Goal: Transaction & Acquisition: Purchase product/service

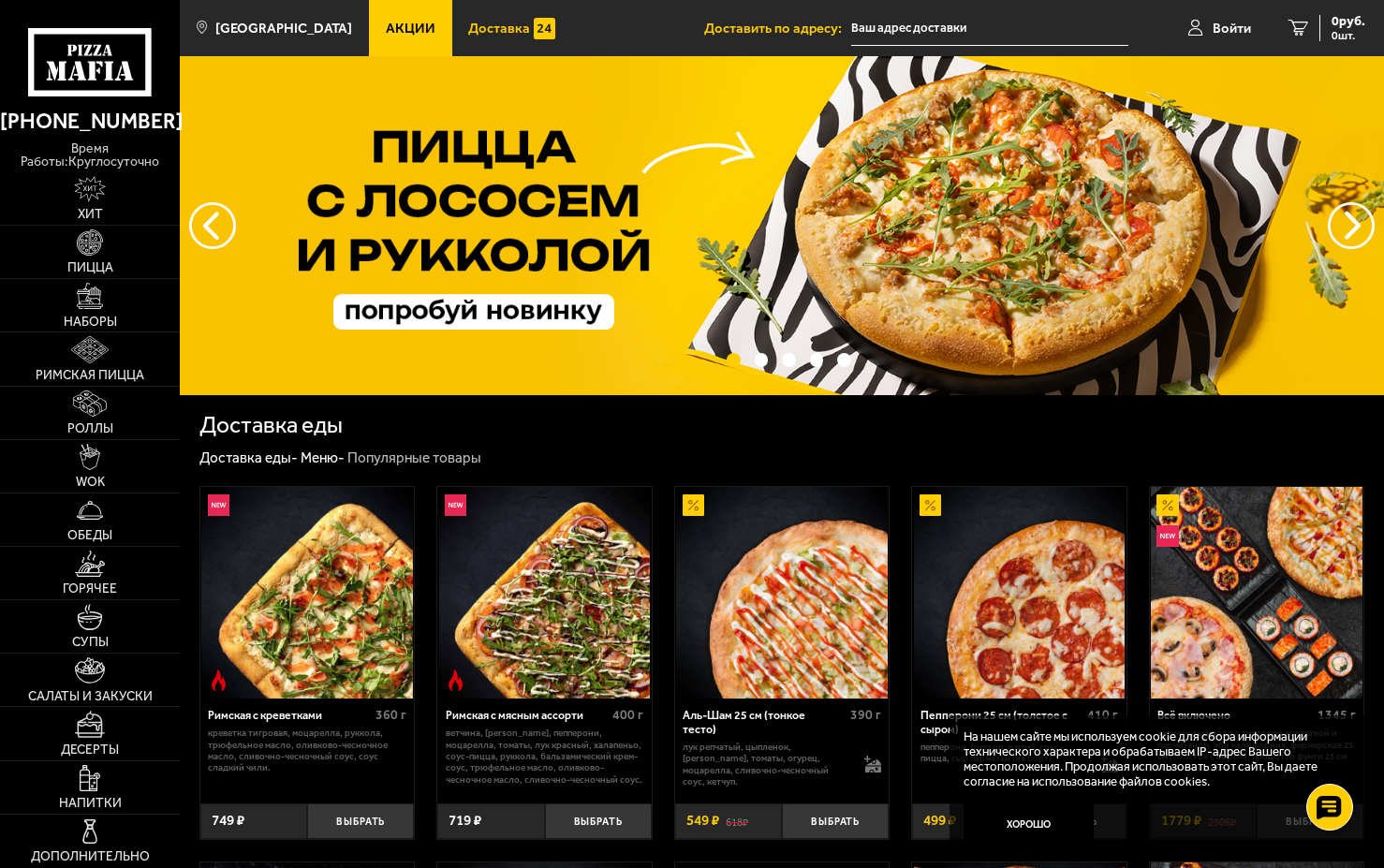
click at [468, 34] on span "Доставка" at bounding box center [499, 29] width 62 height 14
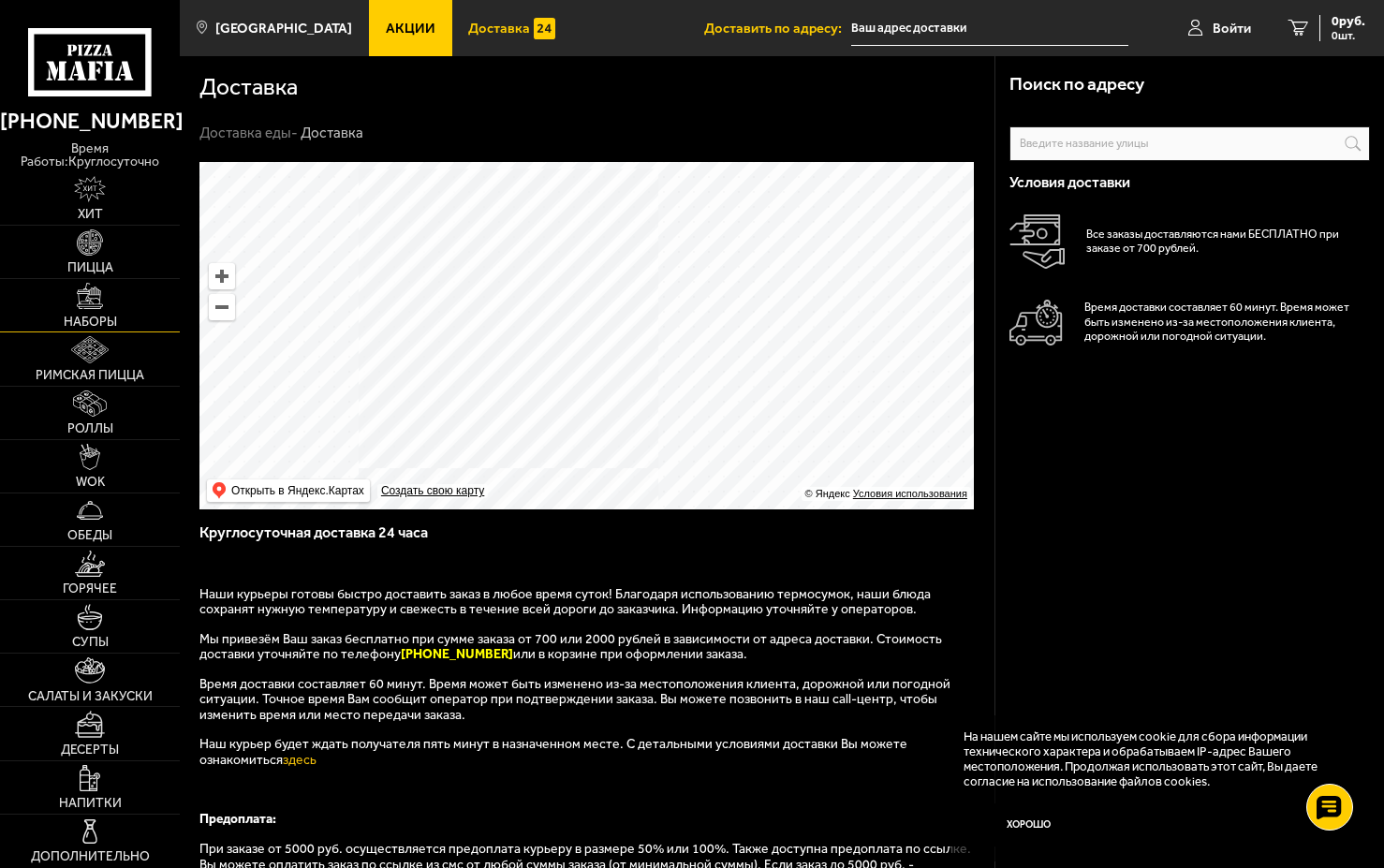
click at [86, 306] on img at bounding box center [90, 296] width 27 height 27
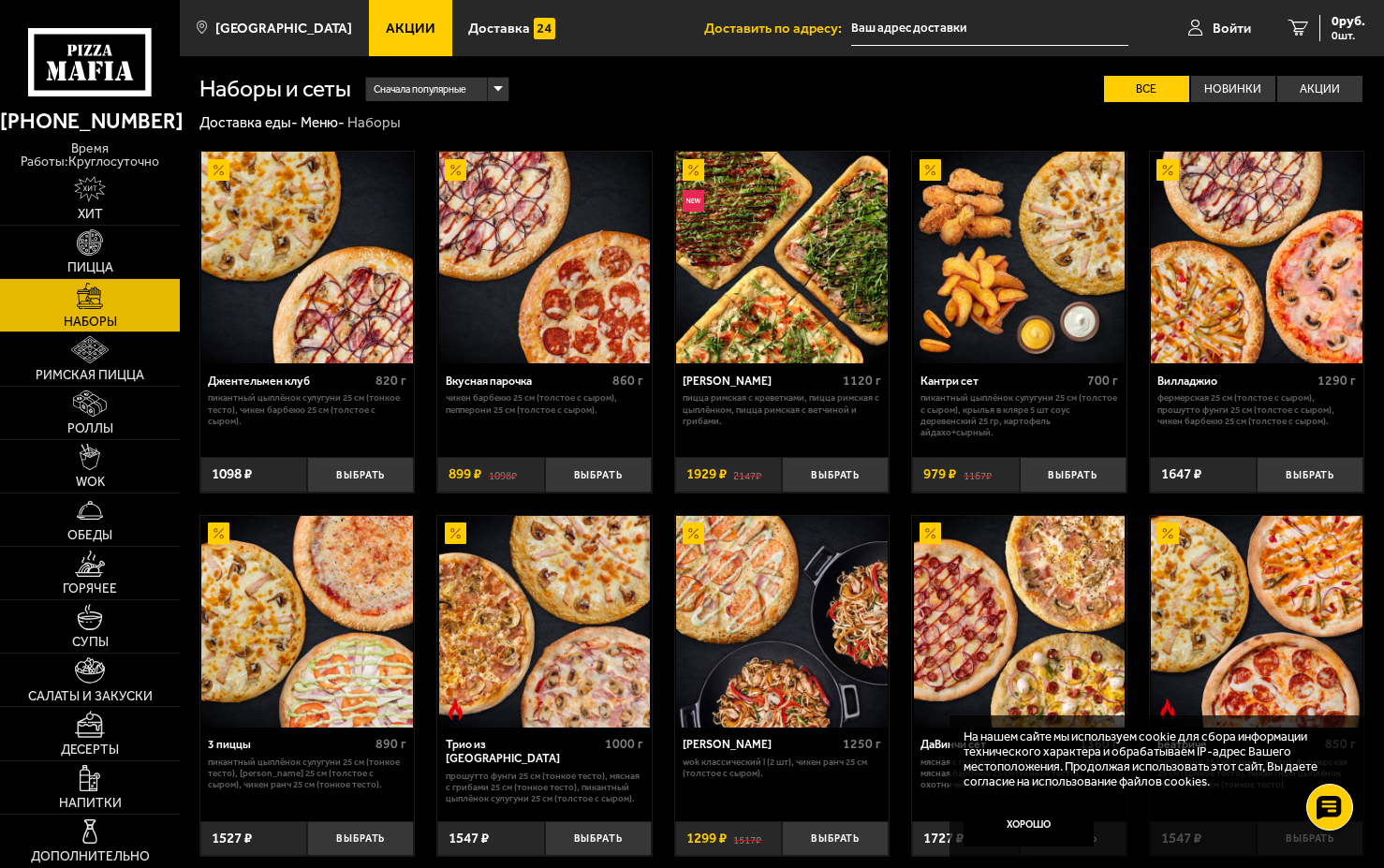
click at [456, 86] on span "Сначала популярные" at bounding box center [419, 89] width 92 height 28
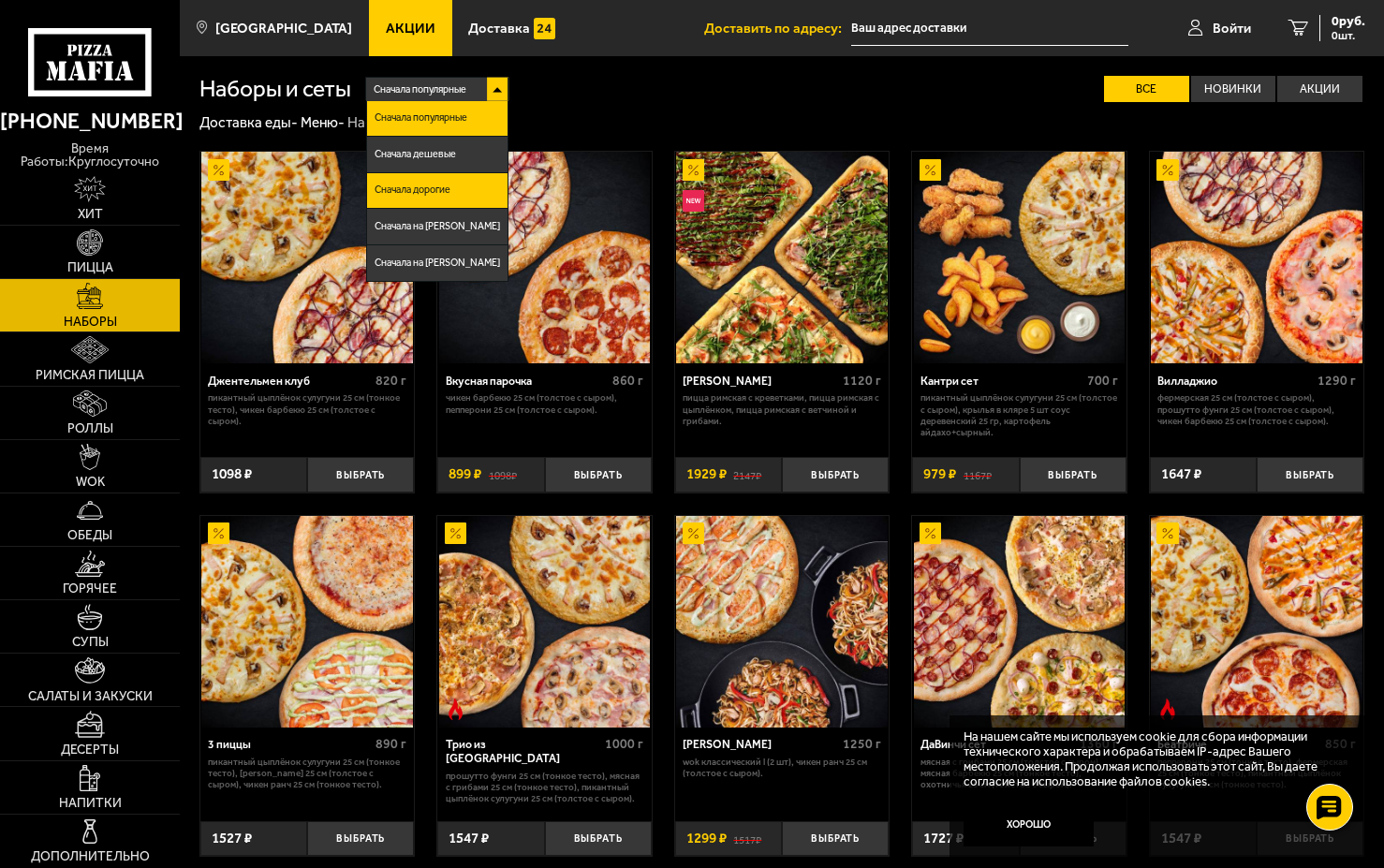
click at [450, 186] on span "Сначала дорогие" at bounding box center [412, 190] width 76 height 10
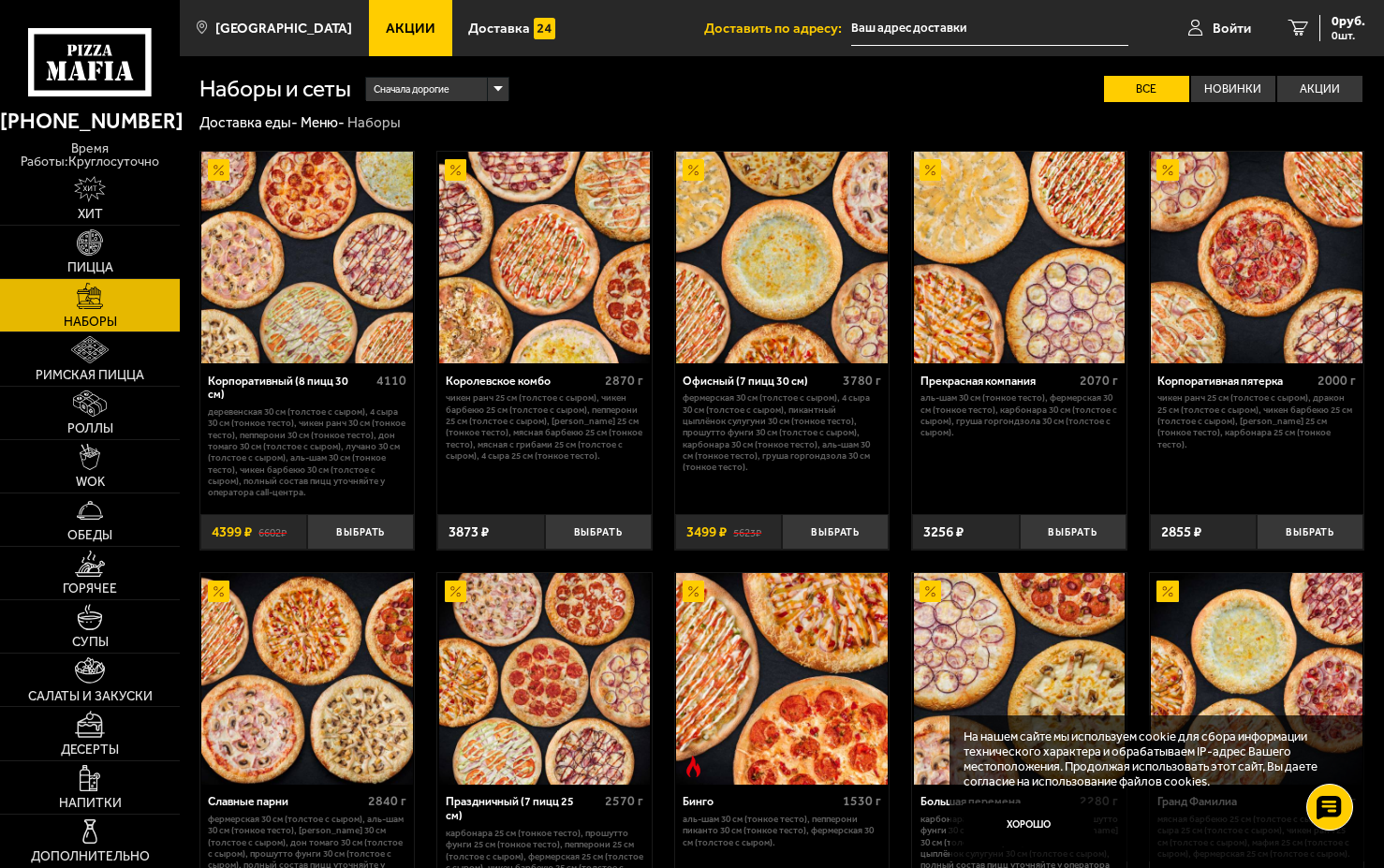
click at [318, 270] on img at bounding box center [306, 257] width 211 height 211
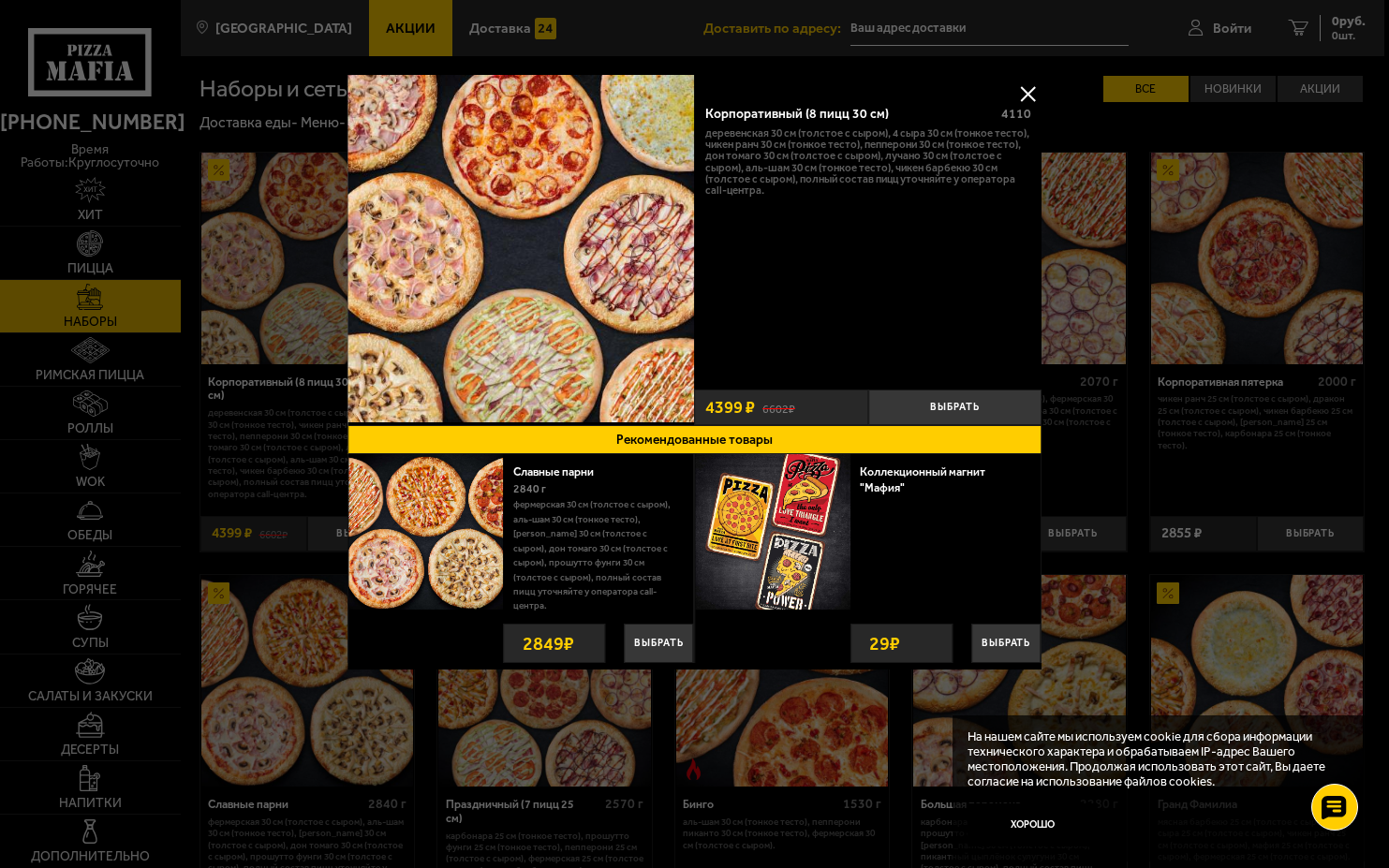
click at [1039, 89] on button at bounding box center [1027, 94] width 29 height 29
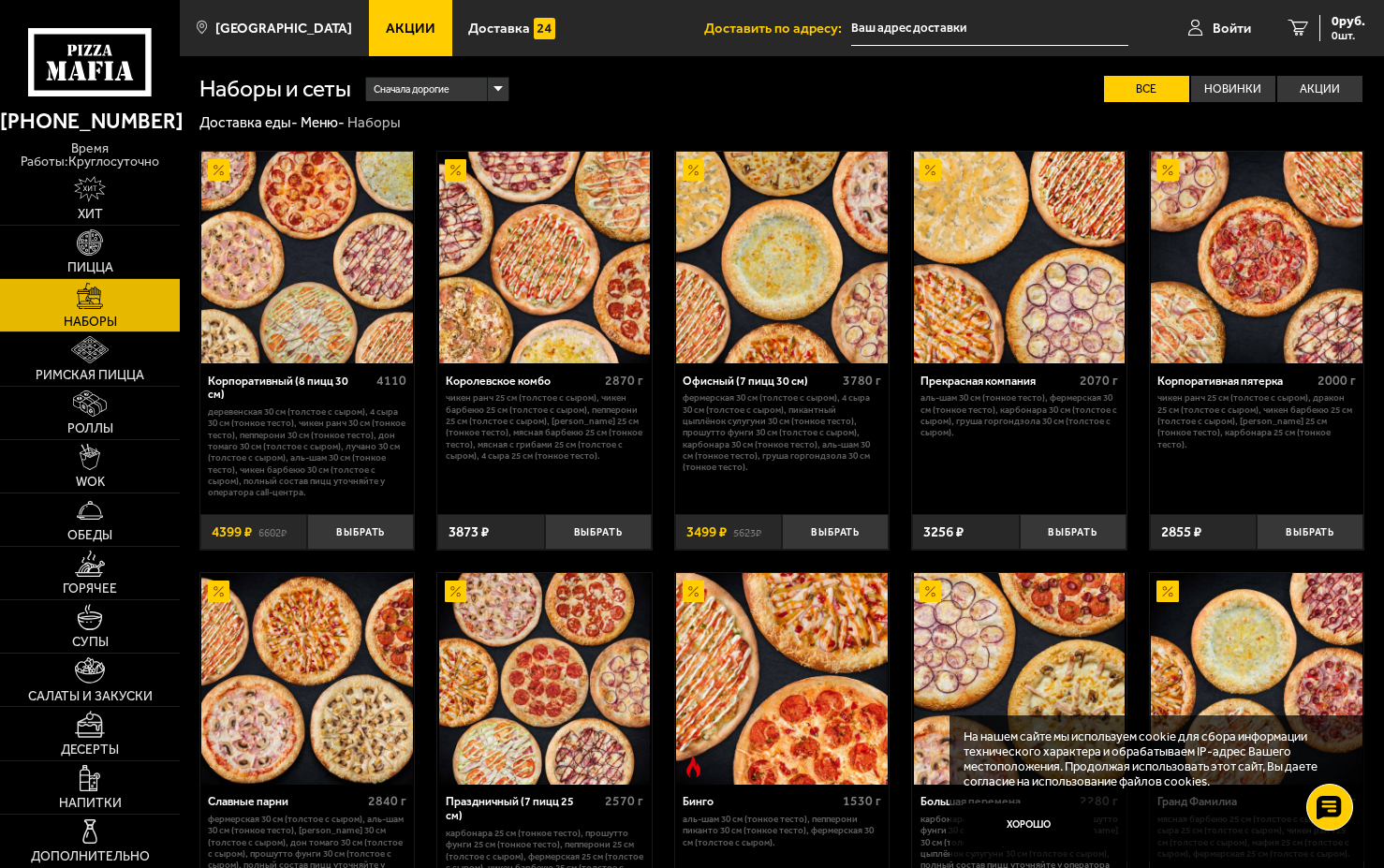
click at [311, 245] on img at bounding box center [306, 257] width 211 height 211
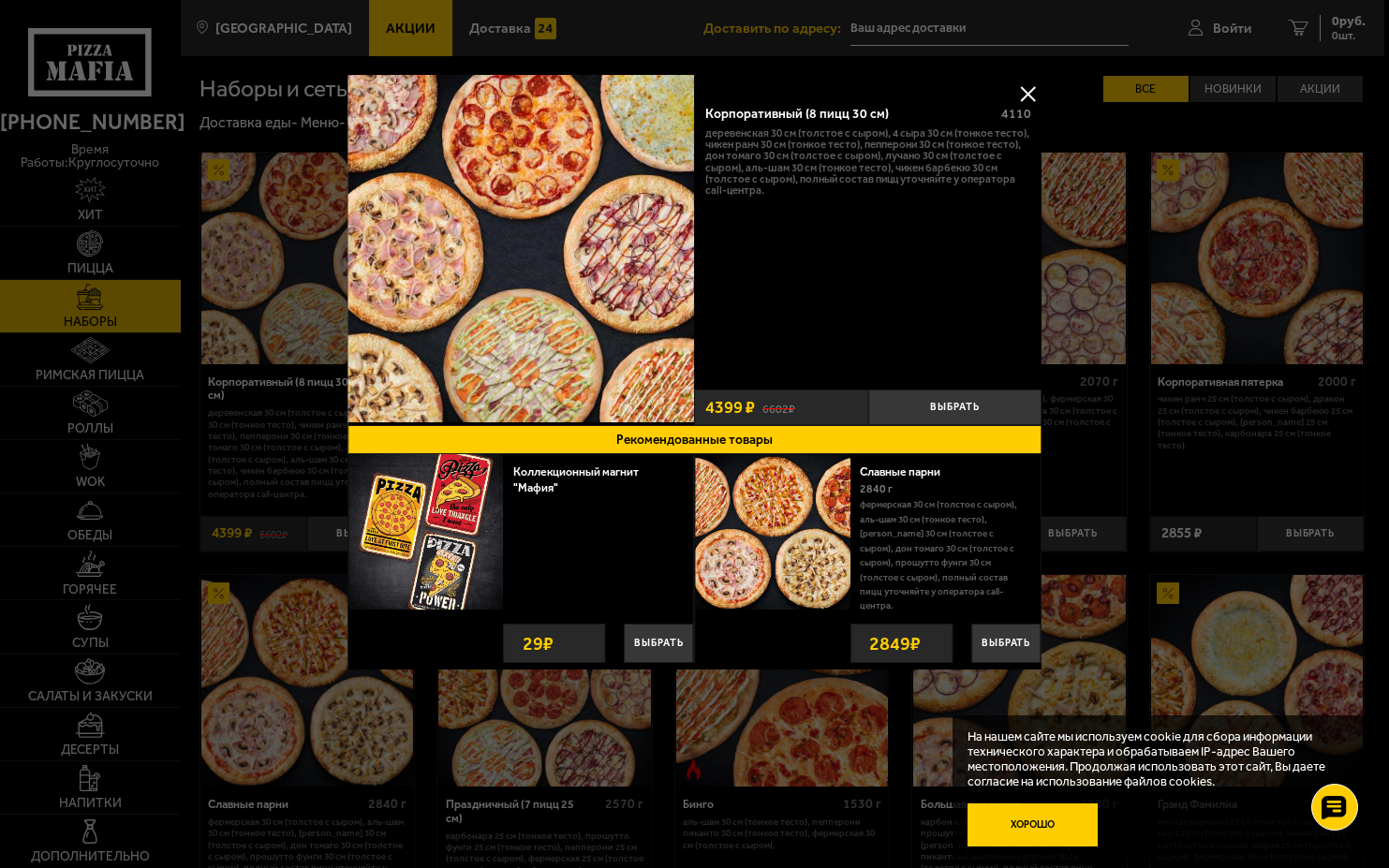
click at [1056, 829] on button "Хорошо" at bounding box center [1032, 824] width 130 height 43
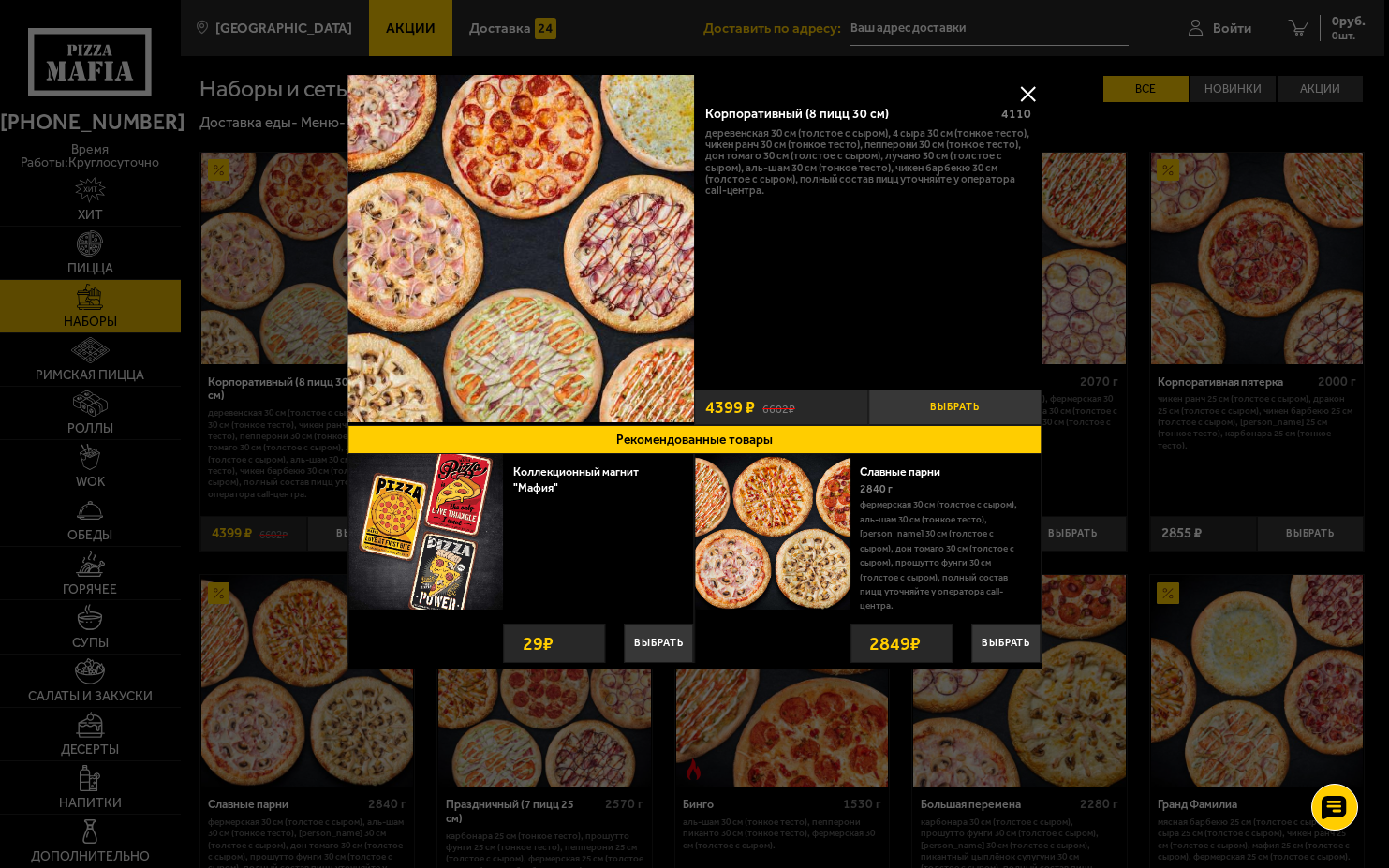
click at [963, 405] on button "Выбрать" at bounding box center [955, 406] width 173 height 35
click at [1024, 86] on button at bounding box center [1027, 94] width 29 height 29
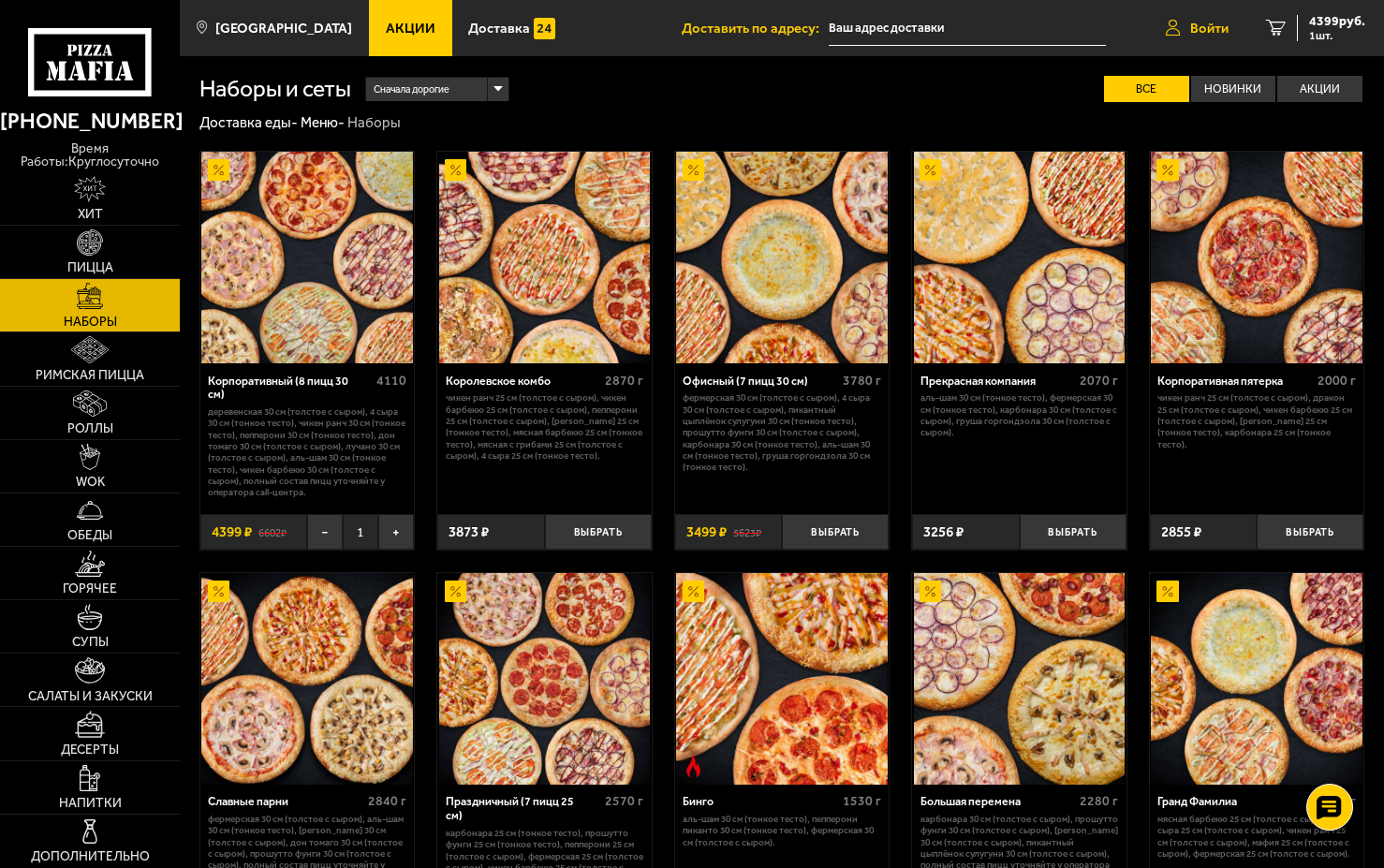
click at [1208, 24] on span "Войти" at bounding box center [1209, 29] width 38 height 14
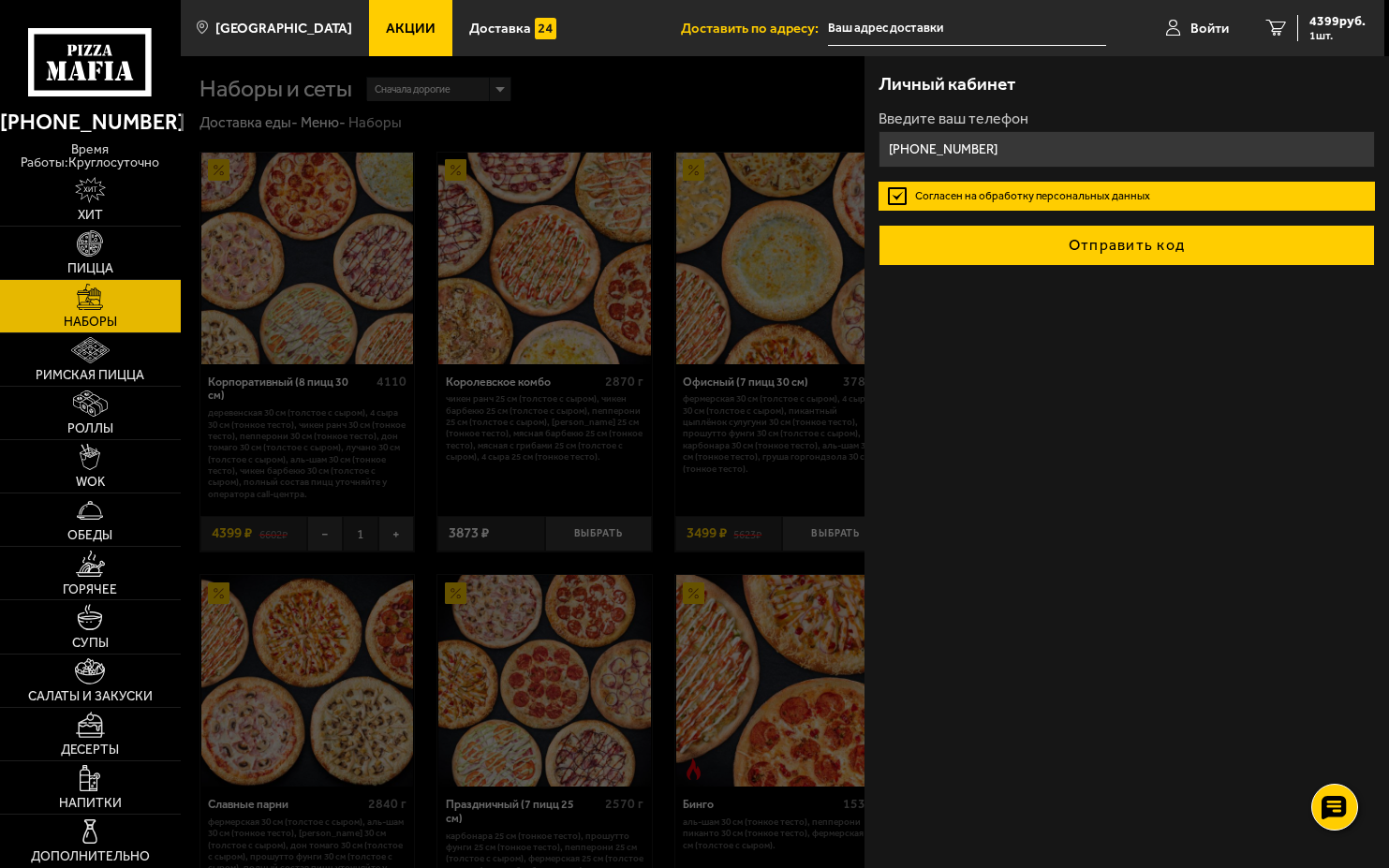
type input "[PHONE_NUMBER]"
click at [1115, 247] on button "Отправить код" at bounding box center [1126, 245] width 495 height 41
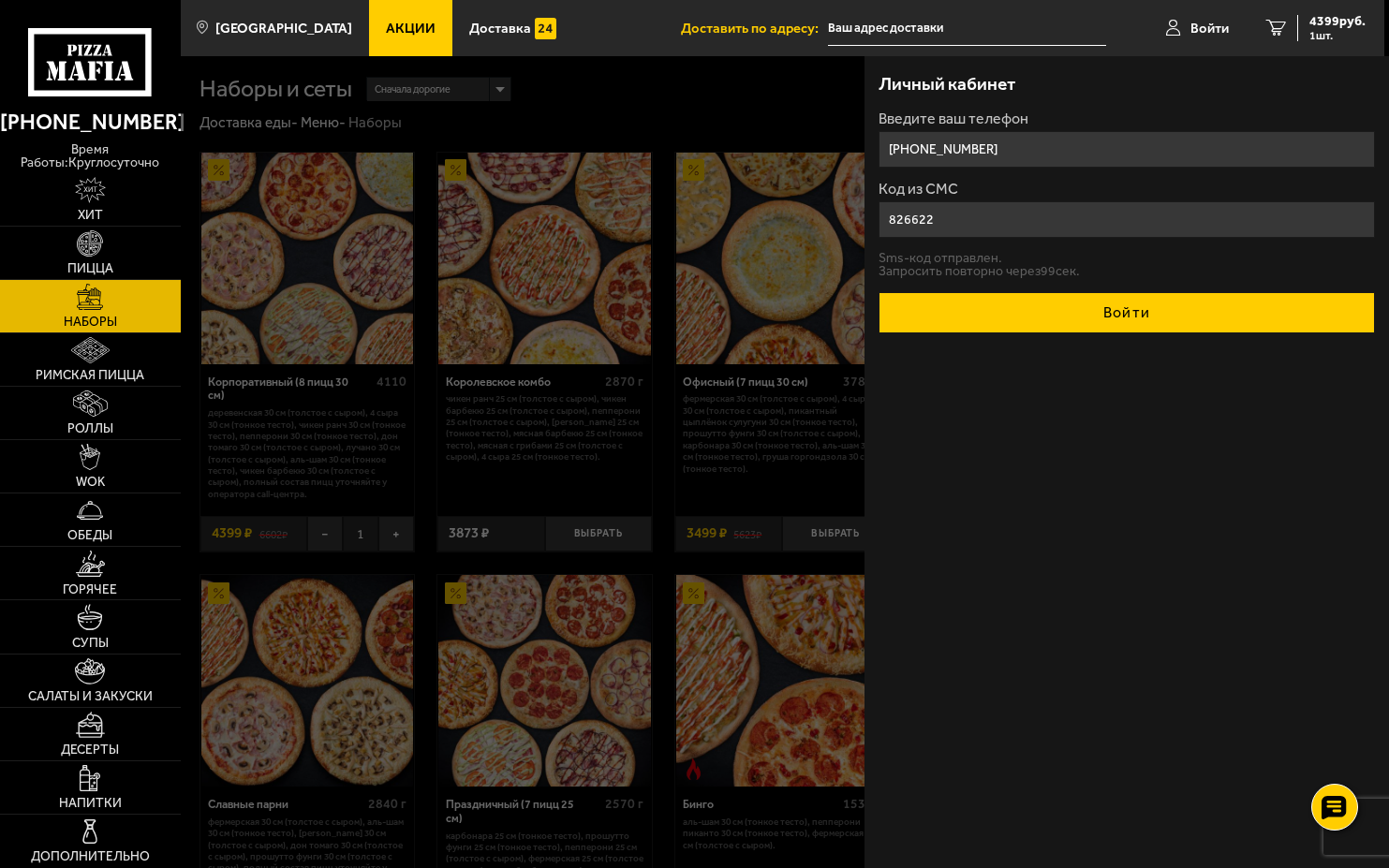
type input "826622"
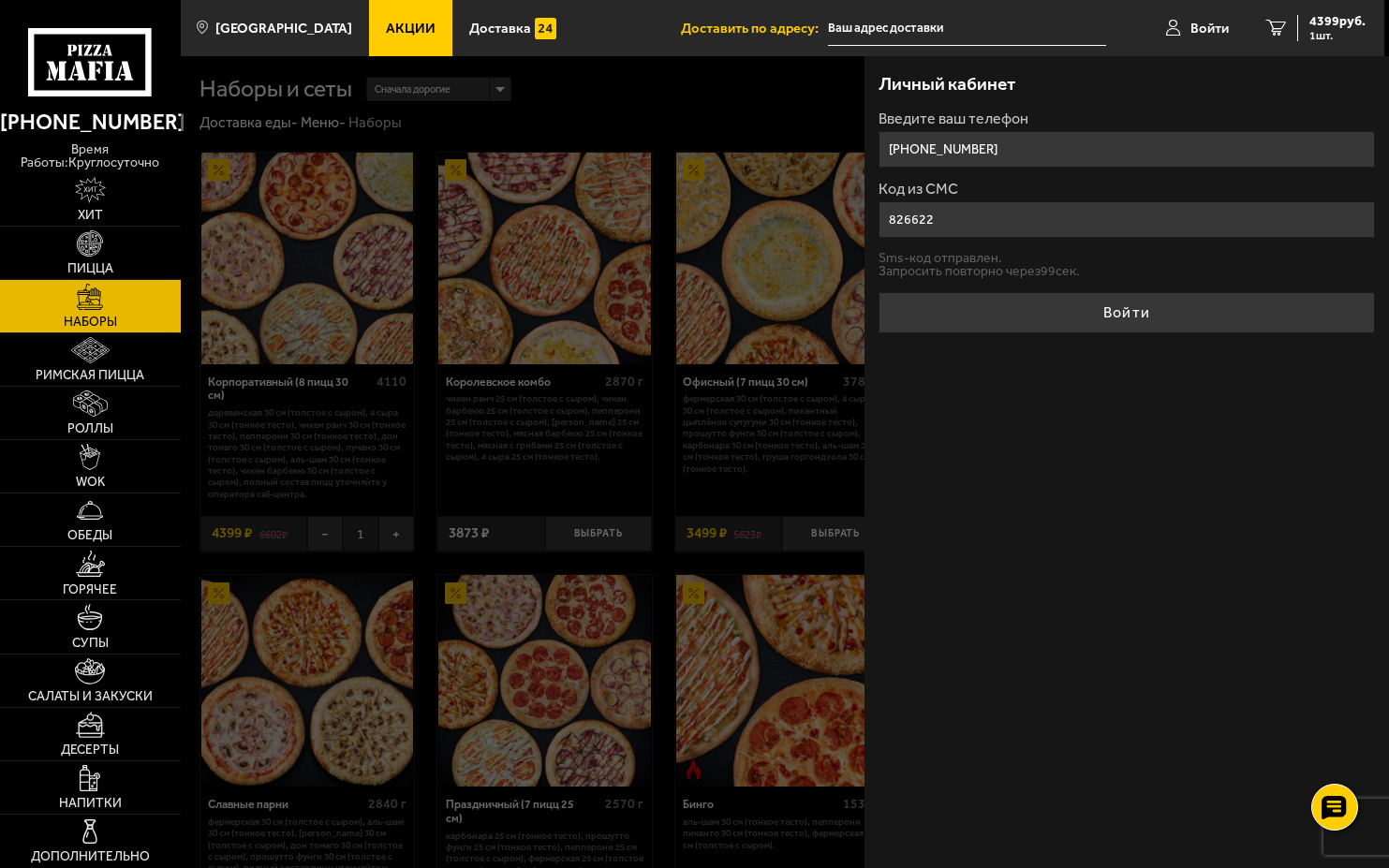
click at [1085, 312] on button "Войти" at bounding box center [1126, 312] width 495 height 41
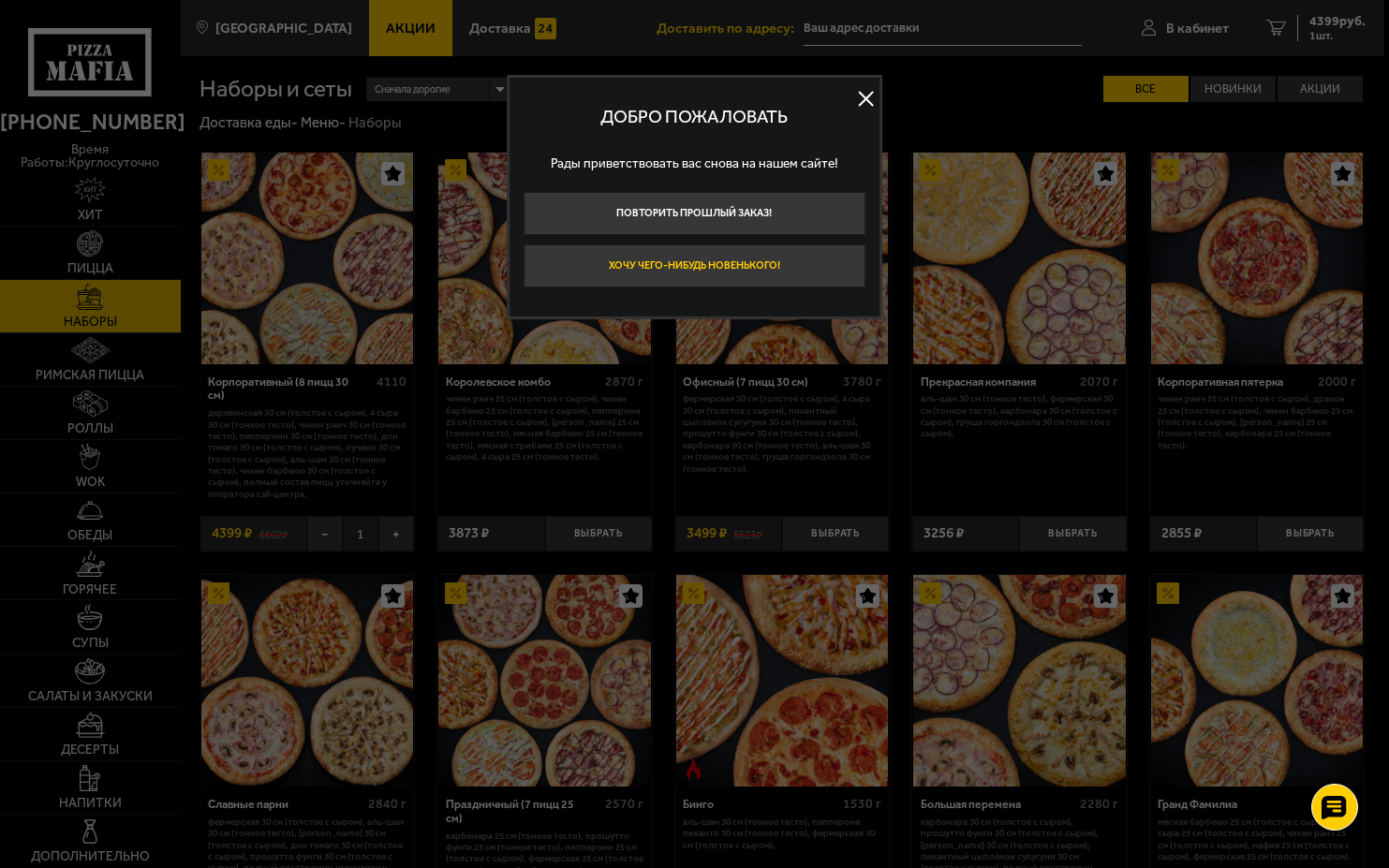
click at [760, 267] on button "Хочу чего-нибудь новенького!" at bounding box center [694, 266] width 342 height 43
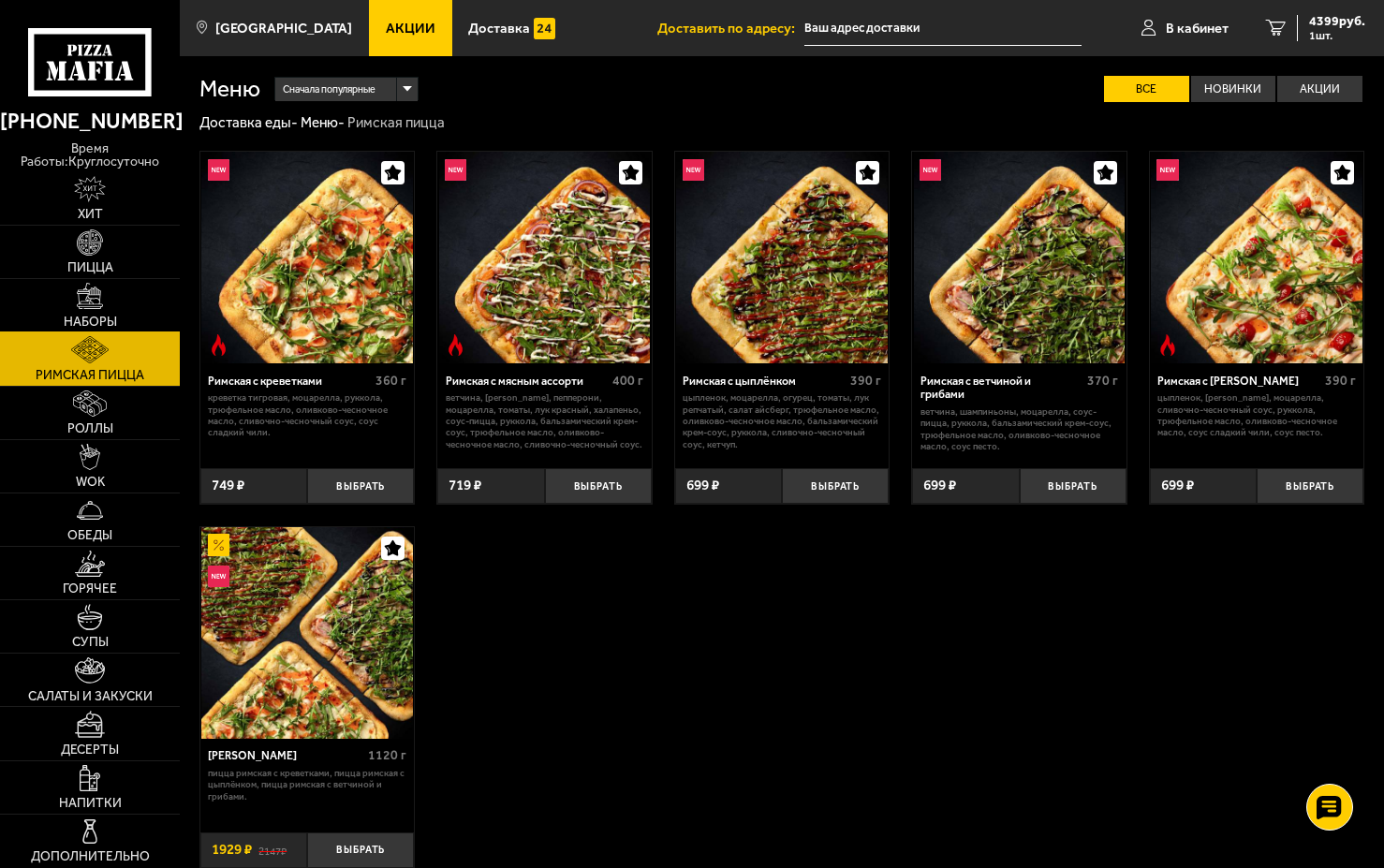
click at [91, 290] on img at bounding box center [90, 296] width 27 height 27
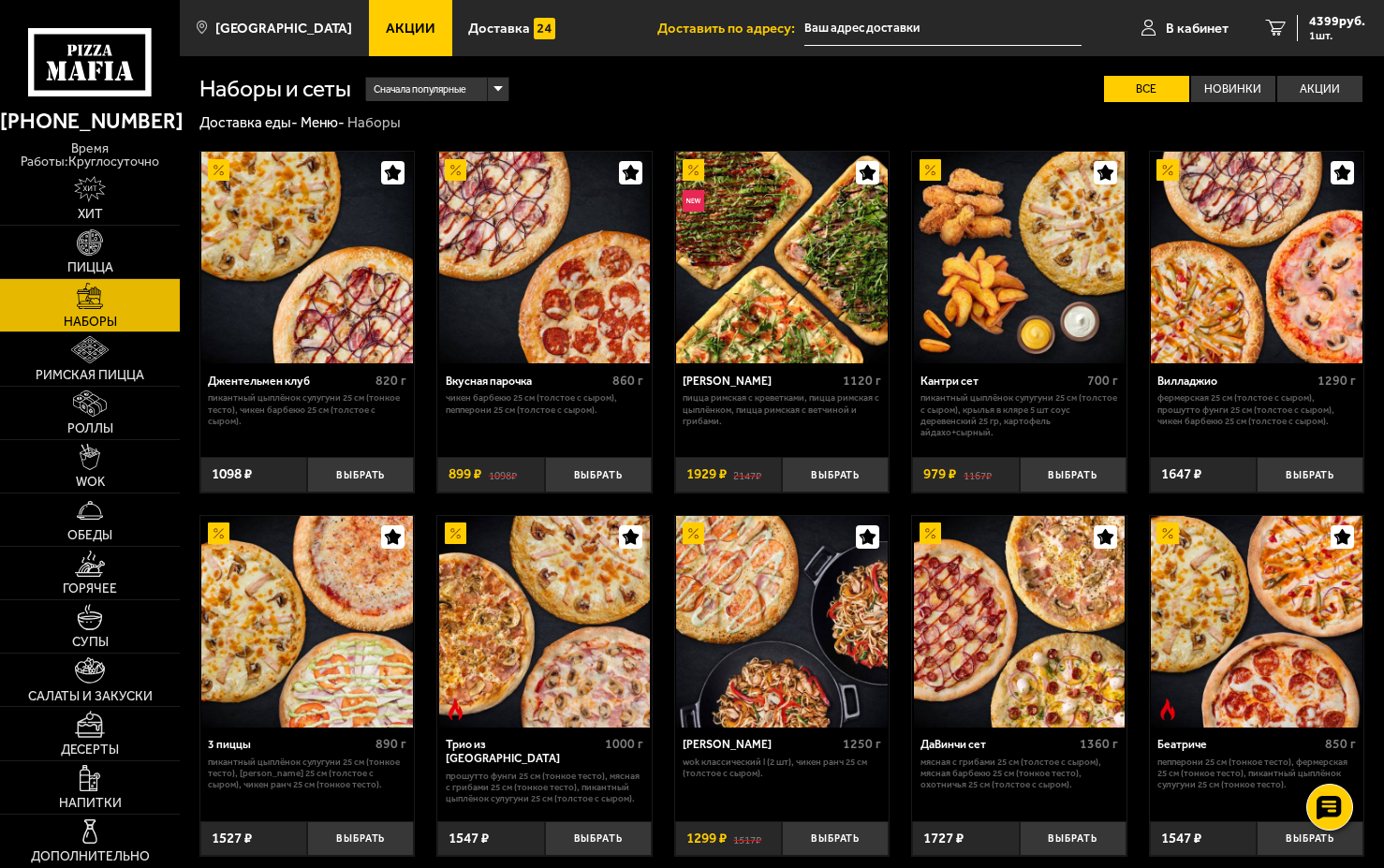
click at [464, 99] on span "Сначала популярные" at bounding box center [419, 89] width 92 height 28
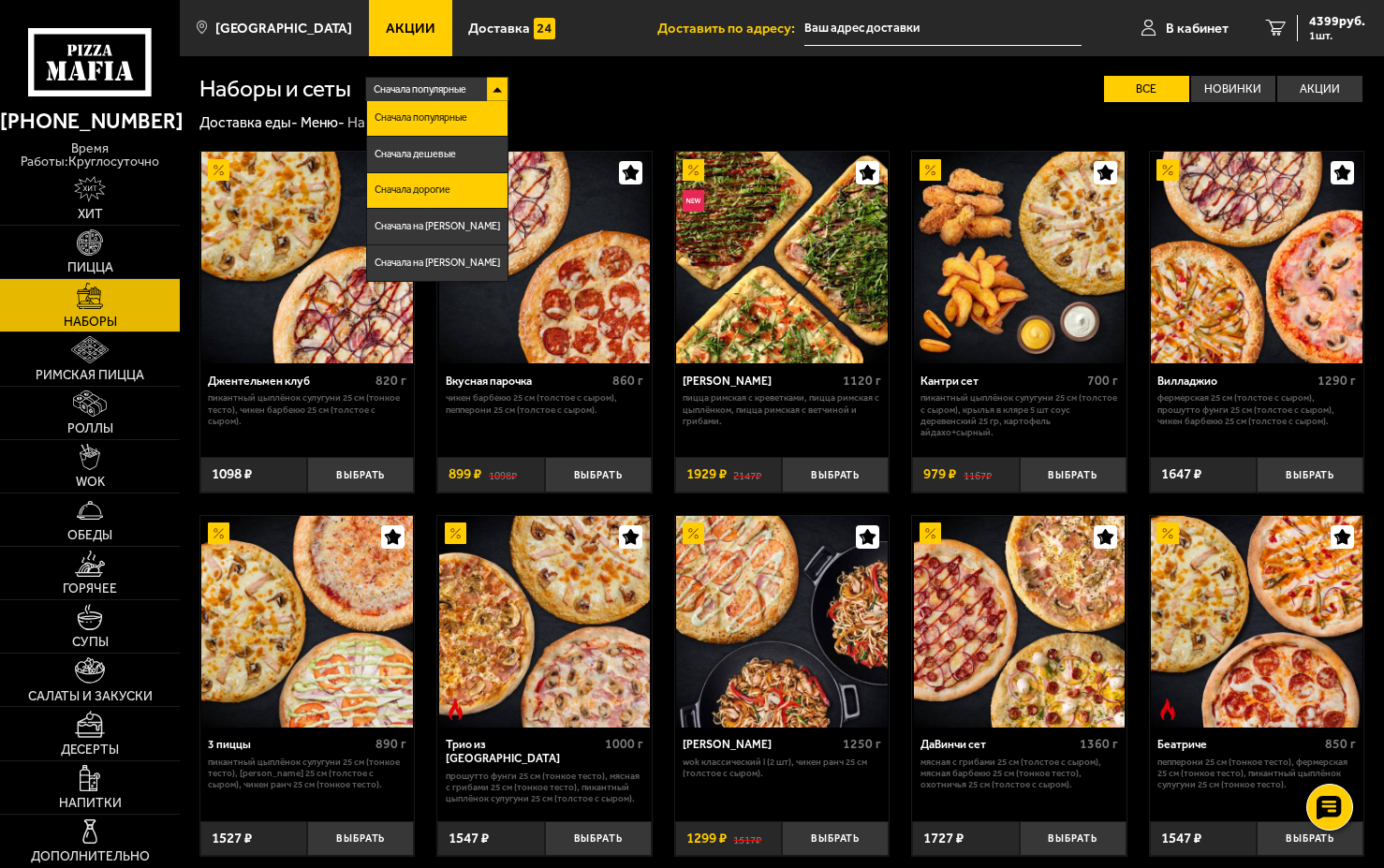
click at [479, 187] on li "Сначала дорогие" at bounding box center [438, 190] width 141 height 35
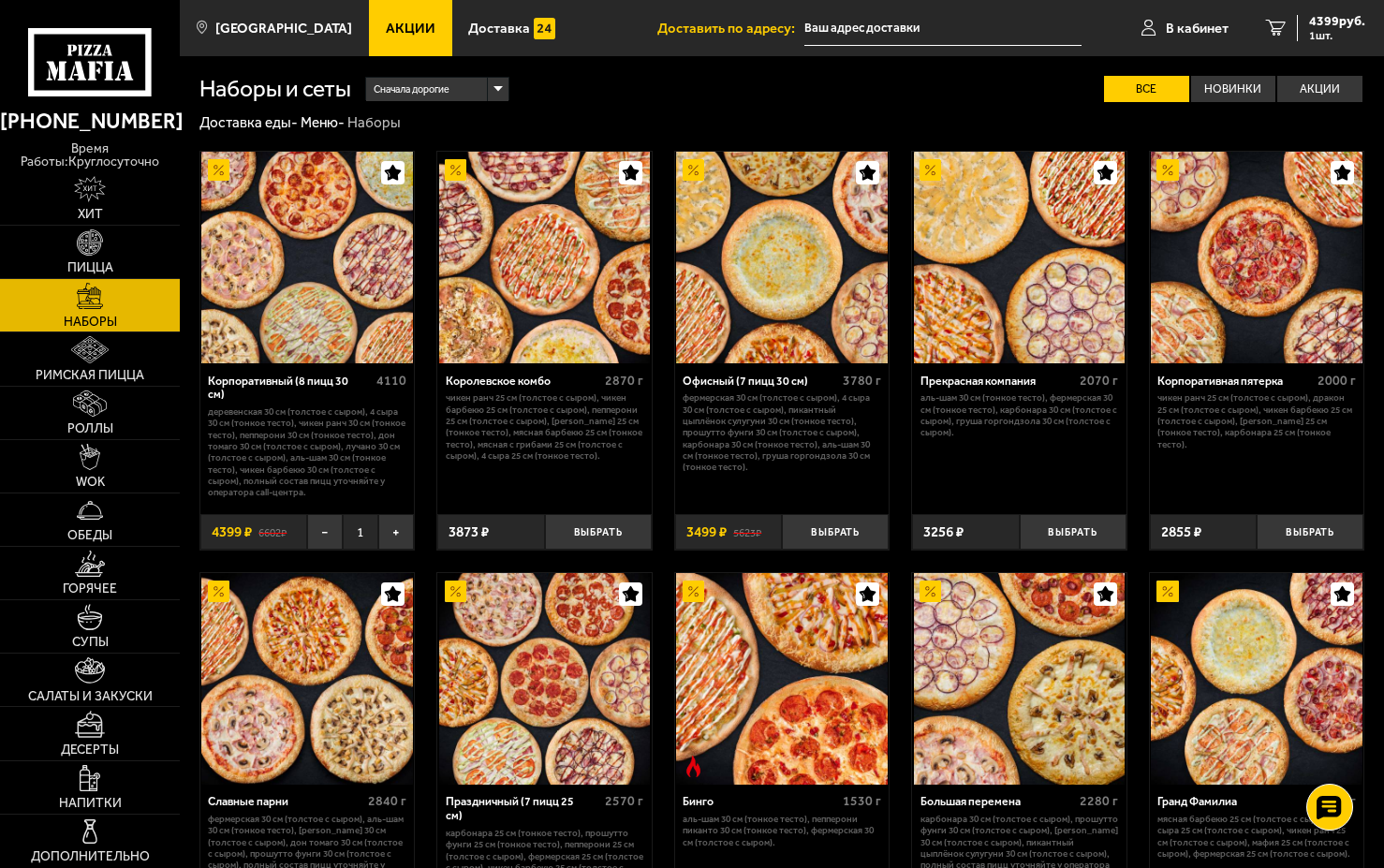
click at [322, 273] on img at bounding box center [306, 257] width 211 height 211
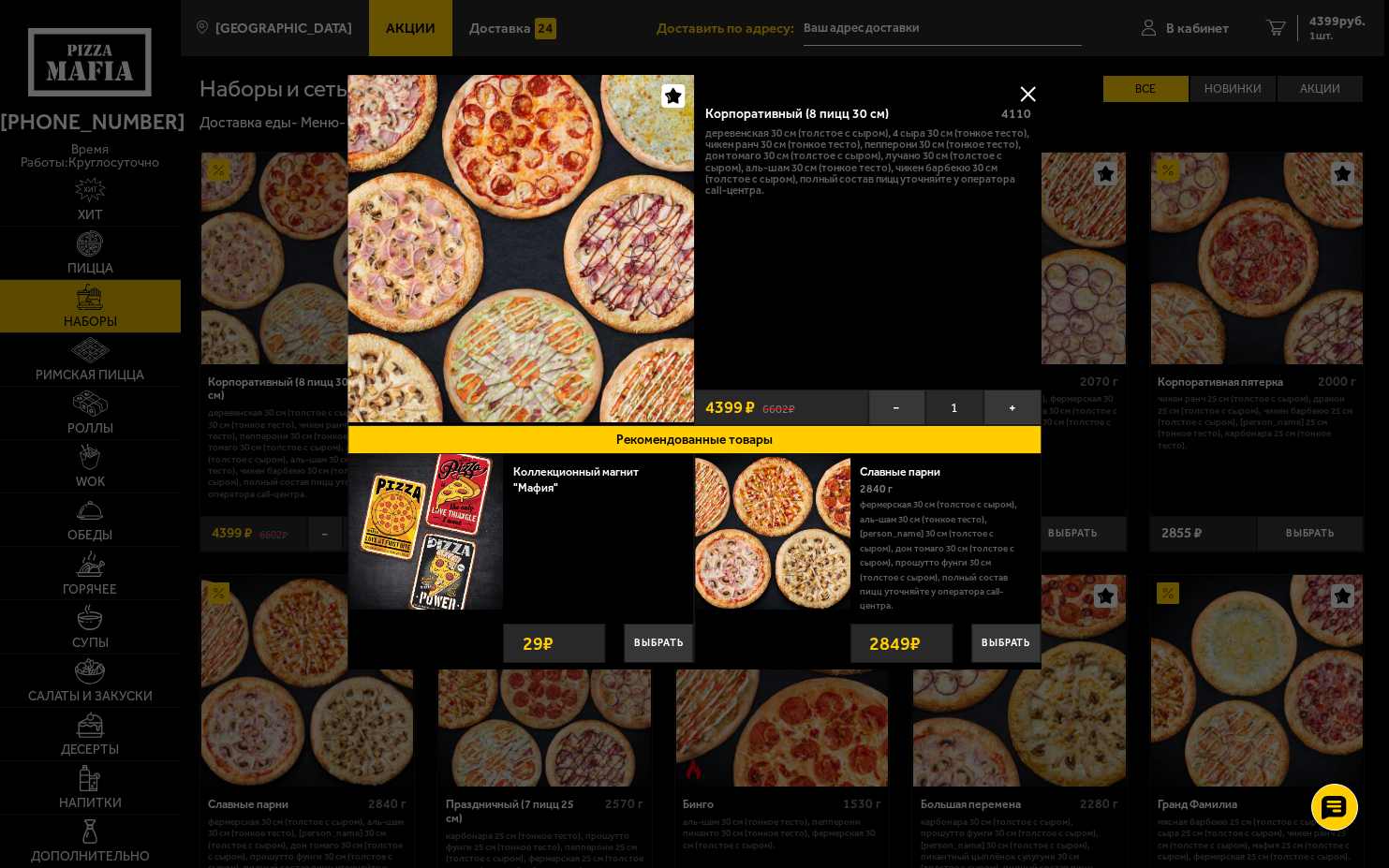
click at [596, 156] on img at bounding box center [521, 248] width 347 height 347
click at [1026, 96] on button at bounding box center [1027, 94] width 29 height 29
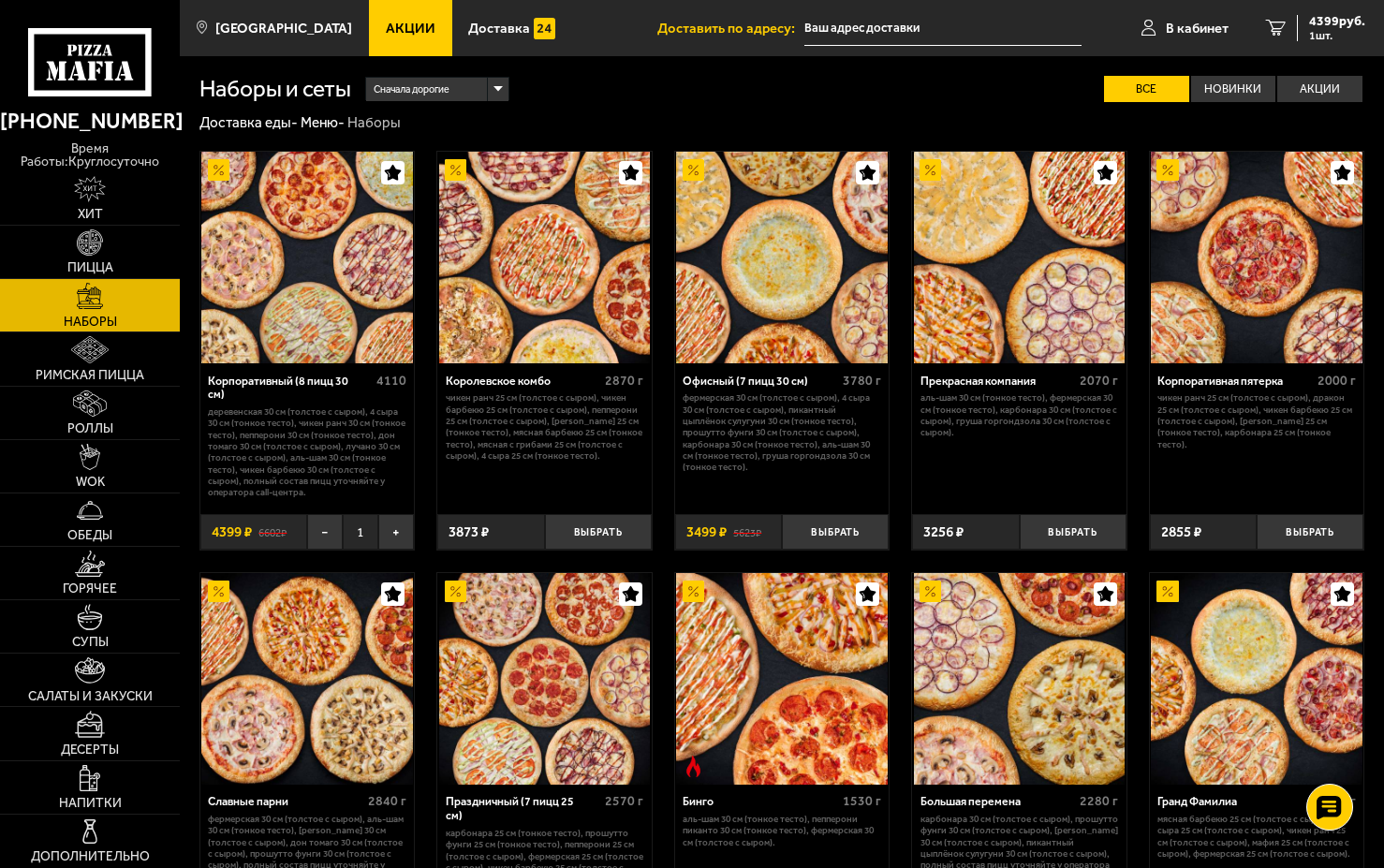
click at [300, 230] on img at bounding box center [306, 257] width 211 height 211
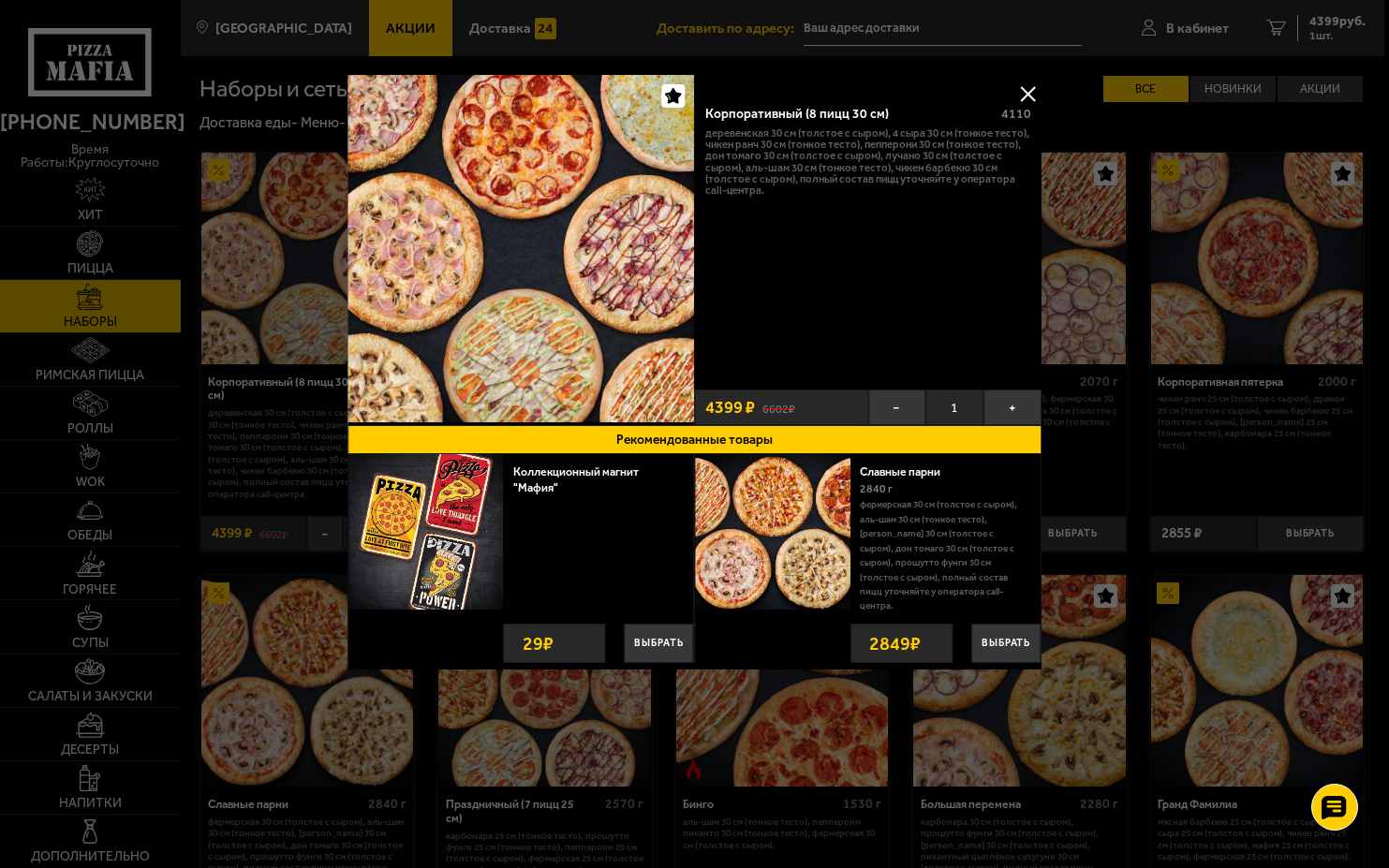
click at [574, 176] on img at bounding box center [521, 248] width 347 height 347
click at [1022, 79] on div "Корпоративный (8 пицц 30 см) 4110 Деревенская 30 см (толстое с сыром), 4 сыра 3…" at bounding box center [695, 383] width 695 height 616
click at [1022, 90] on button at bounding box center [1027, 94] width 29 height 29
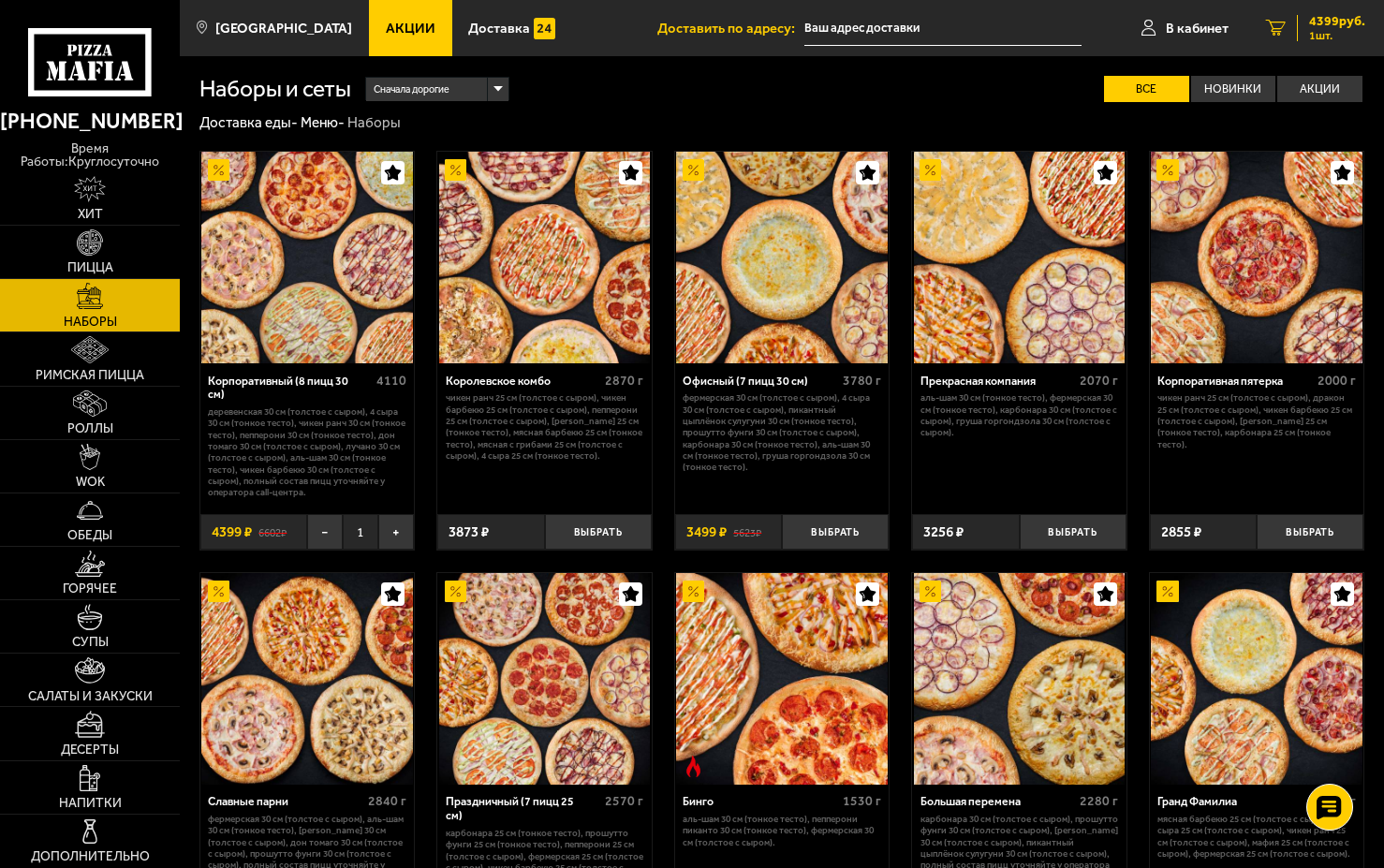
click at [1311, 31] on span "1 шт." at bounding box center [1336, 35] width 56 height 11
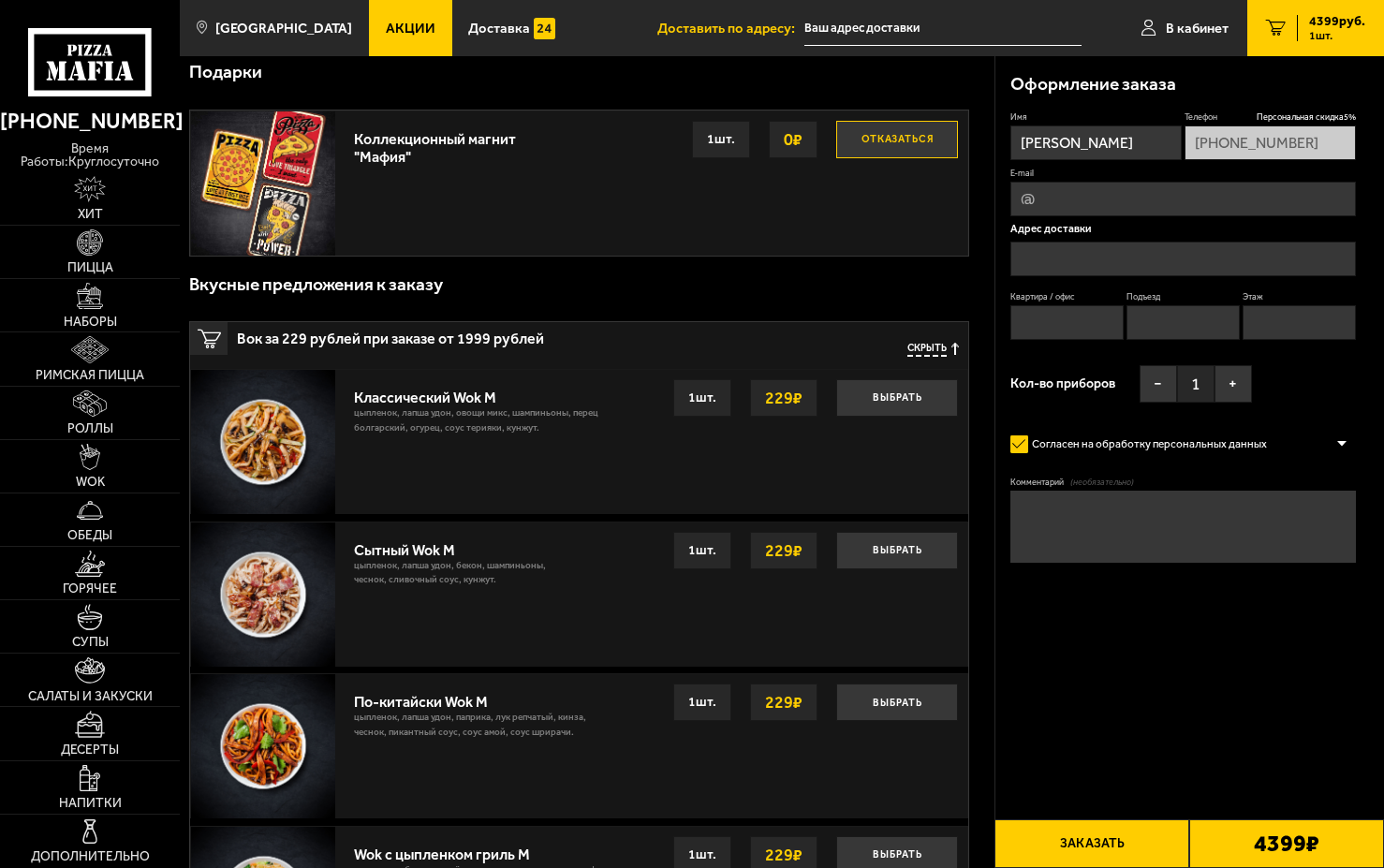
scroll to position [281, 0]
click at [1016, 192] on input "E-mail" at bounding box center [1183, 199] width 346 height 34
type input "[EMAIL_ADDRESS][DOMAIN_NAME]"
click at [1097, 266] on input "text" at bounding box center [1183, 259] width 346 height 34
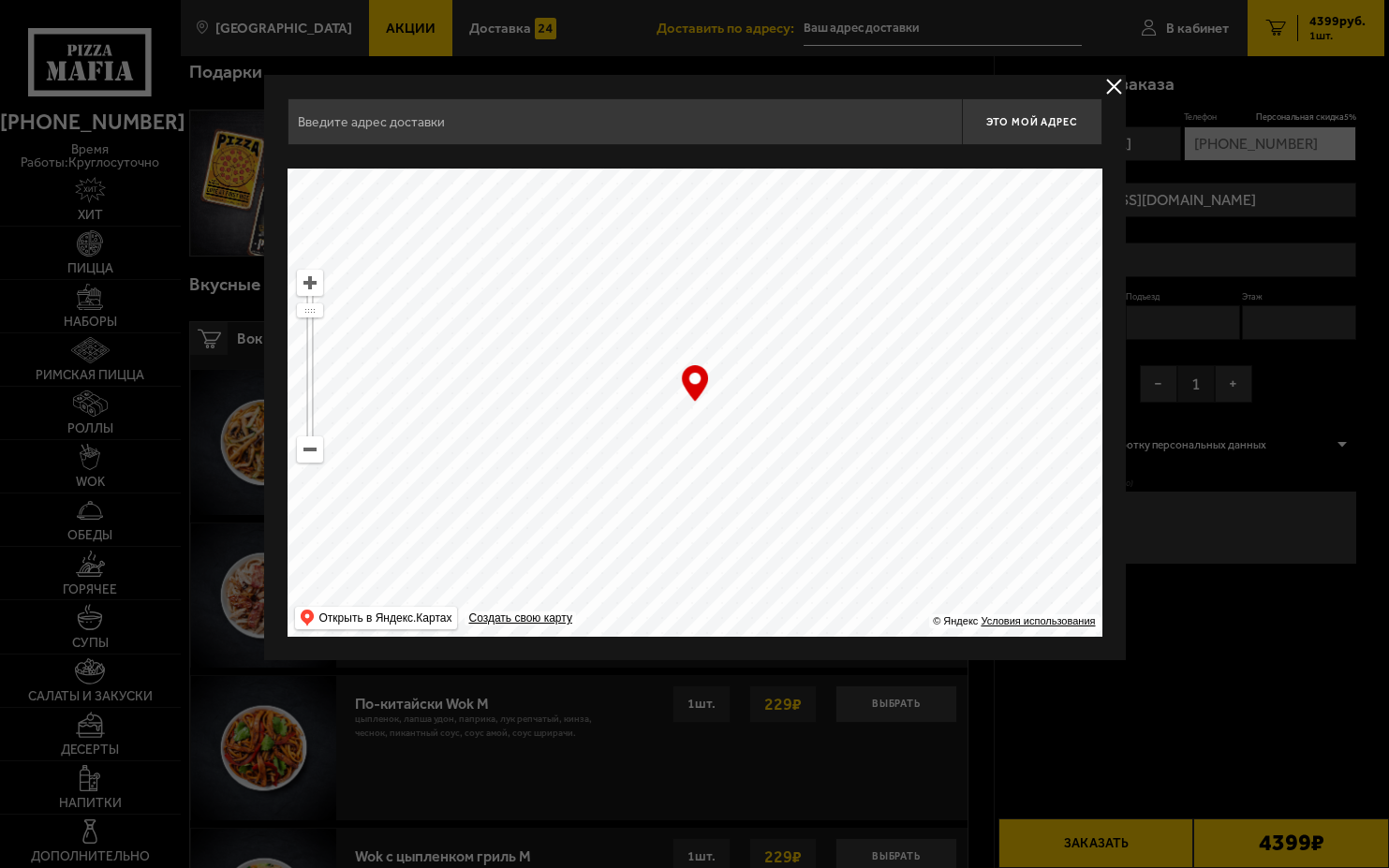
click at [307, 450] on ymaps at bounding box center [310, 449] width 25 height 25
click at [308, 450] on ymaps at bounding box center [310, 449] width 25 height 25
drag, startPoint x: 832, startPoint y: 540, endPoint x: 799, endPoint y: 235, distance: 306.8
click at [799, 235] on ymaps at bounding box center [695, 403] width 815 height 468
drag, startPoint x: 806, startPoint y: 450, endPoint x: 933, endPoint y: 219, distance: 263.6
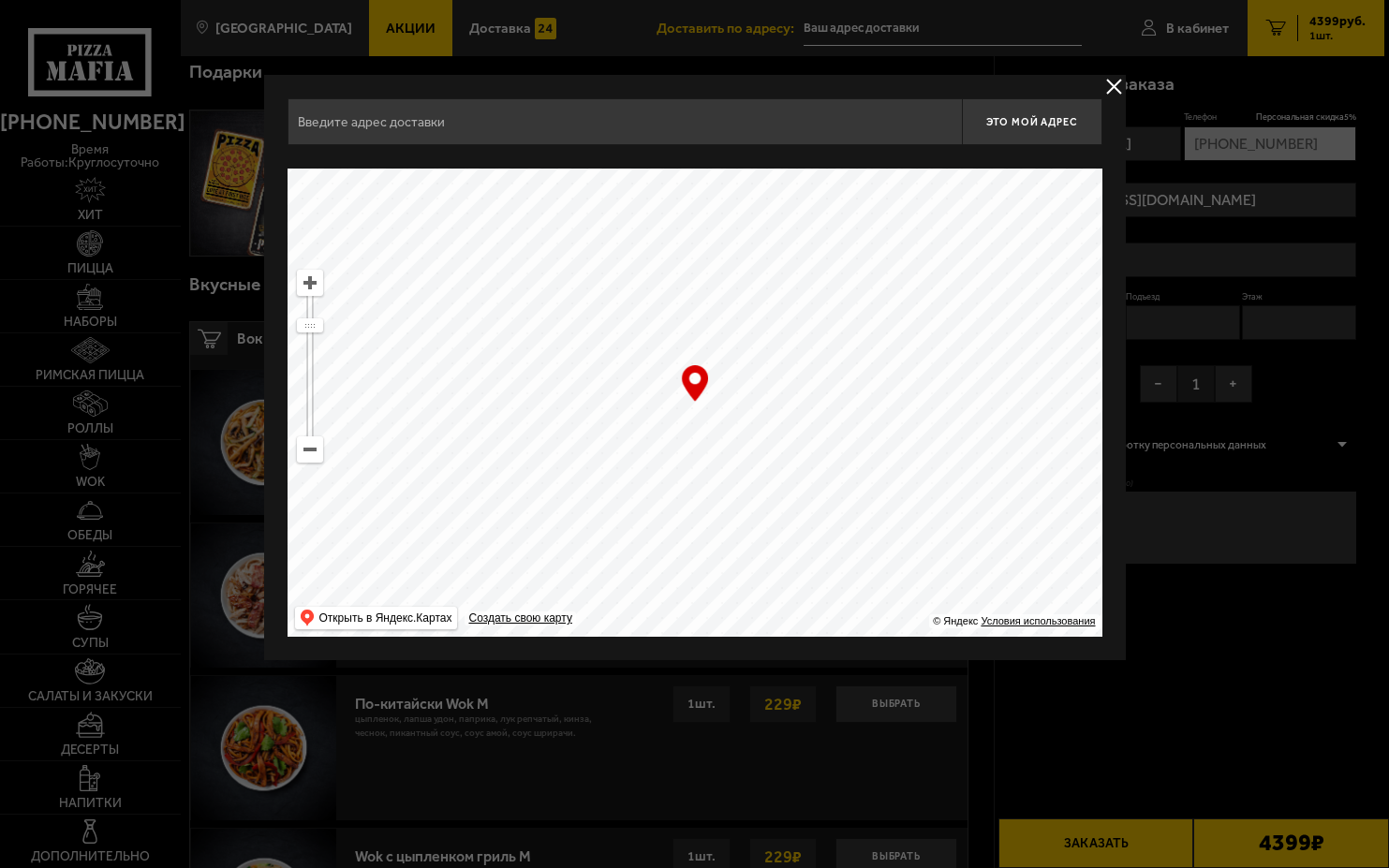
click at [933, 219] on ymaps at bounding box center [695, 403] width 815 height 468
type input "[STREET_ADDRESS]"
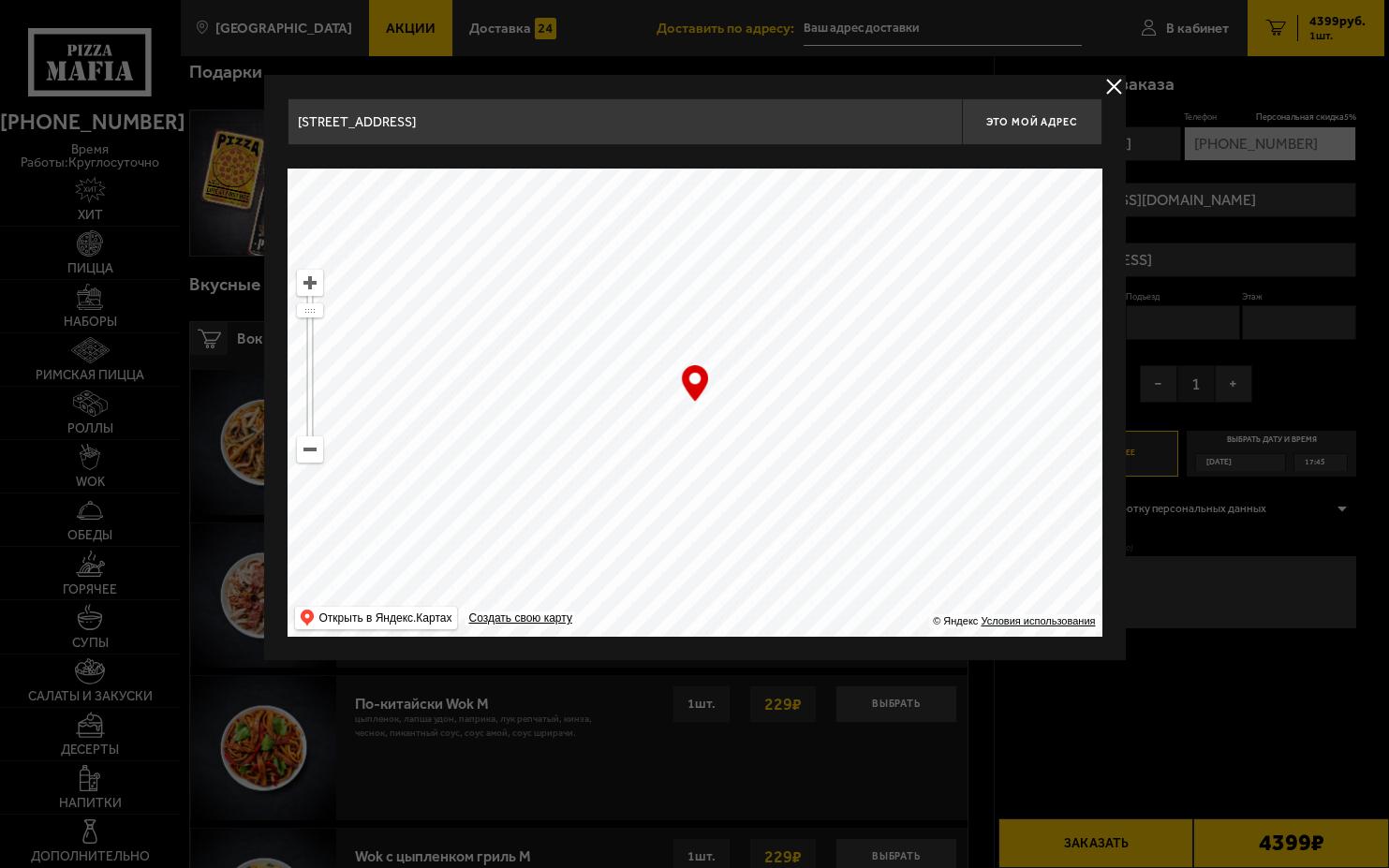
click at [302, 442] on ymaps at bounding box center [310, 449] width 25 height 25
drag, startPoint x: 637, startPoint y: 510, endPoint x: 879, endPoint y: 145, distance: 437.9
click at [879, 145] on div "[STREET_ADDRESS] Это мой адрес Найдите адрес перетащив карту … © Яндекс Условия…" at bounding box center [695, 367] width 815 height 539
drag, startPoint x: 878, startPoint y: 371, endPoint x: 933, endPoint y: 245, distance: 137.5
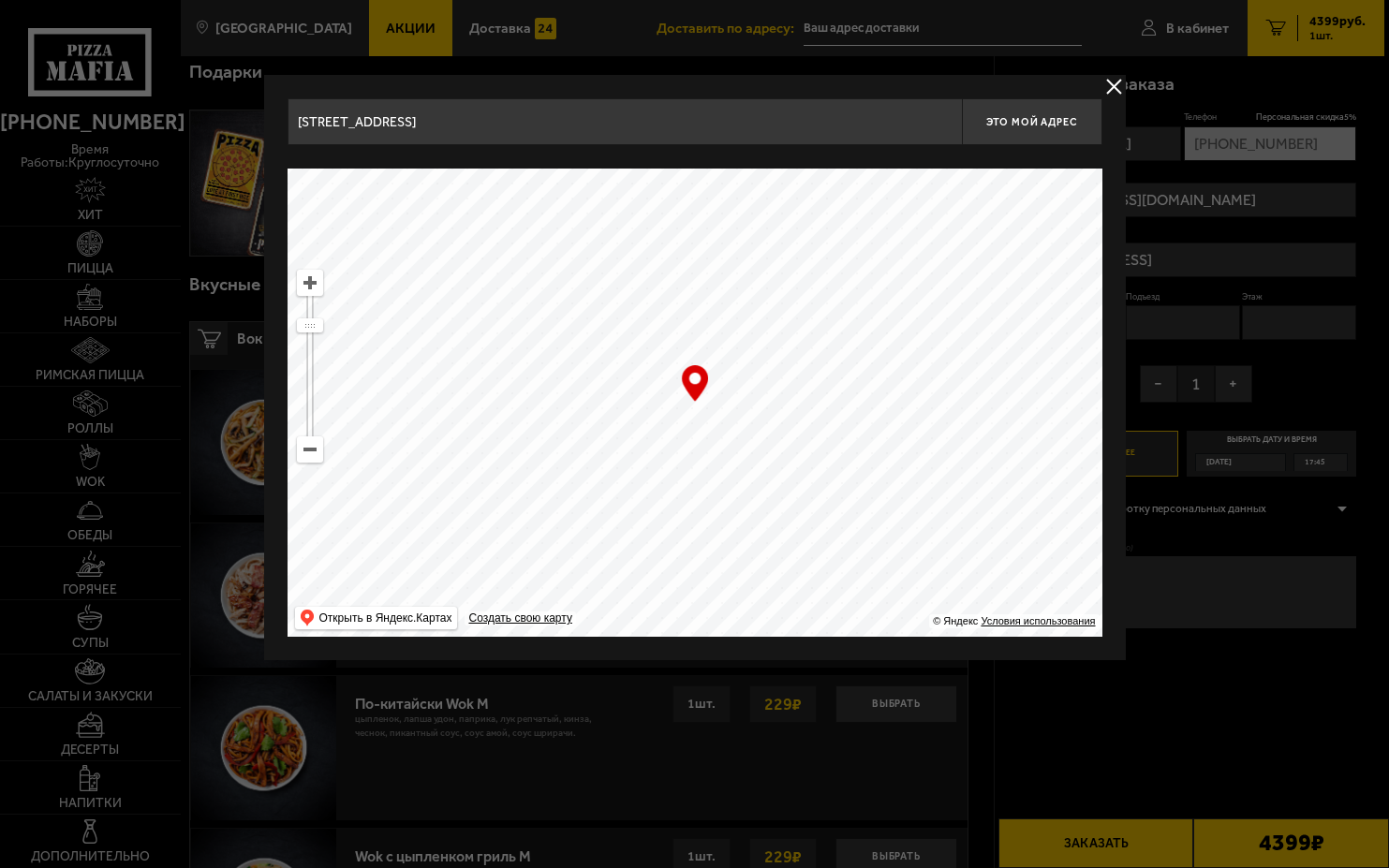
click at [933, 245] on ymaps at bounding box center [695, 403] width 815 height 468
drag, startPoint x: 571, startPoint y: 293, endPoint x: 428, endPoint y: 219, distance: 161.0
click at [428, 219] on ymaps at bounding box center [695, 403] width 815 height 468
drag, startPoint x: 860, startPoint y: 538, endPoint x: 1007, endPoint y: 237, distance: 335.0
click at [1007, 237] on ymaps at bounding box center [695, 403] width 815 height 468
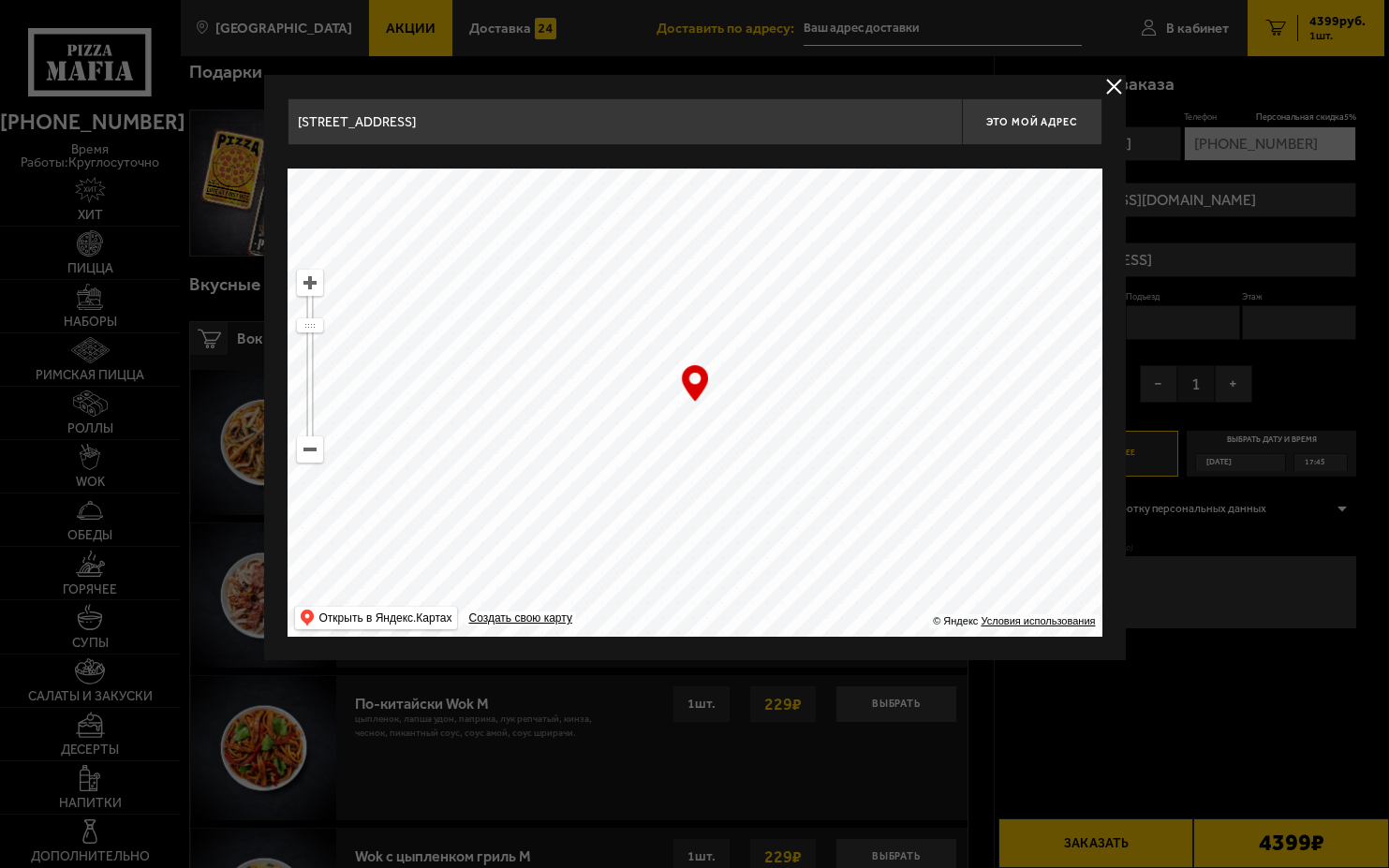
drag, startPoint x: 859, startPoint y: 541, endPoint x: 983, endPoint y: 189, distance: 373.2
click at [983, 189] on ymaps at bounding box center [695, 403] width 815 height 468
drag, startPoint x: 758, startPoint y: 584, endPoint x: 750, endPoint y: 625, distance: 41.8
click at [750, 625] on ymaps at bounding box center [695, 403] width 815 height 468
type input "[STREET_ADDRESS]"
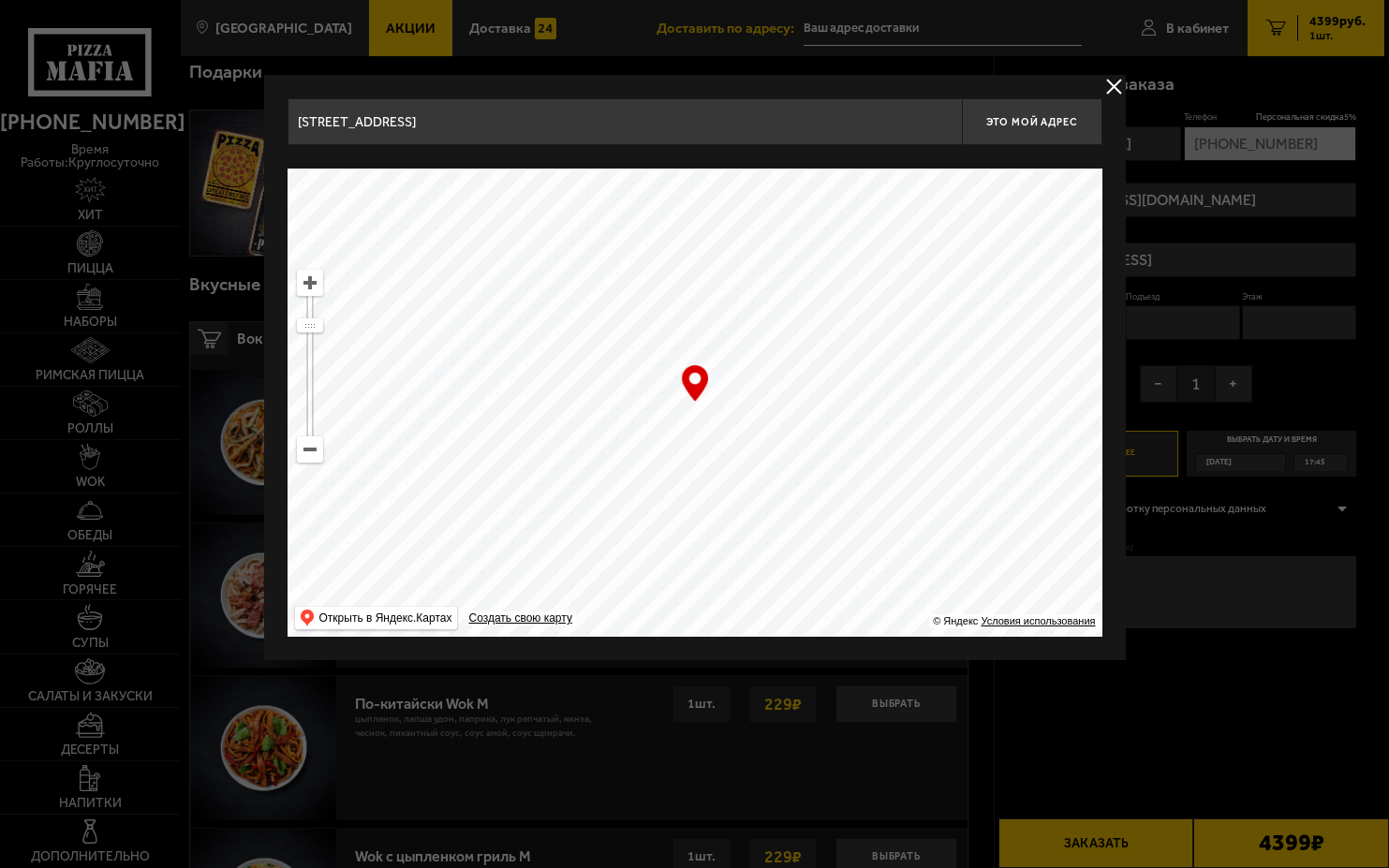
type input "[STREET_ADDRESS]"
drag, startPoint x: 902, startPoint y: 370, endPoint x: 913, endPoint y: 660, distance: 290.2
click at [913, 660] on main "Санкт-Петербург Все Акции Доставка Личный кабинет Акции Доставка Доставить по а…" at bounding box center [782, 665] width 1204 height 1892
type input "[STREET_ADDRESS]"
click at [303, 280] on ymaps at bounding box center [310, 283] width 25 height 25
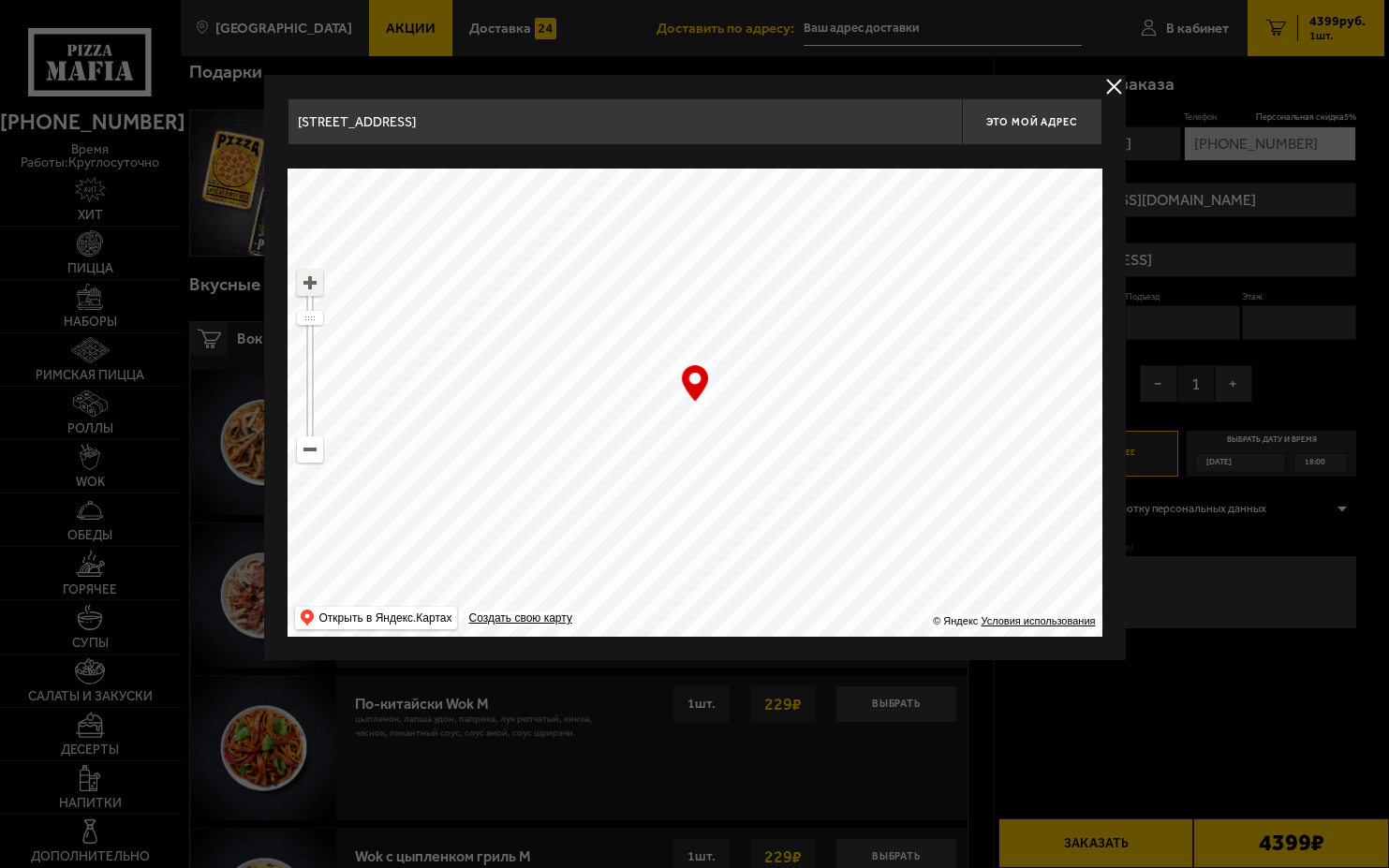
click at [303, 280] on ymaps at bounding box center [310, 283] width 25 height 25
drag, startPoint x: 692, startPoint y: 286, endPoint x: 745, endPoint y: 356, distance: 87.8
click at [745, 356] on ymaps at bounding box center [695, 403] width 815 height 468
click at [317, 287] on ymaps at bounding box center [310, 283] width 25 height 25
drag, startPoint x: 521, startPoint y: 412, endPoint x: 615, endPoint y: 432, distance: 96.1
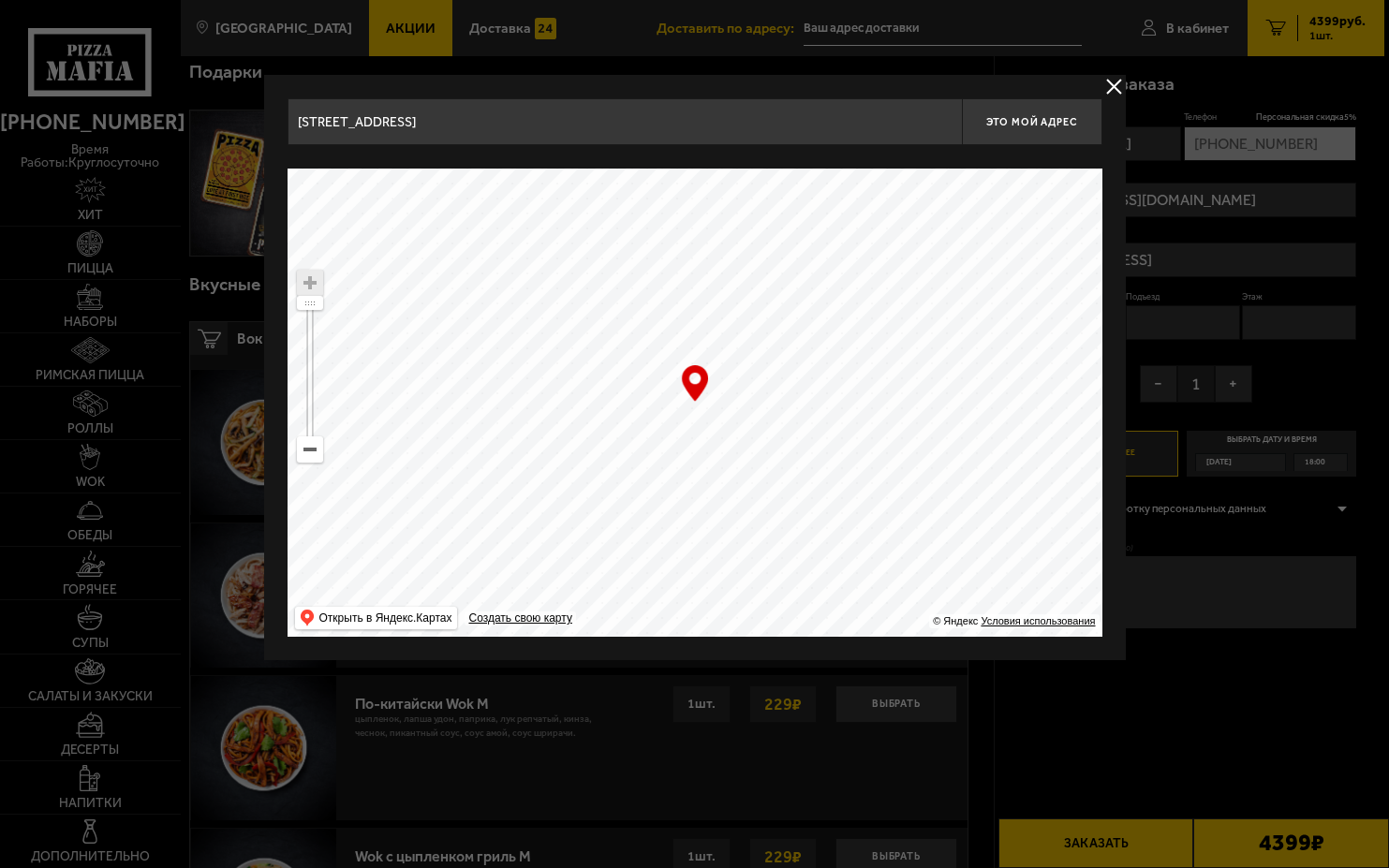
click at [615, 432] on ymaps at bounding box center [695, 403] width 815 height 468
click at [600, 444] on ymaps at bounding box center [695, 403] width 815 height 468
click at [600, 442] on ymaps at bounding box center [695, 403] width 815 height 468
click at [637, 372] on ymaps at bounding box center [695, 403] width 815 height 468
click at [634, 383] on ymaps at bounding box center [695, 403] width 815 height 468
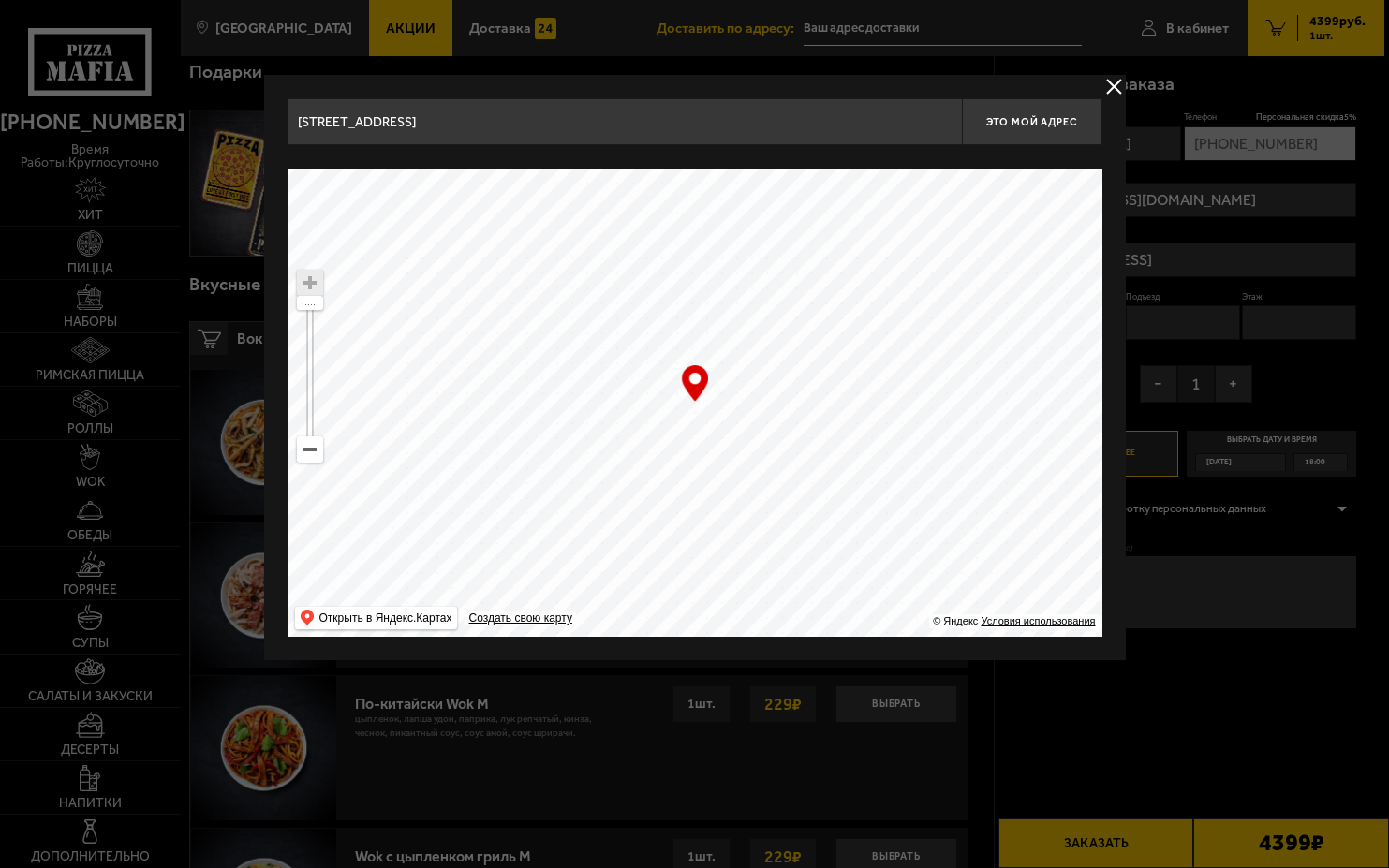
click at [731, 443] on ymaps at bounding box center [695, 403] width 815 height 468
click at [503, 430] on ymaps at bounding box center [695, 403] width 815 height 468
click at [568, 477] on ymaps at bounding box center [695, 403] width 815 height 468
drag, startPoint x: 442, startPoint y: 121, endPoint x: 418, endPoint y: 120, distance: 24.0
click at [418, 120] on input "[STREET_ADDRESS]" at bounding box center [625, 121] width 674 height 47
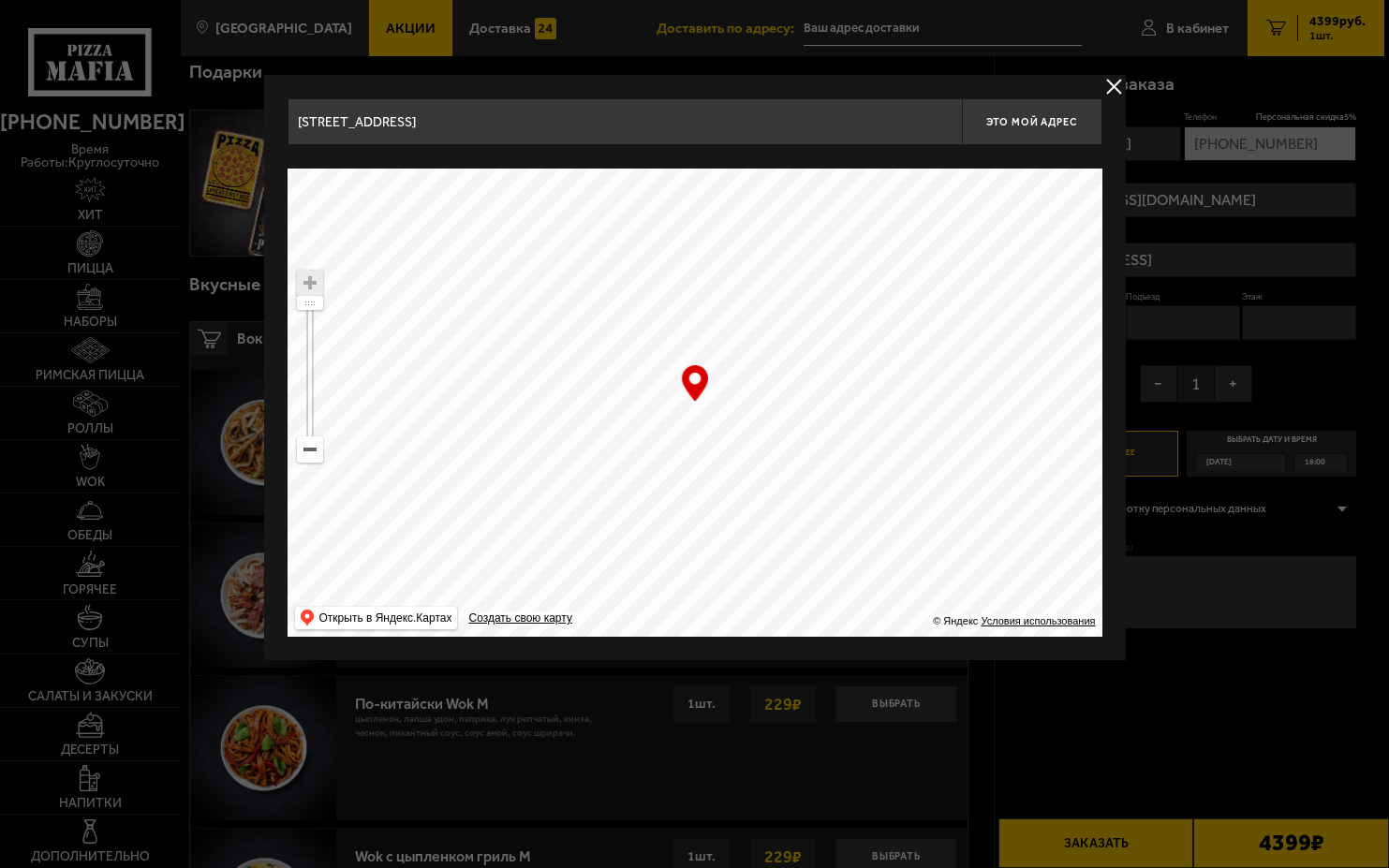
click at [711, 482] on ymaps at bounding box center [695, 403] width 815 height 468
click at [309, 435] on ymaps at bounding box center [310, 366] width 6 height 141
click at [315, 288] on ymaps at bounding box center [310, 283] width 25 height 25
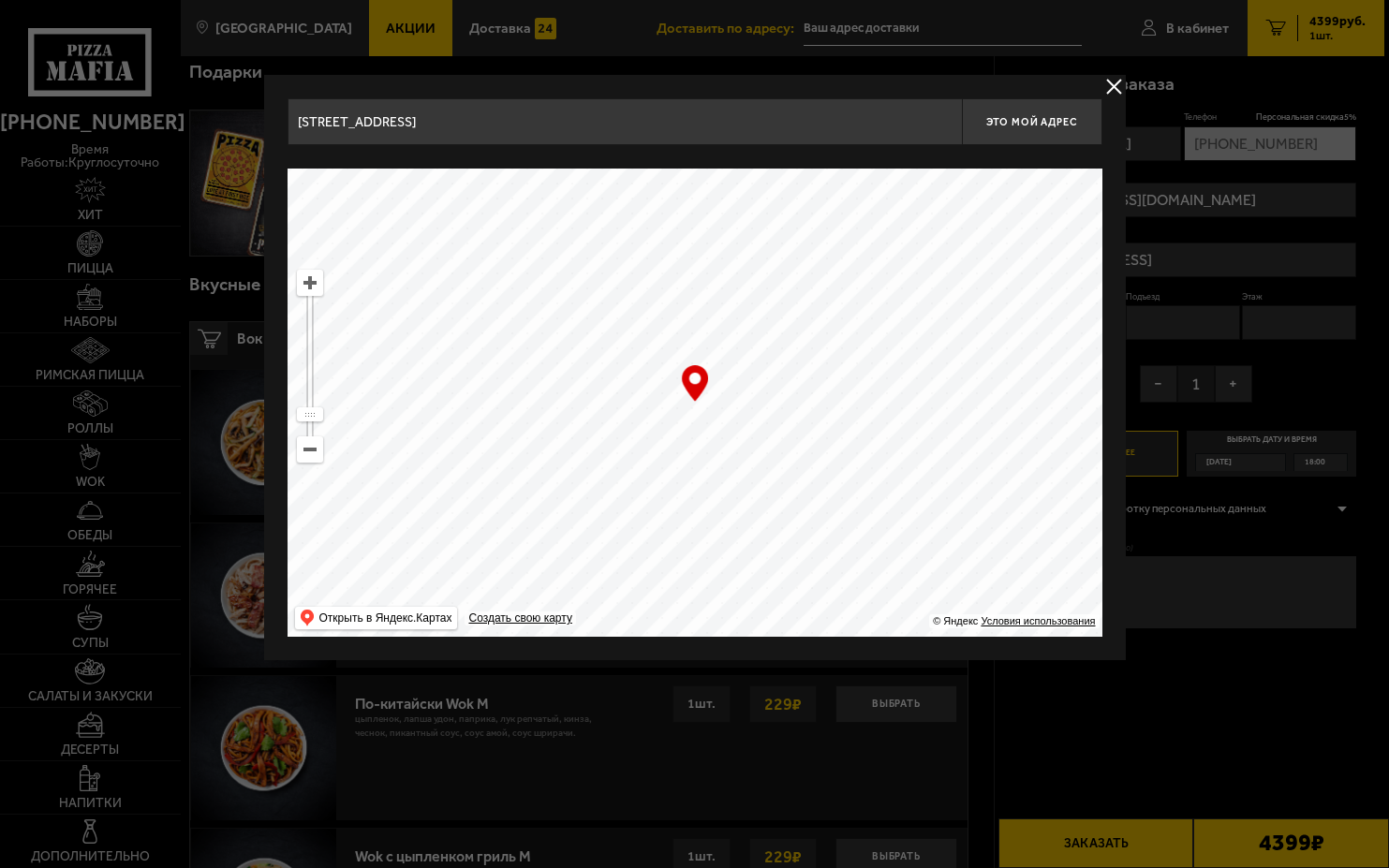
click at [315, 288] on ymaps at bounding box center [310, 283] width 25 height 25
click at [315, 289] on ymaps at bounding box center [310, 283] width 25 height 25
click at [315, 291] on ymaps at bounding box center [310, 283] width 25 height 25
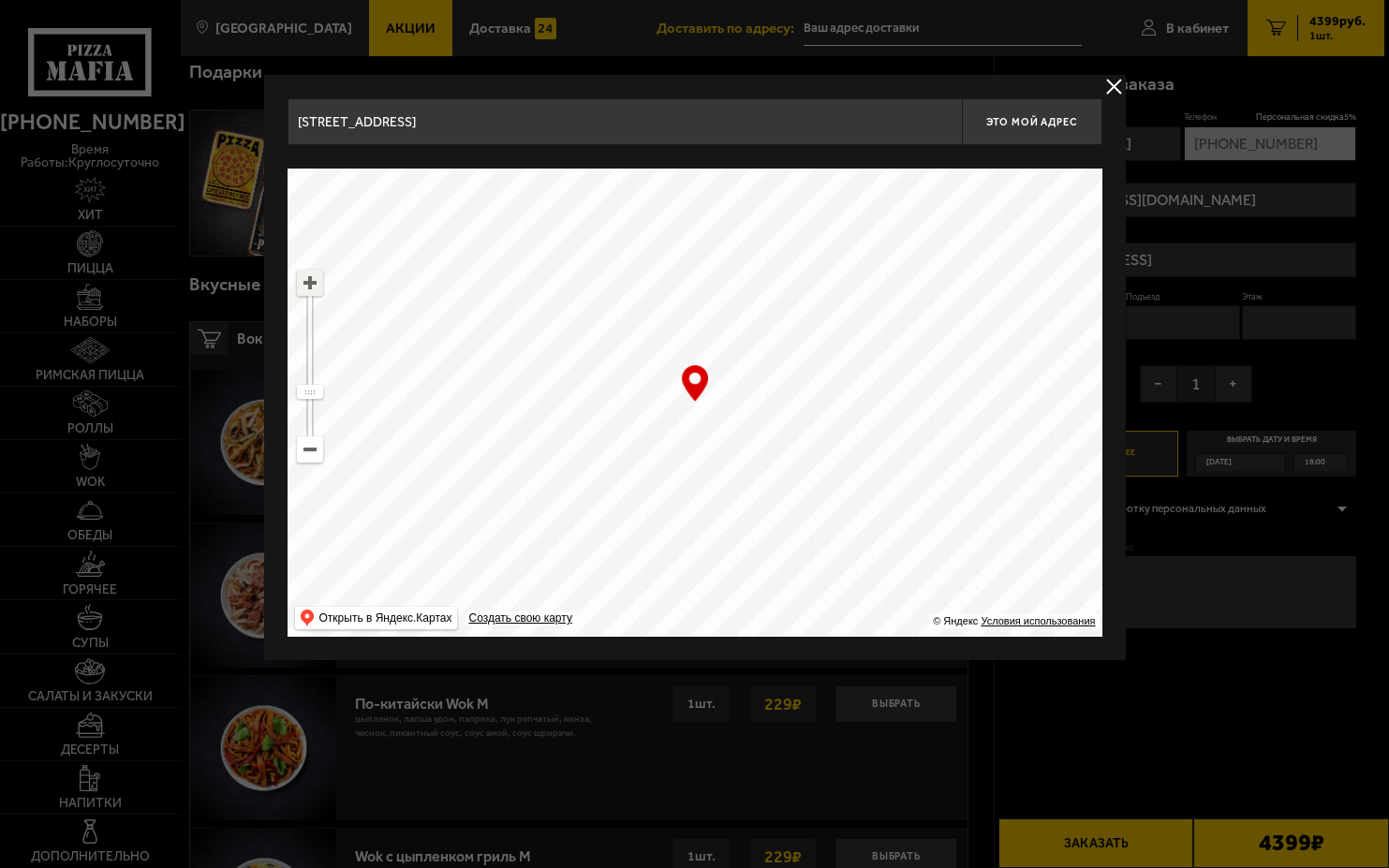
click at [315, 291] on ymaps at bounding box center [310, 283] width 25 height 25
click at [315, 292] on ymaps at bounding box center [310, 283] width 25 height 25
click at [316, 293] on ymaps at bounding box center [310, 283] width 25 height 25
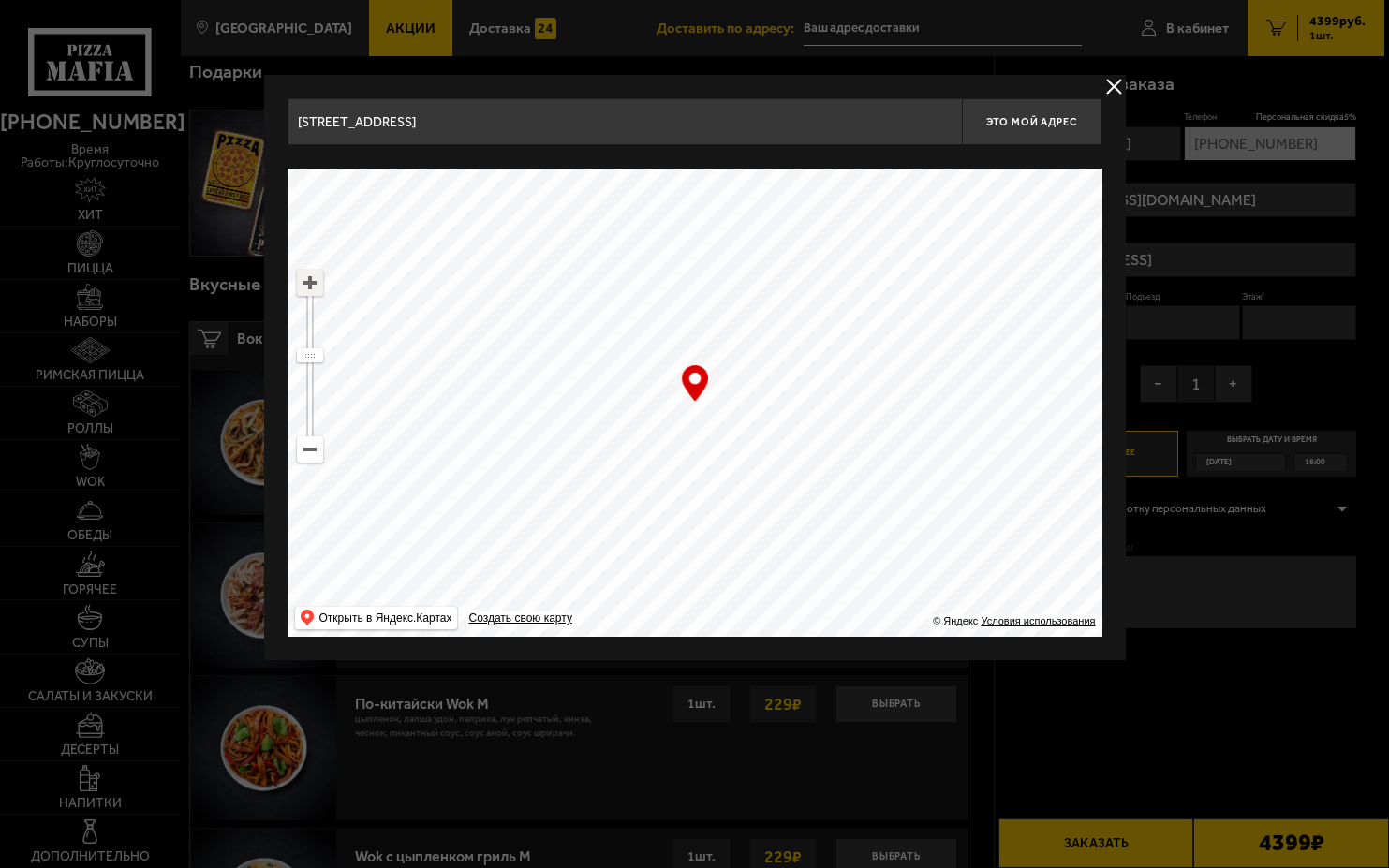
click at [316, 293] on ymaps at bounding box center [310, 283] width 25 height 25
click at [316, 295] on ymaps at bounding box center [310, 283] width 27 height 27
click at [316, 296] on ymaps at bounding box center [310, 365] width 27 height 193
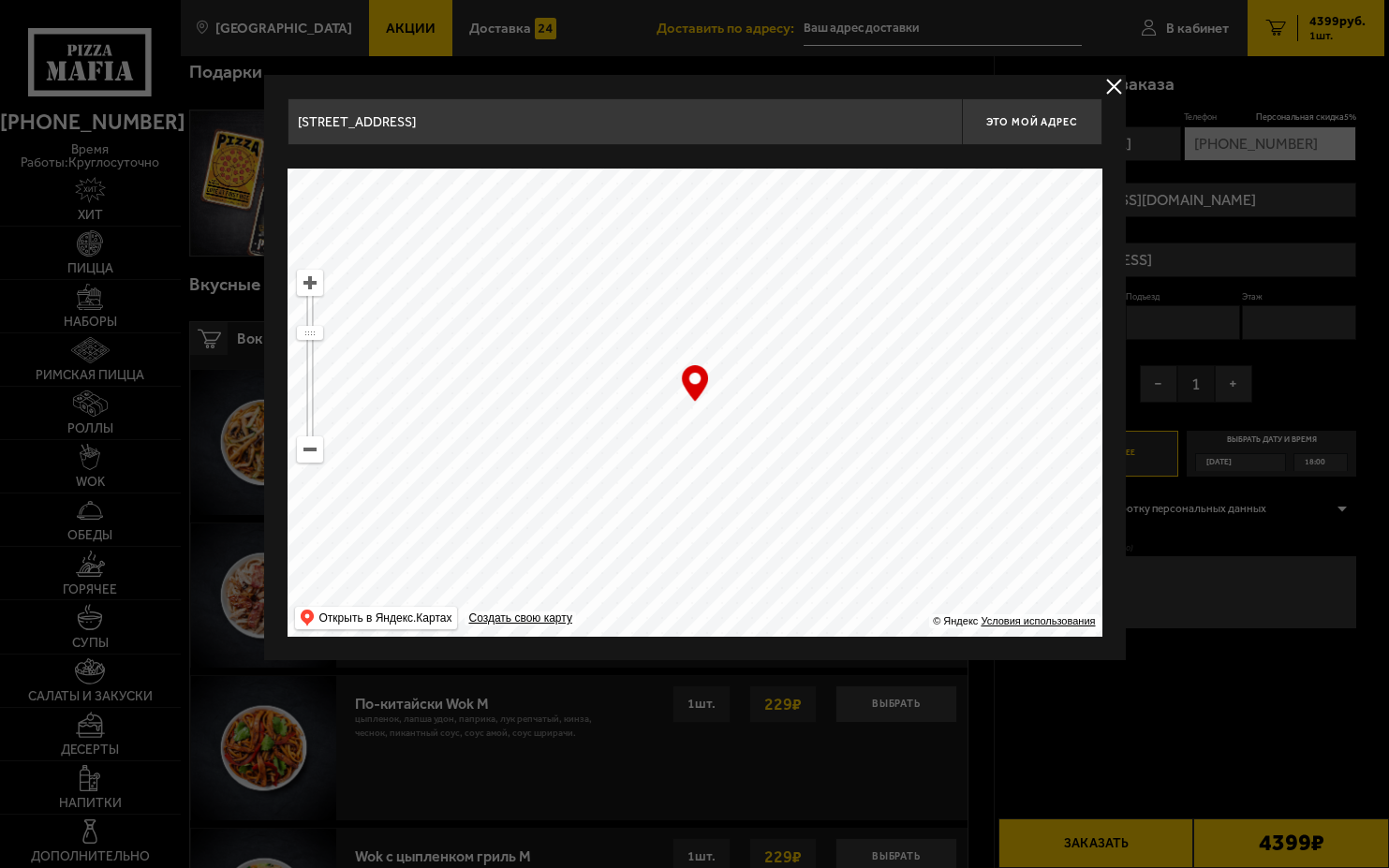
click at [461, 136] on input "[STREET_ADDRESS]" at bounding box center [625, 121] width 674 height 47
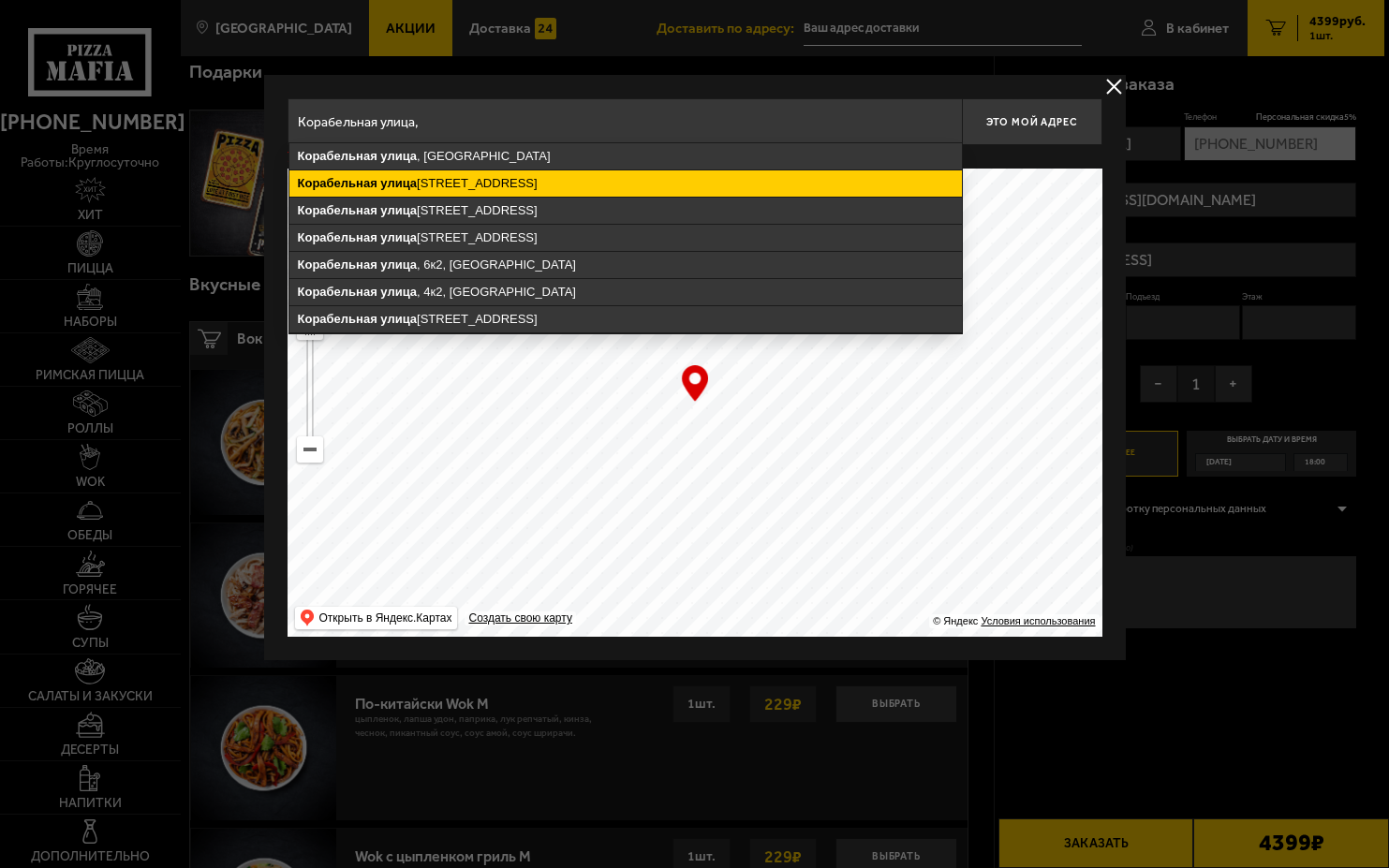
click at [462, 174] on ymaps "[STREET_ADDRESS]" at bounding box center [625, 184] width 672 height 27
type input "[STREET_ADDRESS]"
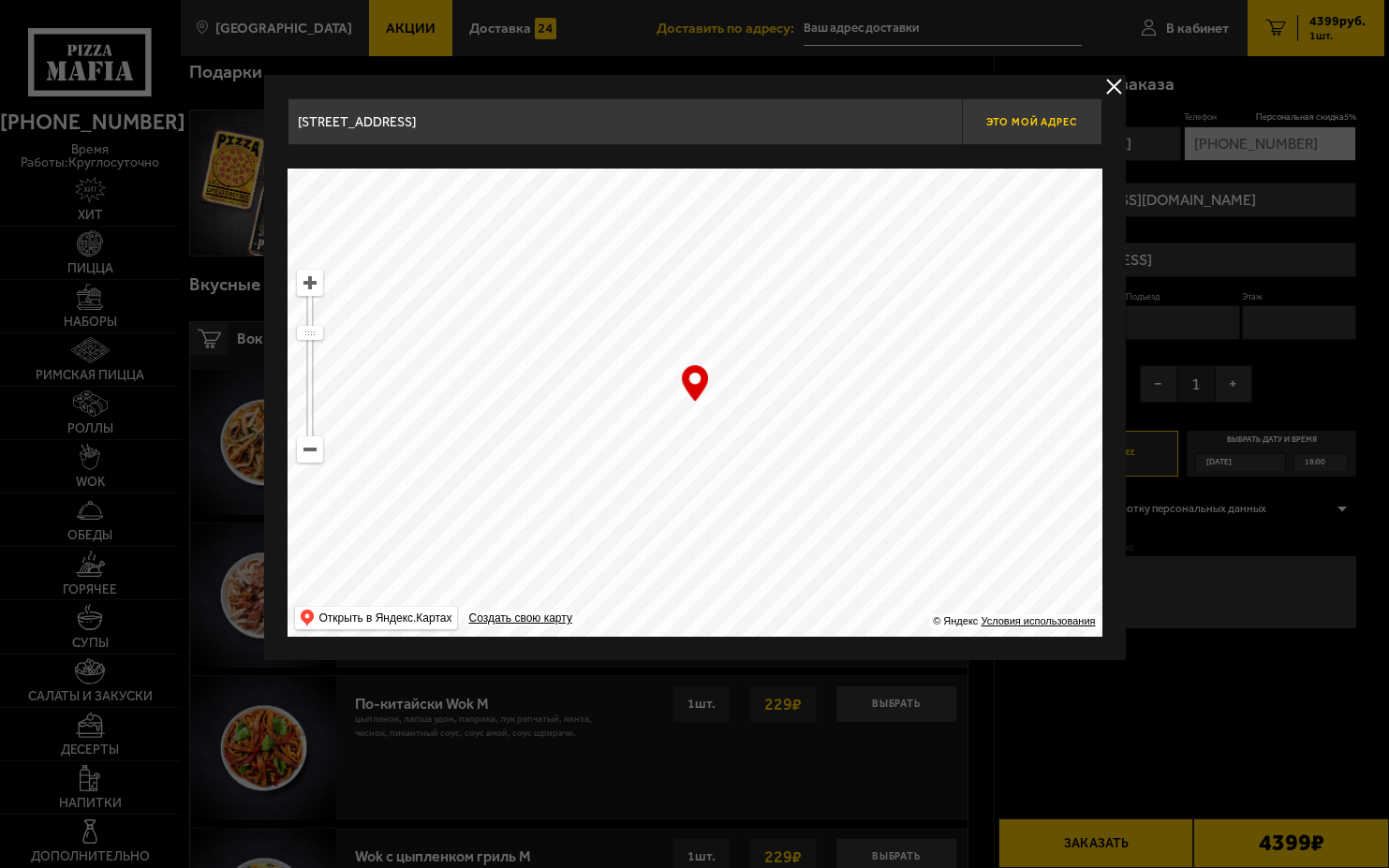
click at [1050, 122] on span "Это мой адрес" at bounding box center [1031, 122] width 89 height 12
type input "[STREET_ADDRESS]"
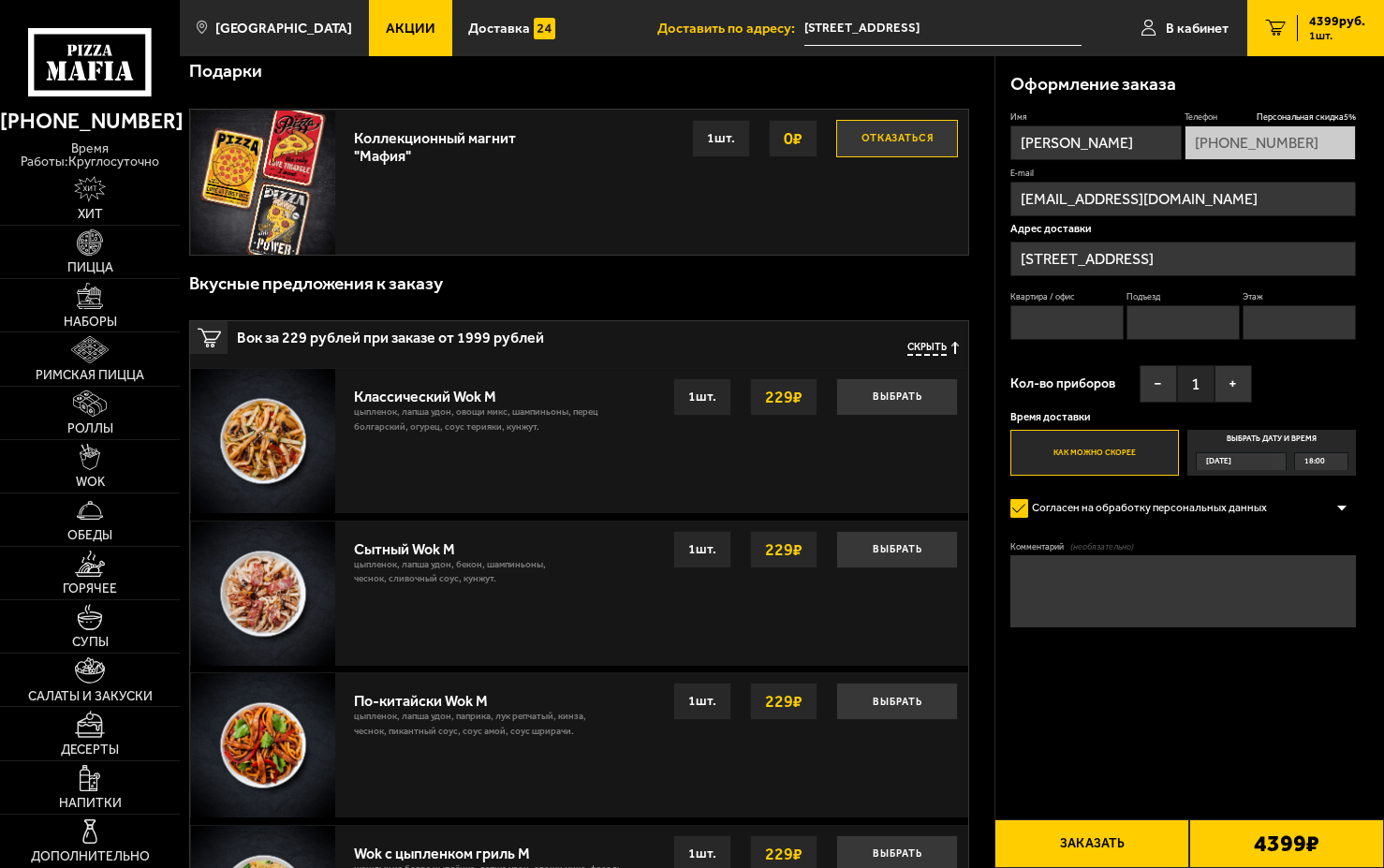
click at [1289, 438] on label "Выбрать дату и время [DATE] 18:00" at bounding box center [1271, 452] width 168 height 46
click at [0, 0] on input "Выбрать дату и время [DATE] 18:00" at bounding box center [0, 0] width 0 height 0
click at [1261, 462] on div "[DATE]" at bounding box center [1235, 462] width 76 height 17
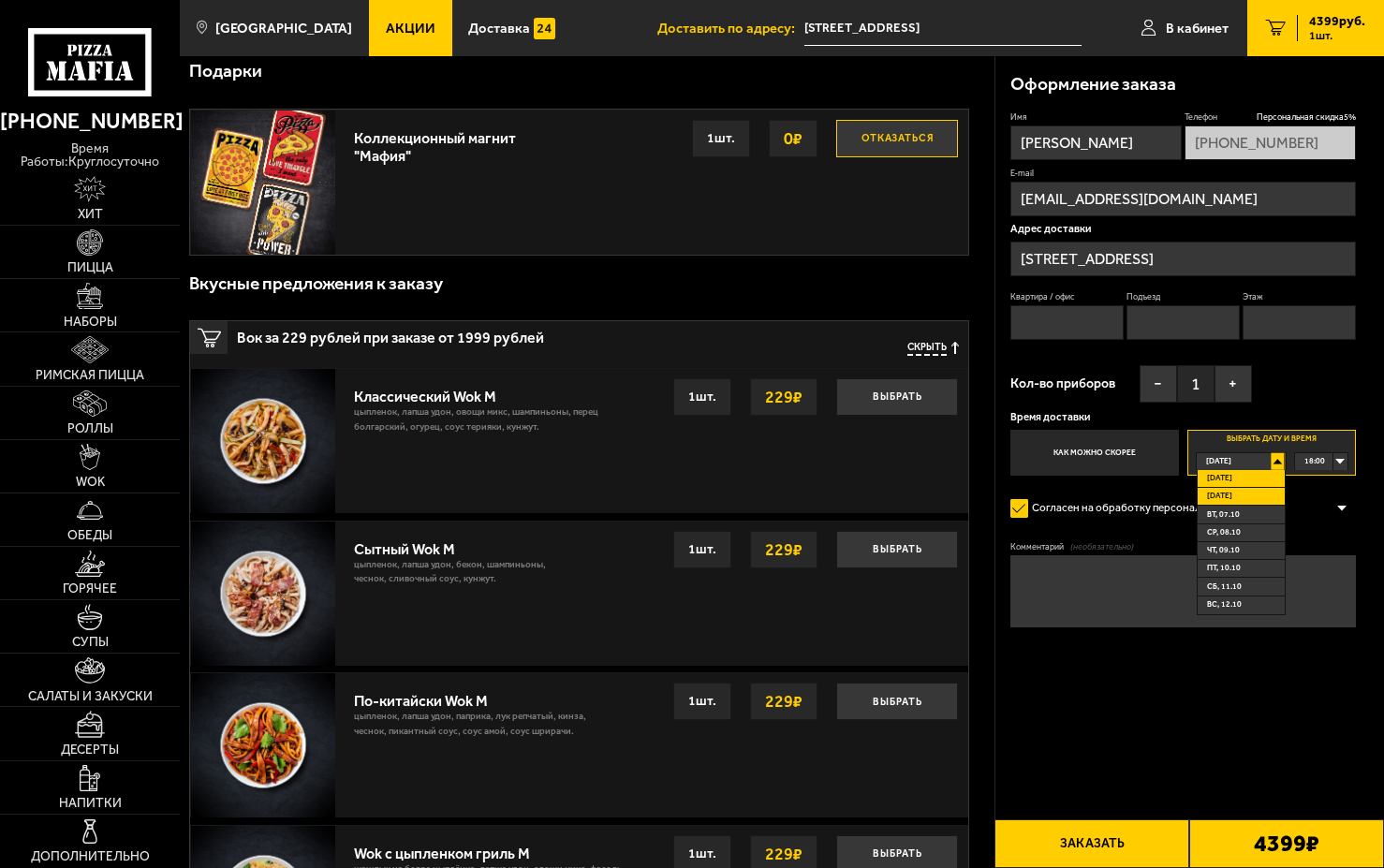
click at [1243, 494] on li "[DATE]" at bounding box center [1240, 496] width 87 height 18
click at [1273, 458] on div "[DATE]" at bounding box center [1235, 462] width 76 height 17
click at [1235, 497] on li "[DATE]" at bounding box center [1240, 496] width 87 height 18
click at [1341, 462] on div "00:00" at bounding box center [1320, 462] width 52 height 17
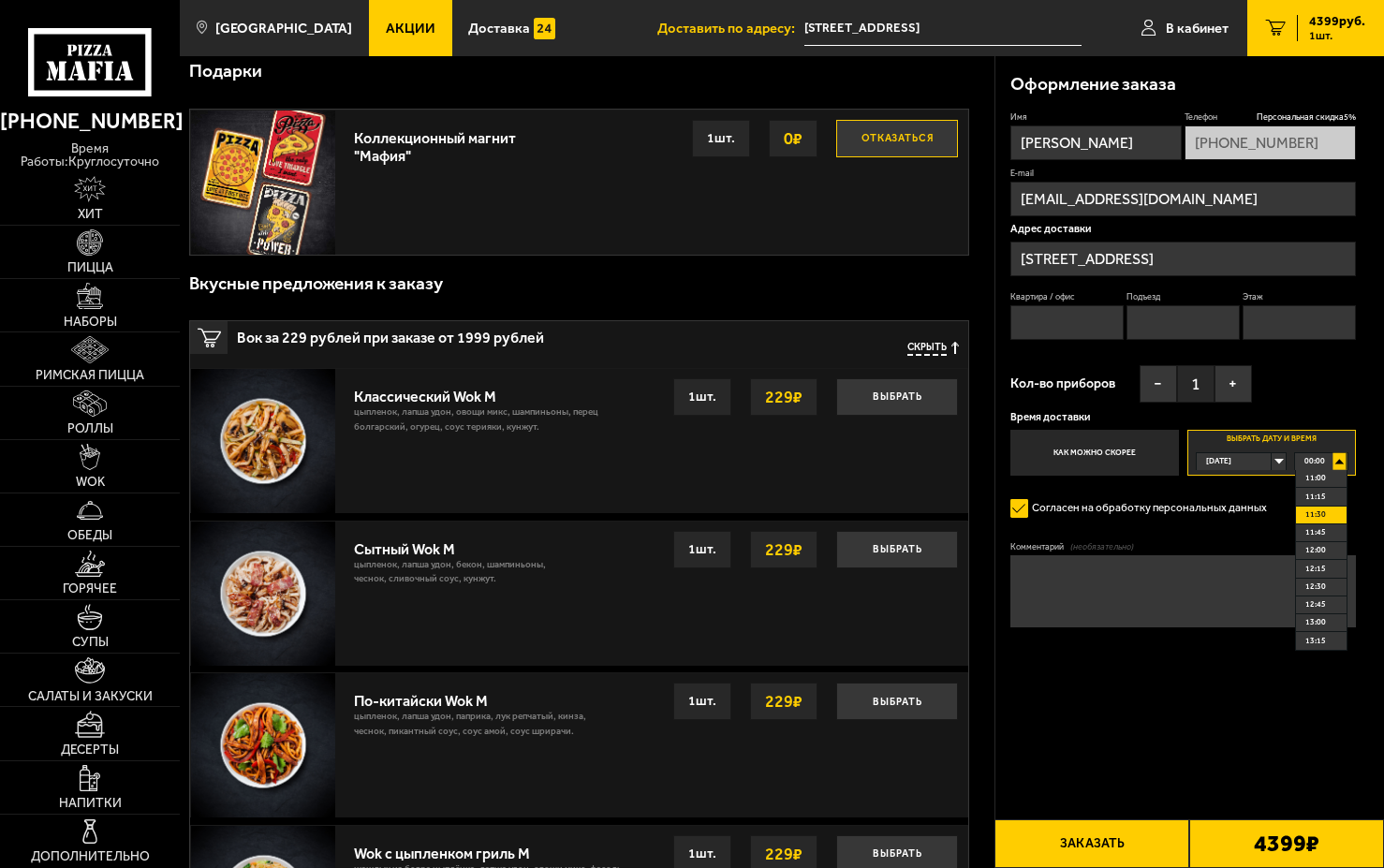
scroll to position [749, 0]
click at [1309, 556] on span "11:30" at bounding box center [1315, 558] width 21 height 17
click at [1248, 726] on div "Оформление заказа Имя [PERSON_NAME] Персональная скидка 5 % [PHONE_NUMBER] E-ma…" at bounding box center [1189, 631] width 389 height 1712
click at [1113, 599] on textarea "Комментарий (необязательно)" at bounding box center [1183, 591] width 346 height 72
type textarea "g"
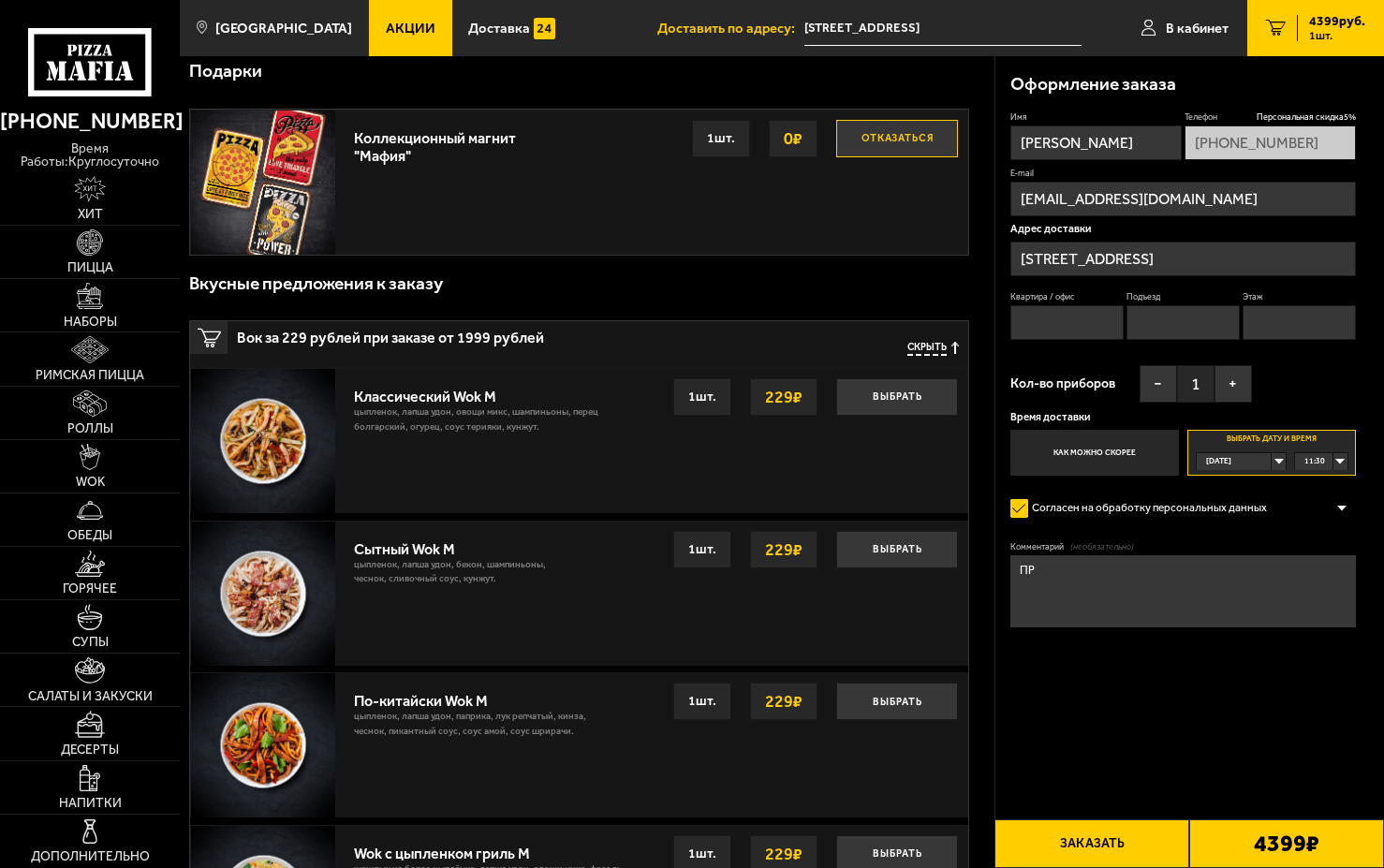
type textarea "П"
type textarea "р"
drag, startPoint x: 1180, startPoint y: 257, endPoint x: 1004, endPoint y: 262, distance: 176.1
click at [1004, 262] on div "Оформление заказа Имя [PERSON_NAME] Персональная скидка 5 % [PHONE_NUMBER] E-ma…" at bounding box center [1189, 384] width 389 height 656
click at [1293, 571] on textarea "Прошу доставить [DATE] 11.30 по адресу" at bounding box center [1183, 591] width 346 height 72
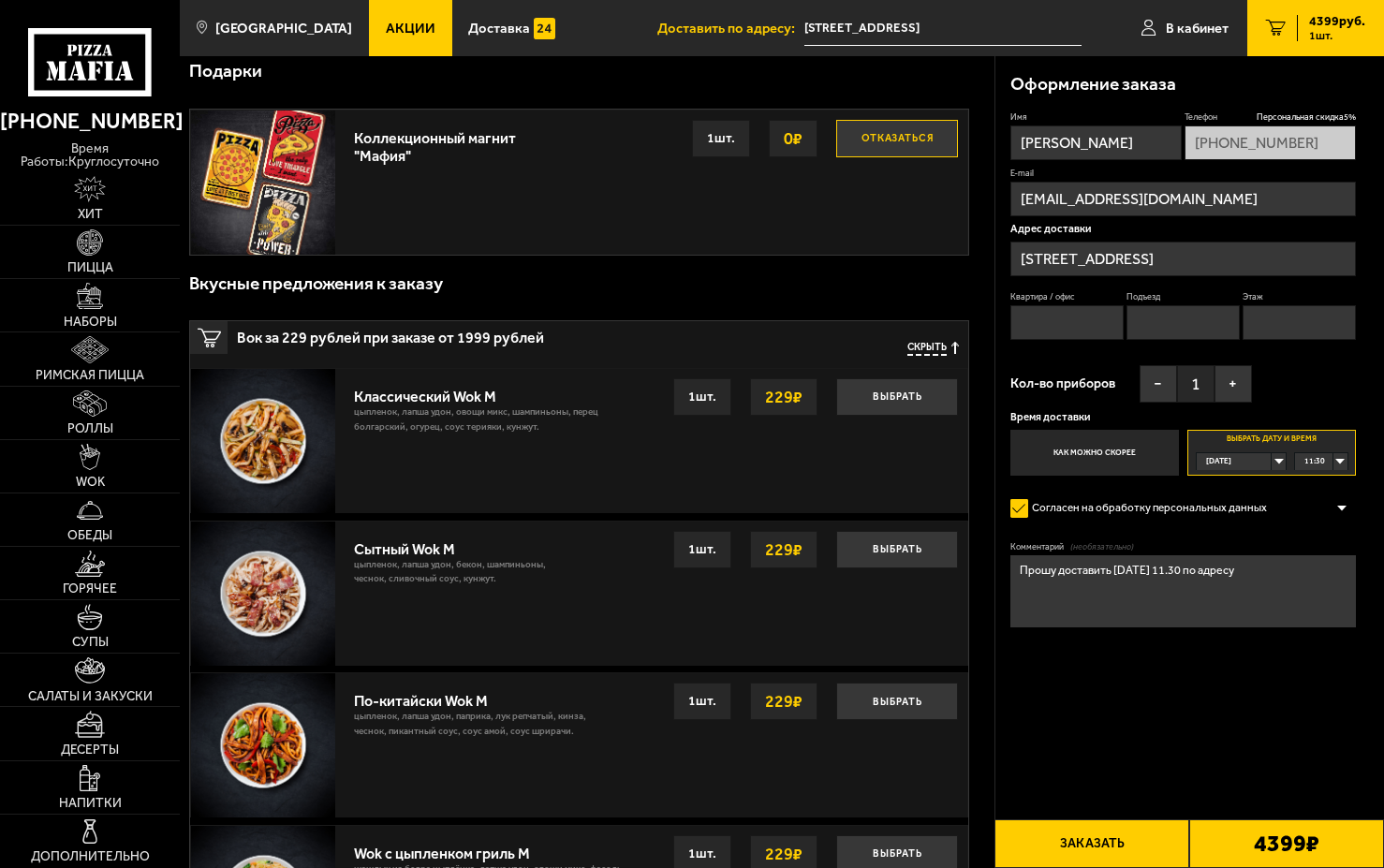
paste textarea "[STREET_ADDRESS]"
click at [1075, 595] on textarea "Прошу доставить [DATE] 11.30 по адресу [STREET_ADDRESS]" at bounding box center [1183, 591] width 346 height 72
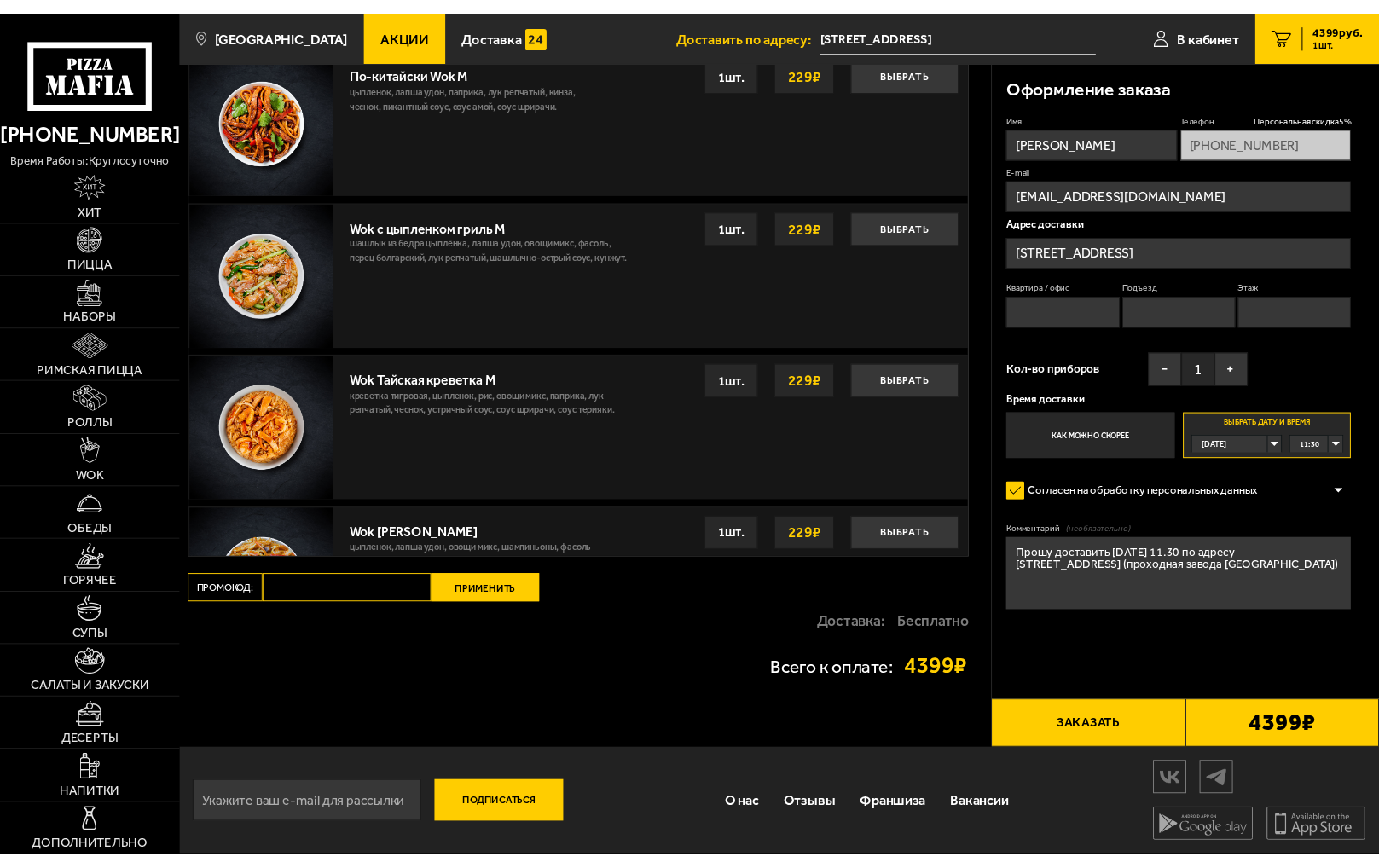
scroll to position [904, 0]
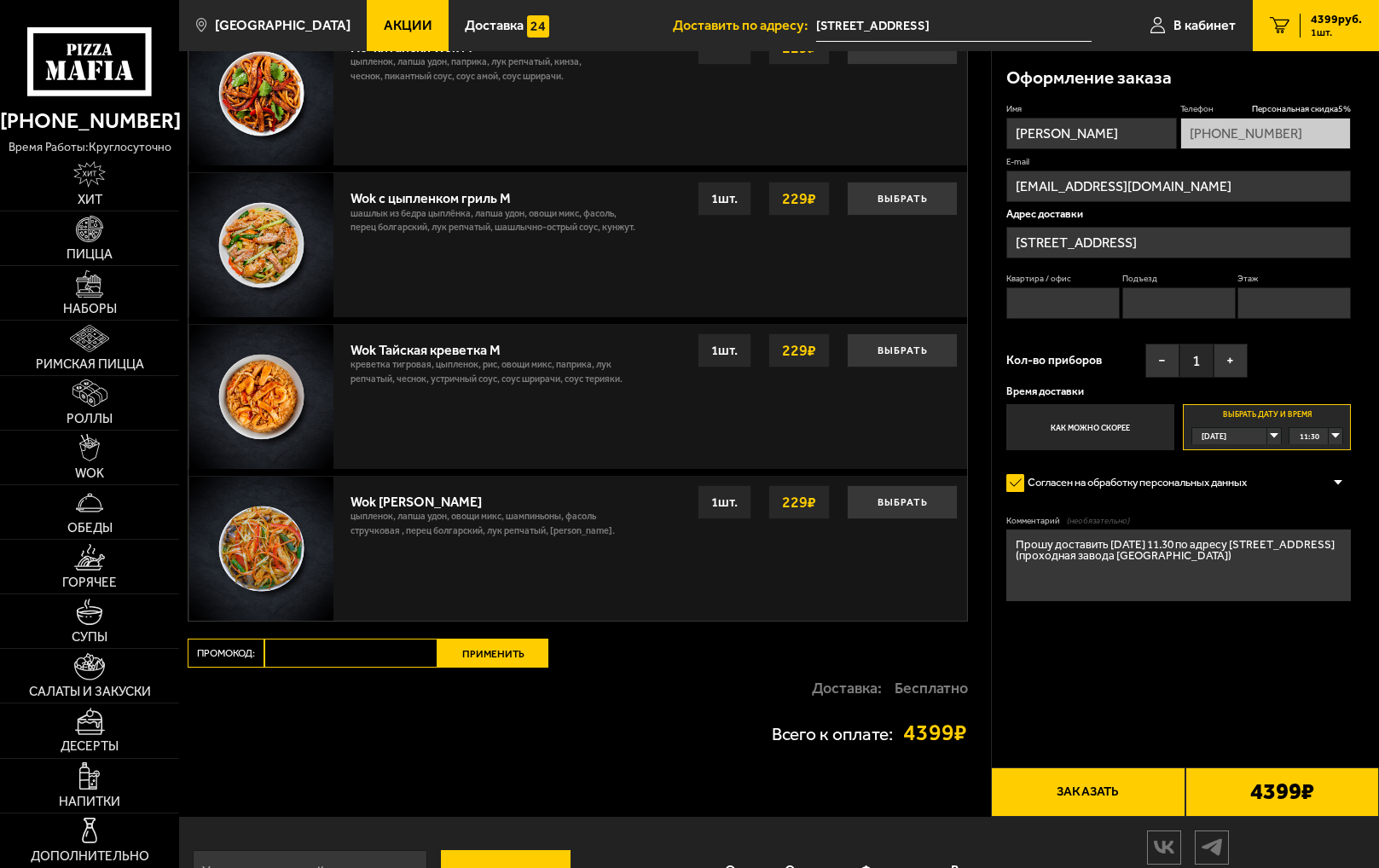
click at [1206, 546] on textarea "Прошу доставить [DATE] 11.30 по адресу [STREET_ADDRESS] (проходная завода [GEOG…" at bounding box center [1179, 565] width 344 height 72
click at [1167, 546] on textarea "Прошу доставить [DATE] 11.30 по адресу [STREET_ADDRESS] (проходная завода [GEOG…" at bounding box center [1179, 565] width 344 height 72
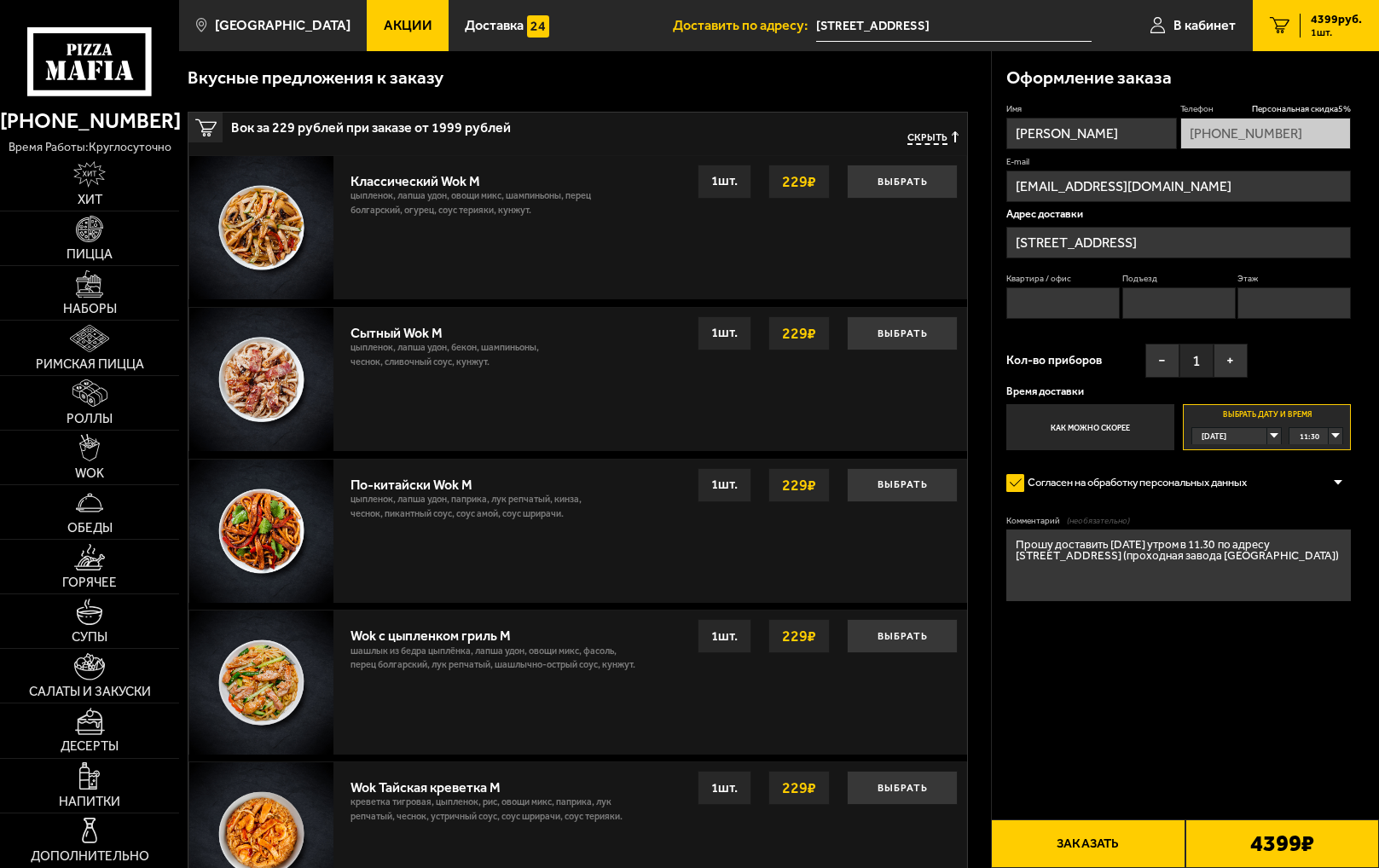
scroll to position [391, 0]
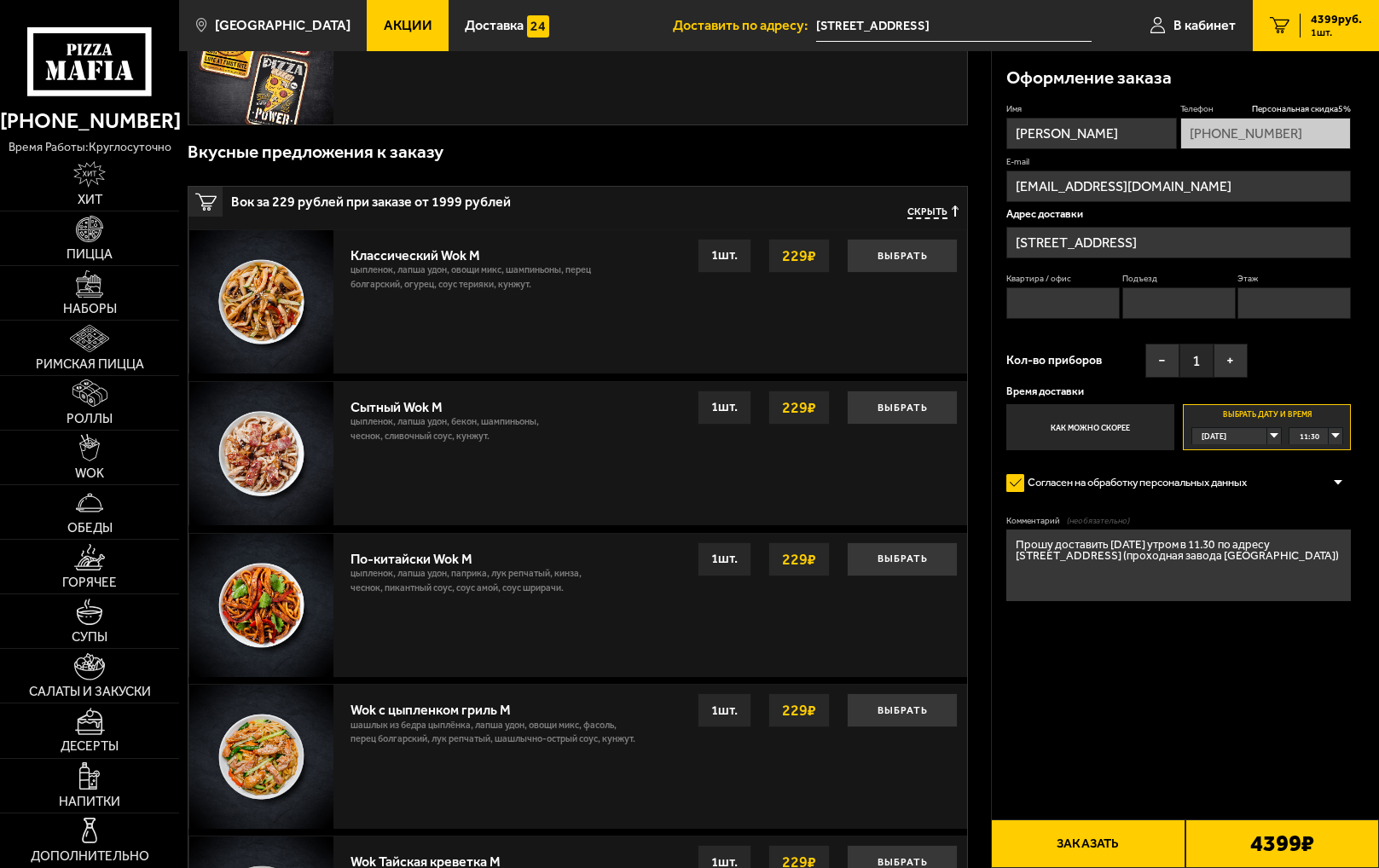
type textarea "Прошу доставить [DATE] утром в 11.30 по адресу [STREET_ADDRESS] (проходная заво…"
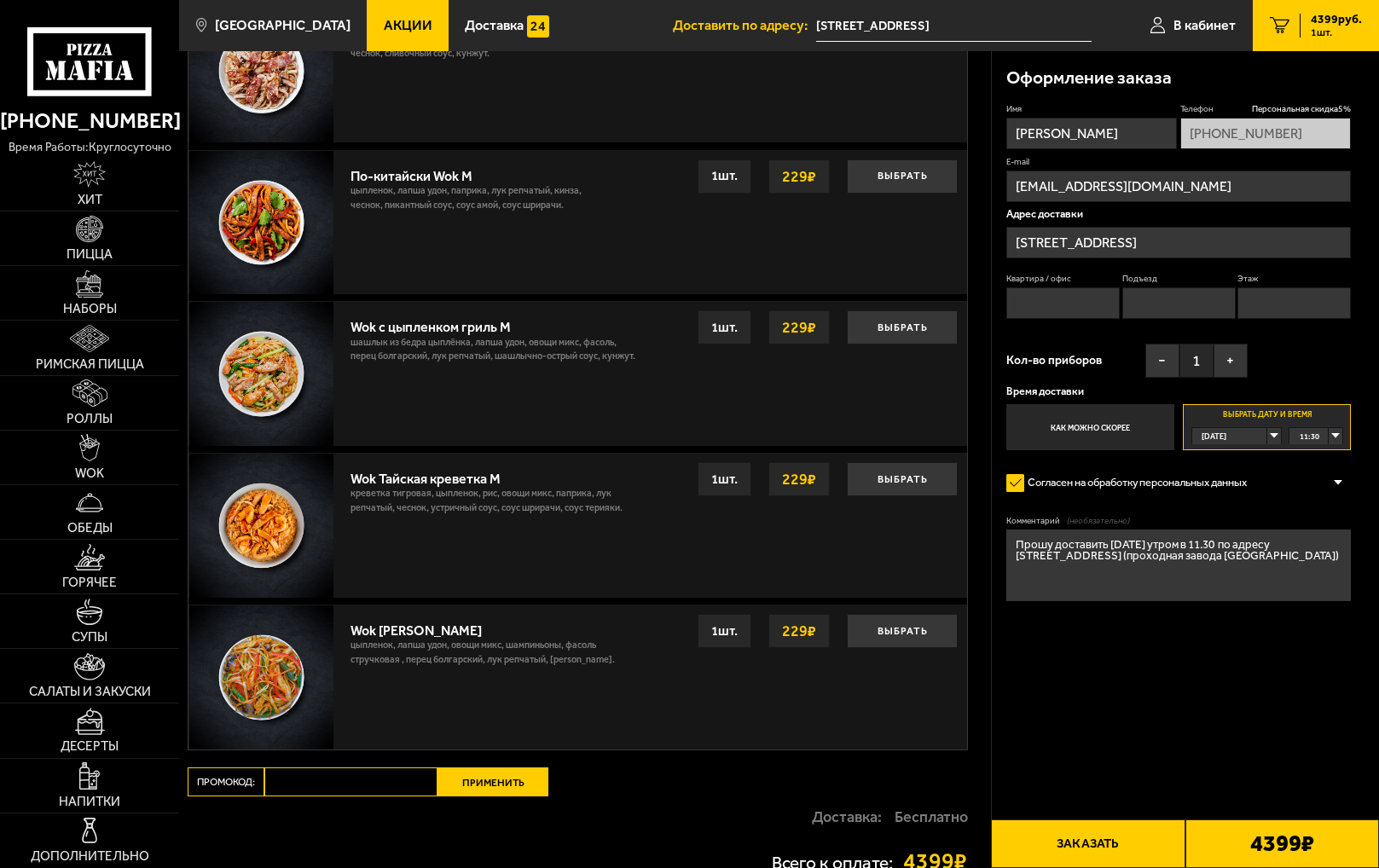
scroll to position [733, 0]
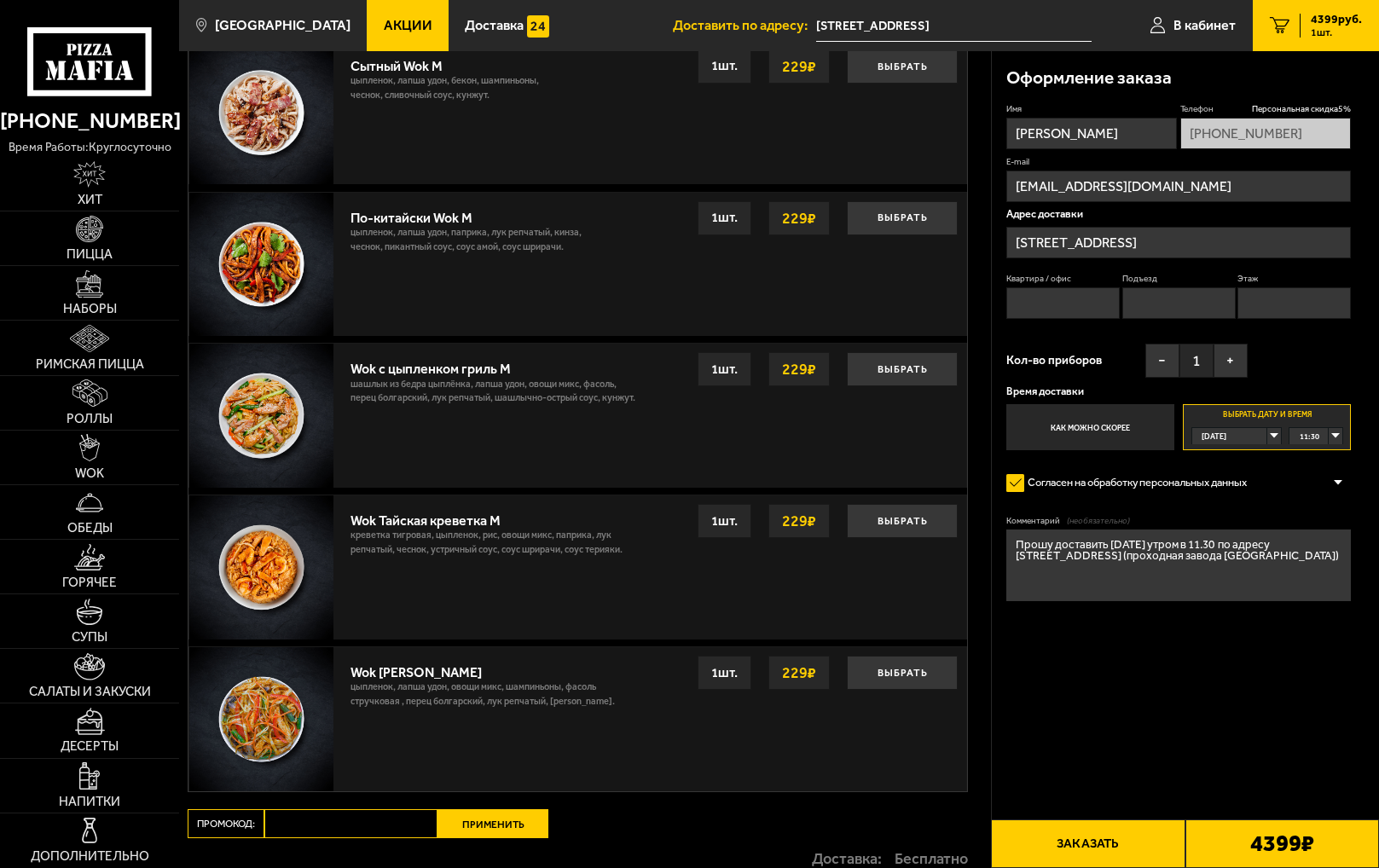
click at [1118, 790] on button "Заказать" at bounding box center [1088, 844] width 193 height 49
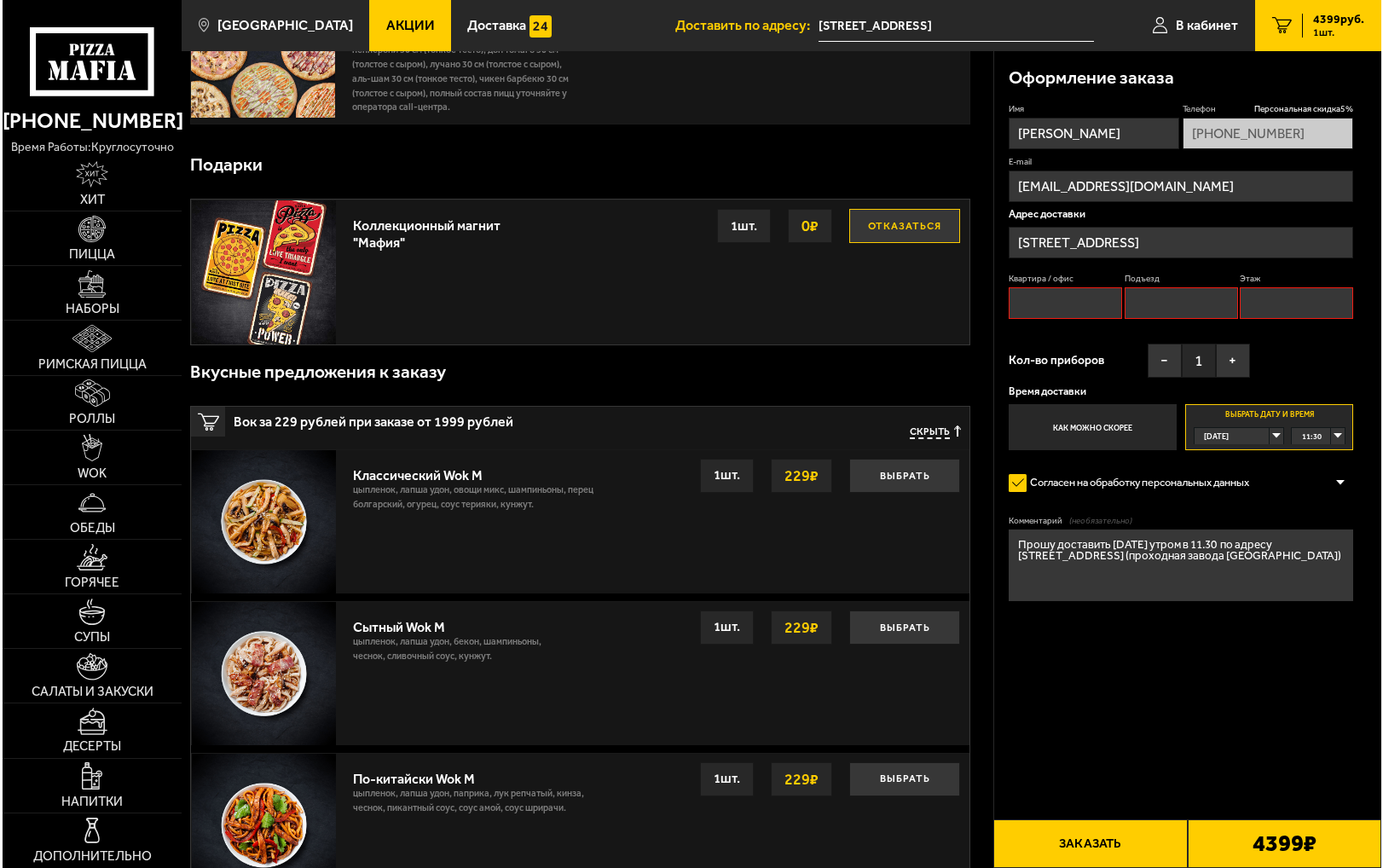
scroll to position [145, 0]
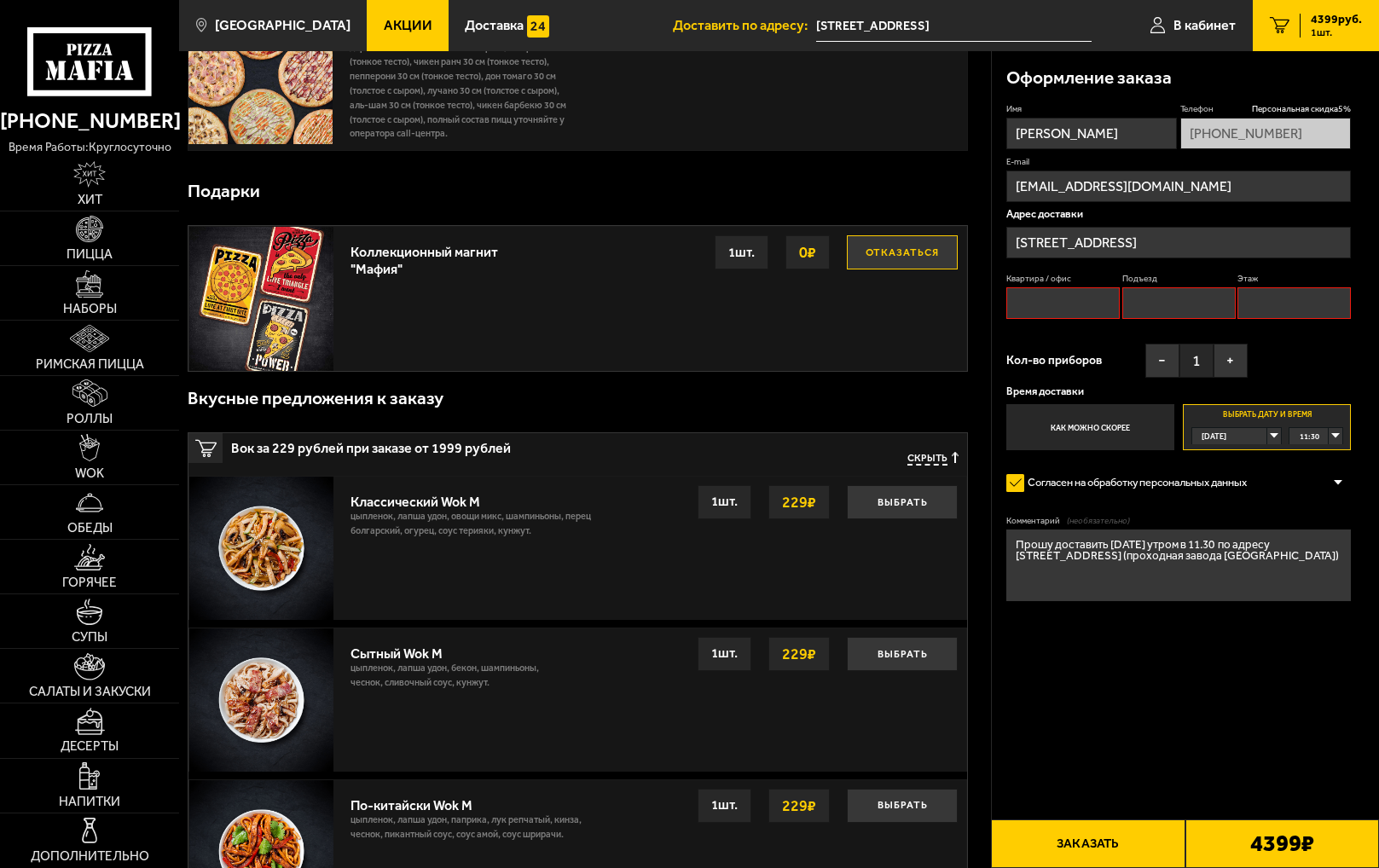
click at [1081, 316] on input "Квартира / офис" at bounding box center [1063, 303] width 114 height 31
click at [1015, 302] on input "0" at bounding box center [1063, 303] width 114 height 31
type input "0"
click at [1191, 306] on input "Подъезд" at bounding box center [1179, 303] width 114 height 31
type input "0"
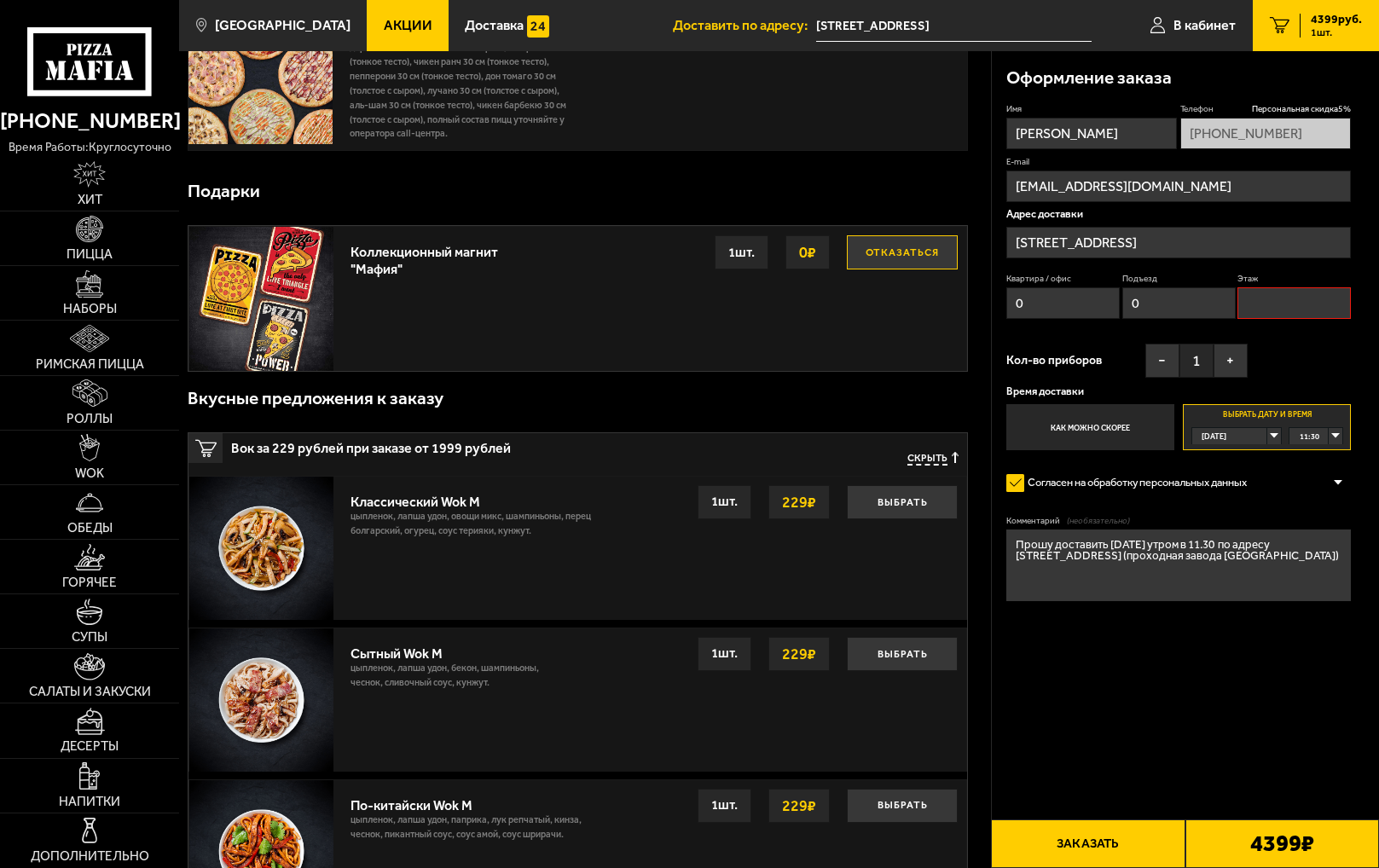
click at [1260, 299] on input "Этаж" at bounding box center [1294, 303] width 114 height 31
type input "0"
click at [1102, 790] on button "Заказать" at bounding box center [1088, 844] width 193 height 49
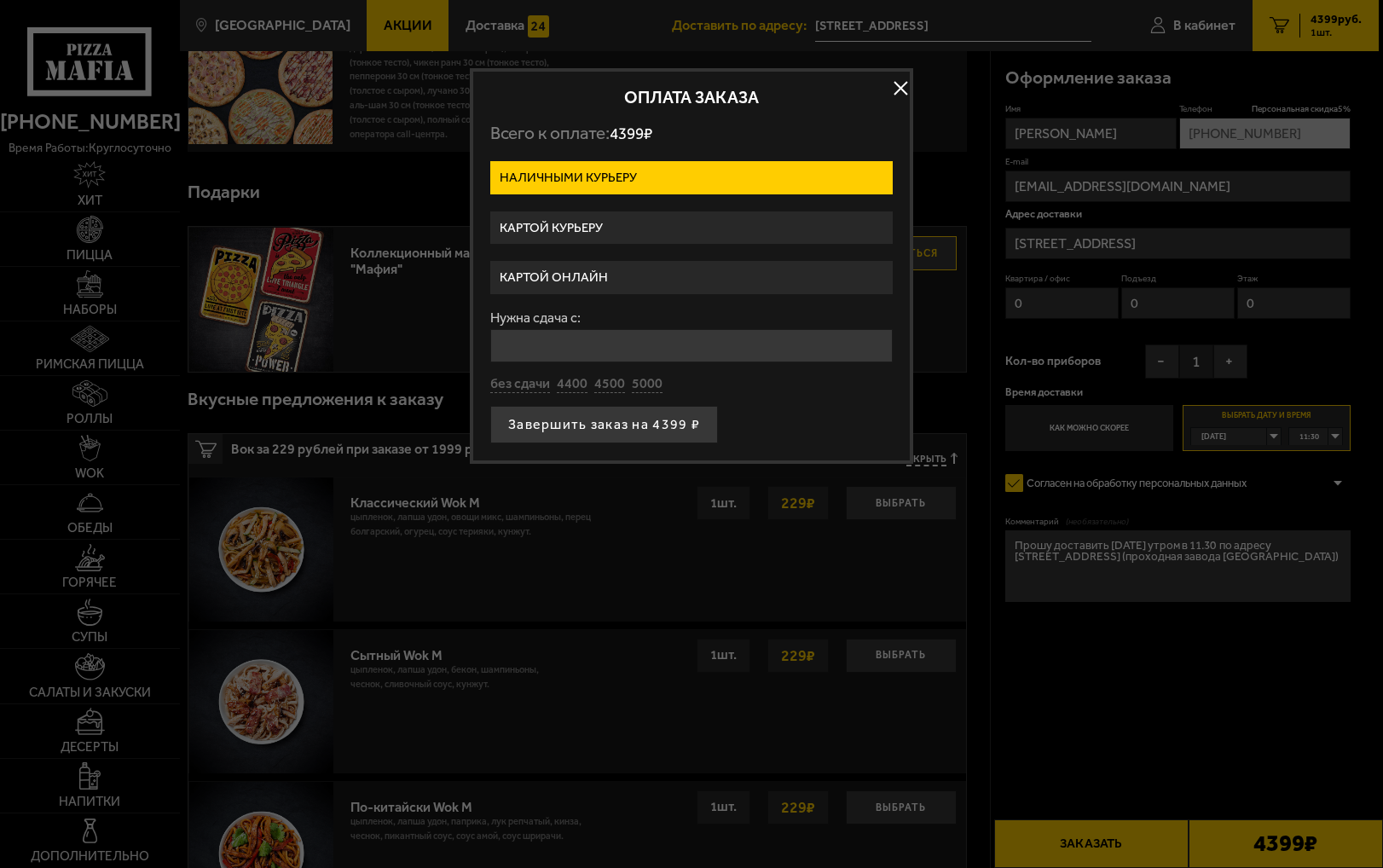
click at [564, 231] on label "Картой курьеру" at bounding box center [692, 228] width 402 height 33
click at [0, 0] on input "Картой курьеру" at bounding box center [0, 0] width 0 height 0
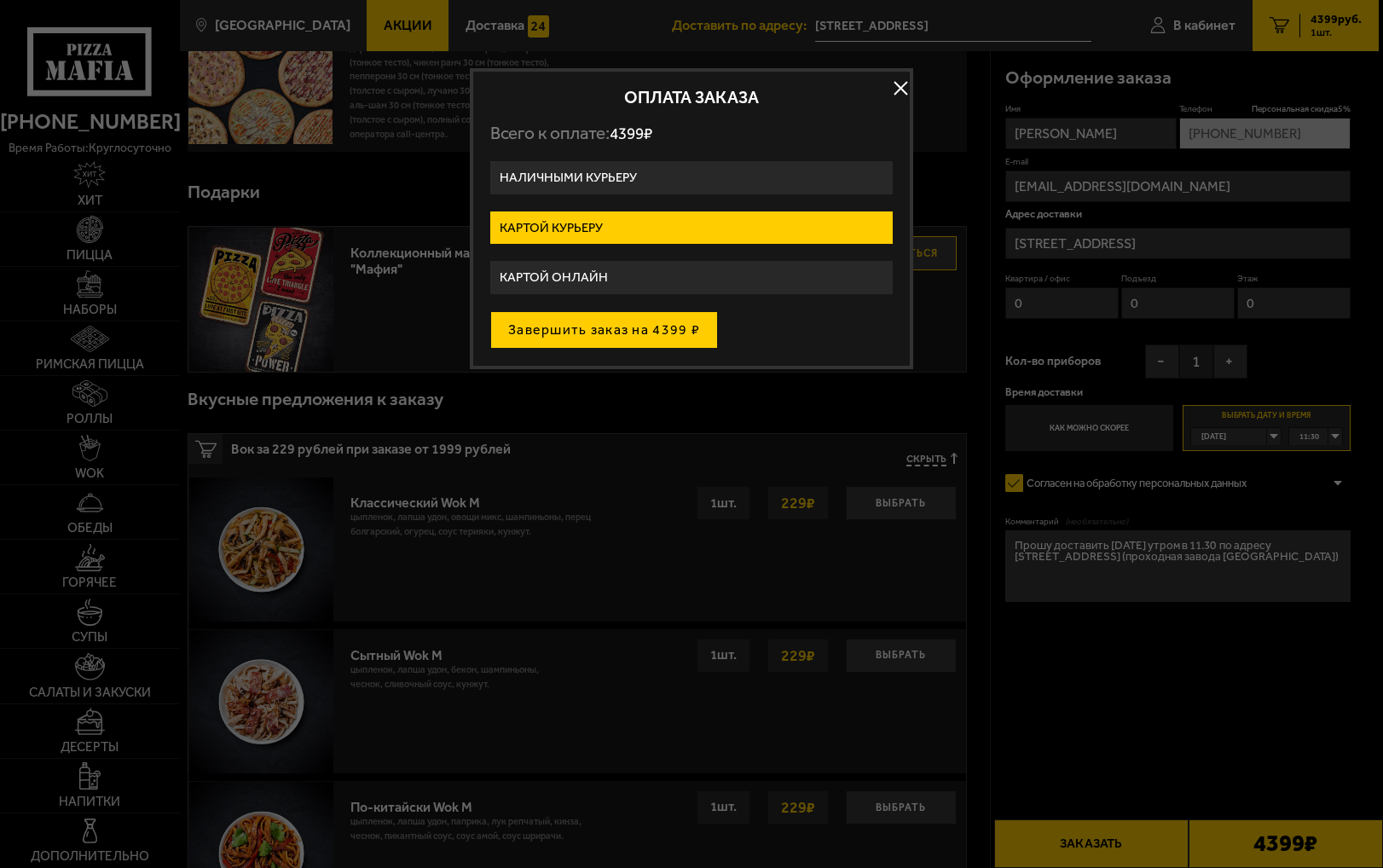
click at [614, 329] on button "Завершить заказ на 4399 ₽" at bounding box center [604, 330] width 228 height 37
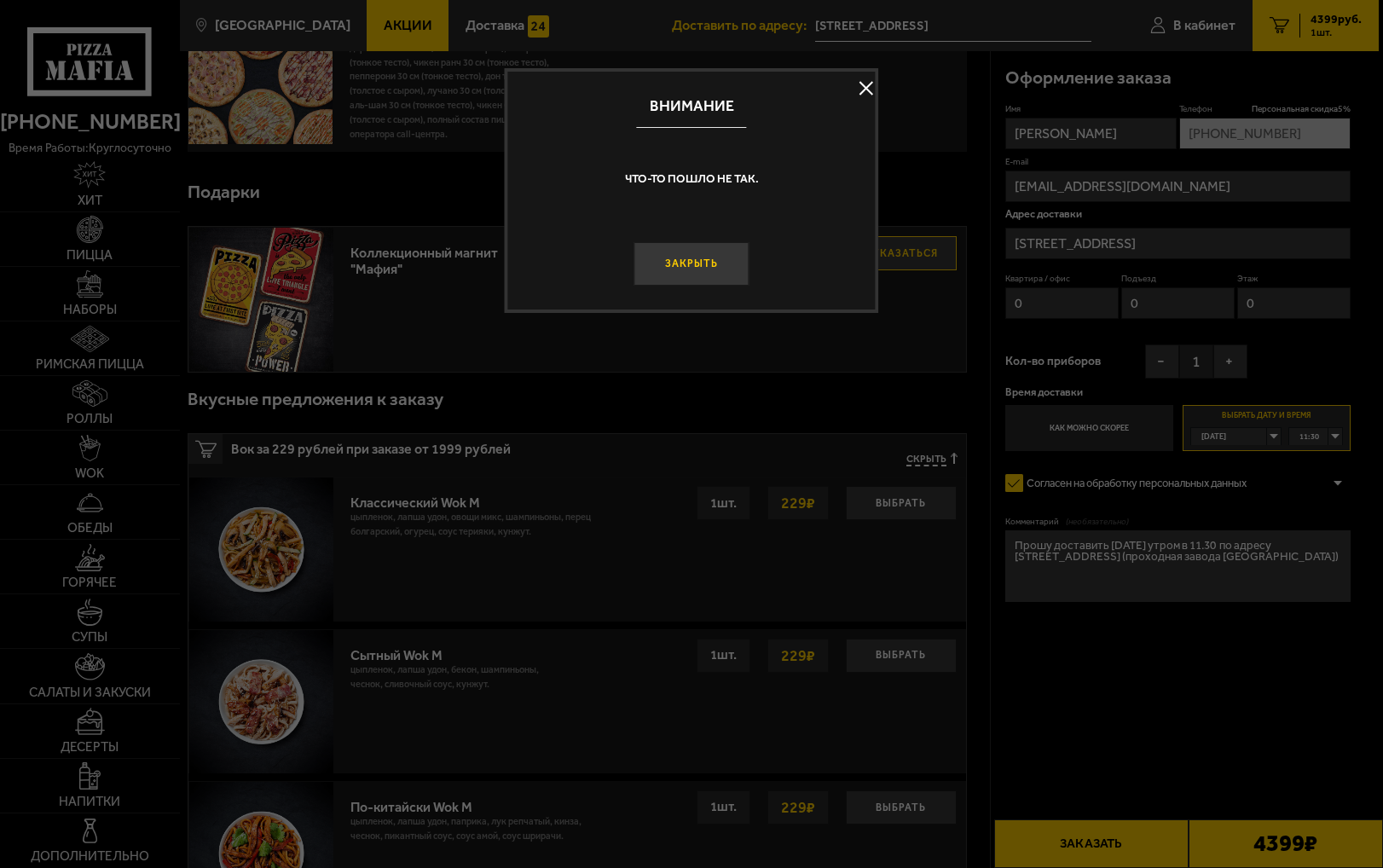
click at [719, 264] on button "Закрыть" at bounding box center [691, 264] width 115 height 43
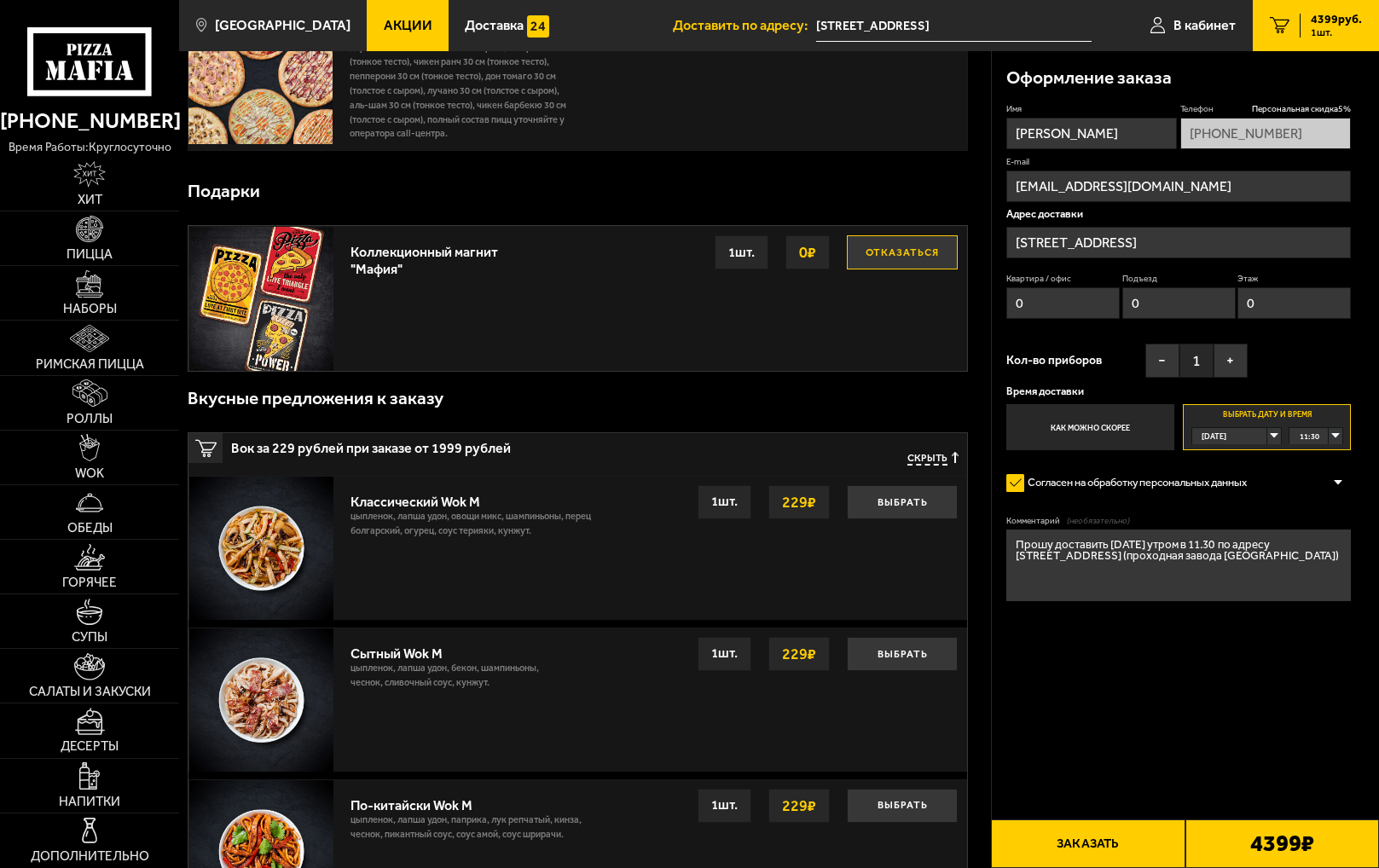
click at [1260, 434] on div "[DATE]" at bounding box center [1230, 436] width 75 height 16
click at [1231, 473] on li "[DATE]" at bounding box center [1237, 471] width 87 height 18
click at [1253, 687] on form "Имя [PERSON_NAME] скидка 5 % [PHONE_NUMBER] E-mail [EMAIL_ADDRESS][DOMAIN_NAME]…" at bounding box center [1179, 395] width 344 height 584
click at [1260, 434] on div "[DATE]" at bounding box center [1230, 436] width 75 height 16
click at [1224, 464] on span "[DATE]" at bounding box center [1215, 471] width 25 height 16
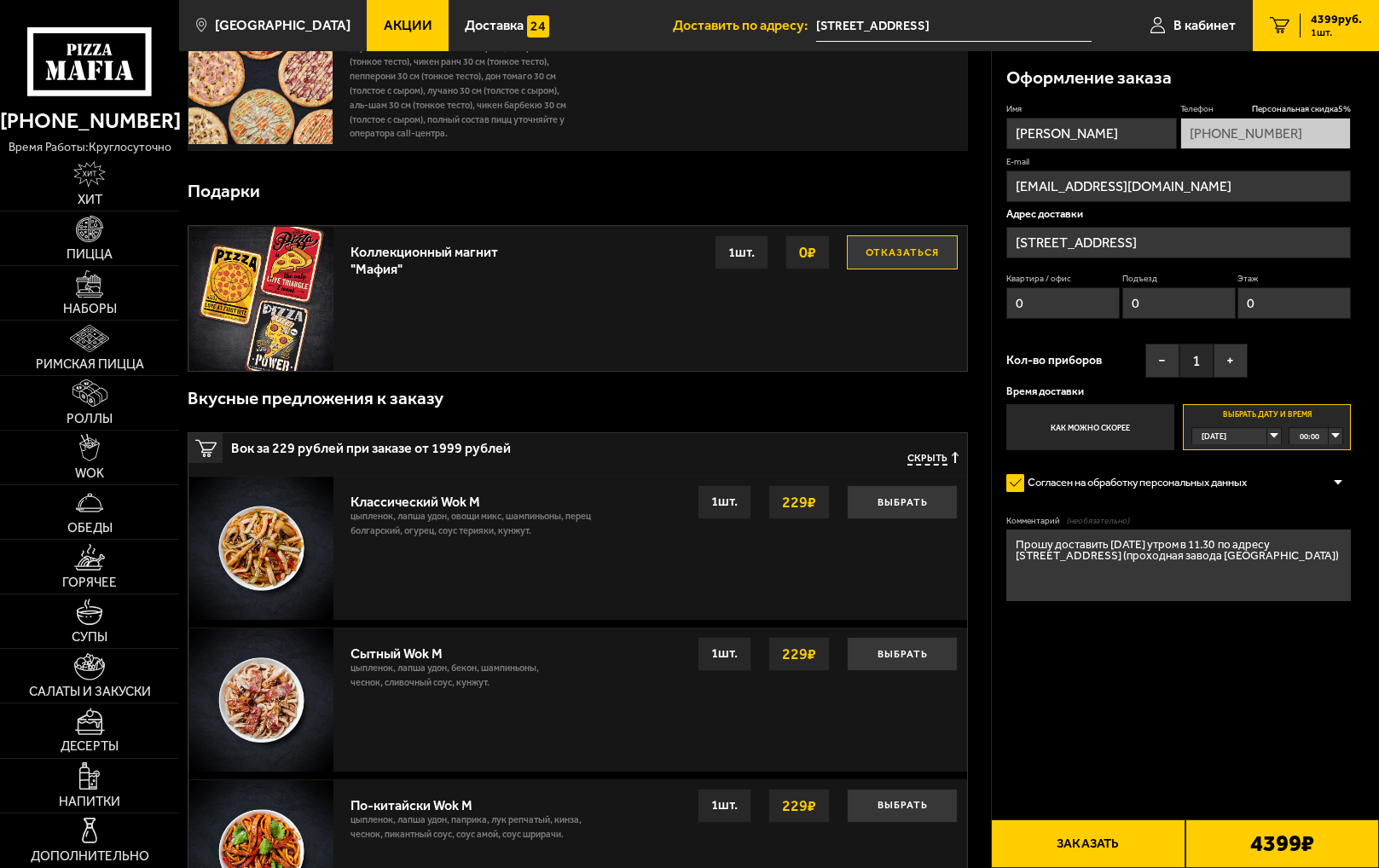
click at [1113, 790] on button "Заказать" at bounding box center [1088, 844] width 193 height 49
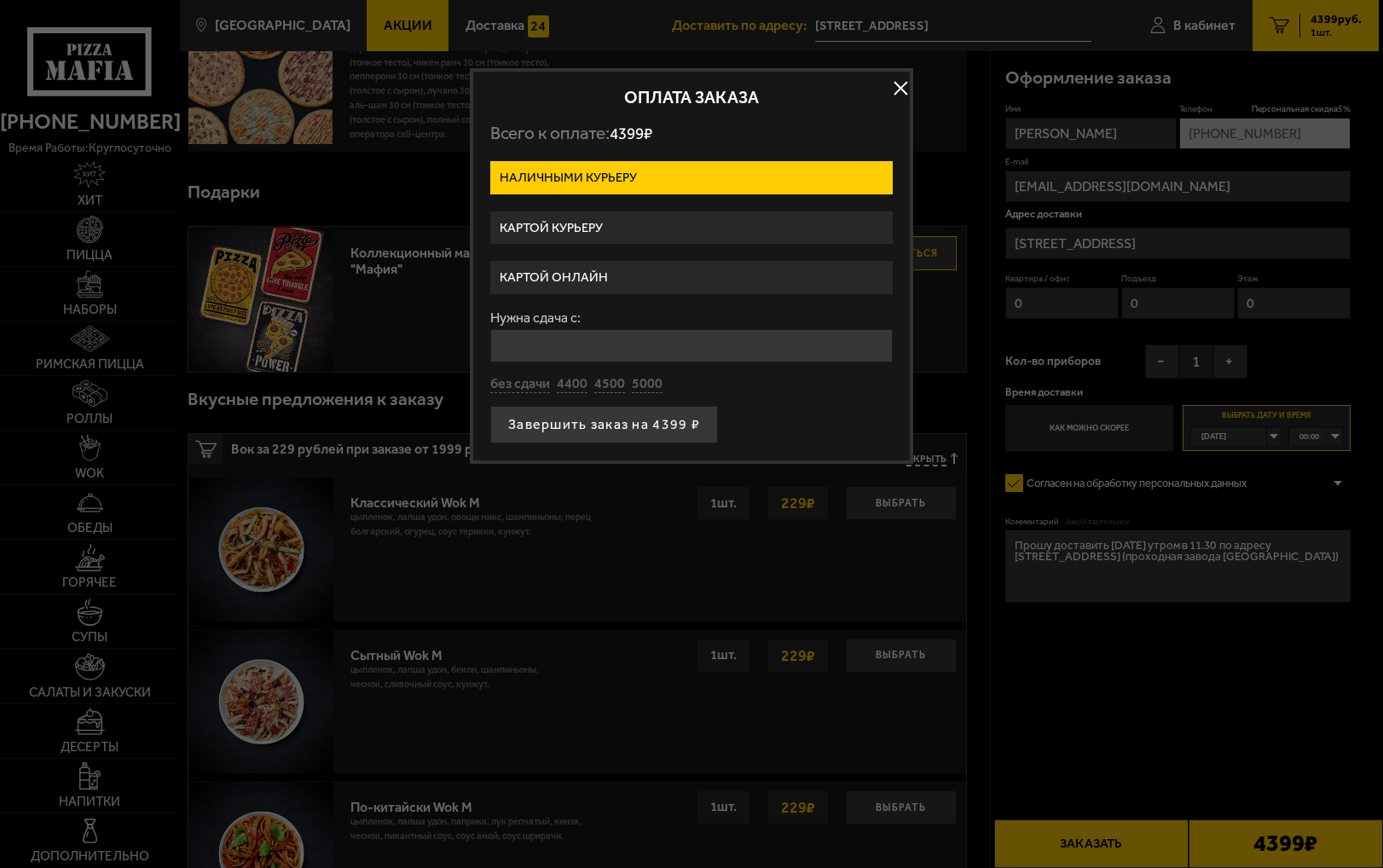
click at [571, 231] on label "Картой курьеру" at bounding box center [692, 228] width 402 height 33
click at [0, 0] on input "Картой курьеру" at bounding box center [0, 0] width 0 height 0
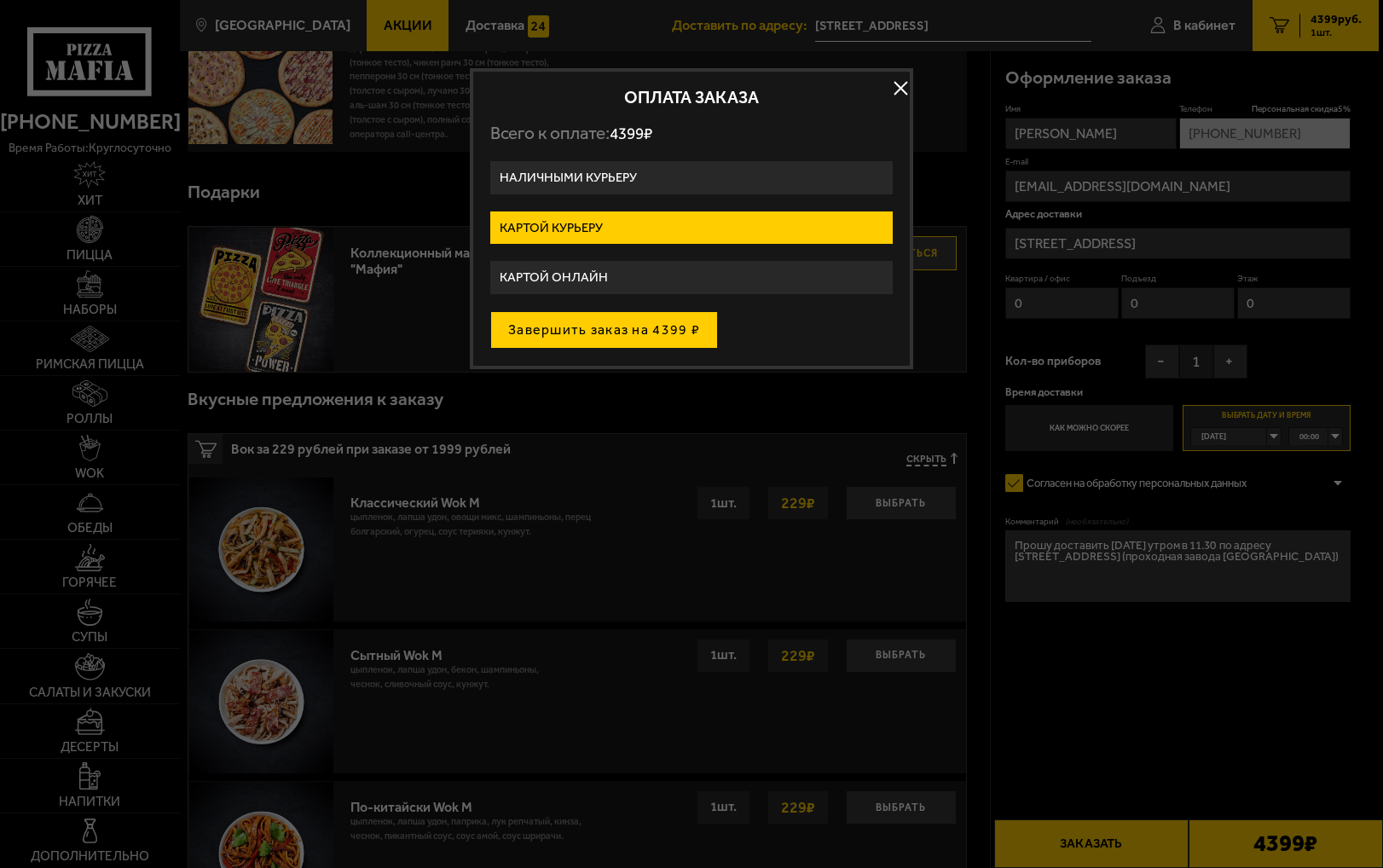
click at [639, 332] on button "Завершить заказ на 4399 ₽" at bounding box center [604, 330] width 228 height 37
